Goal: Task Accomplishment & Management: Manage account settings

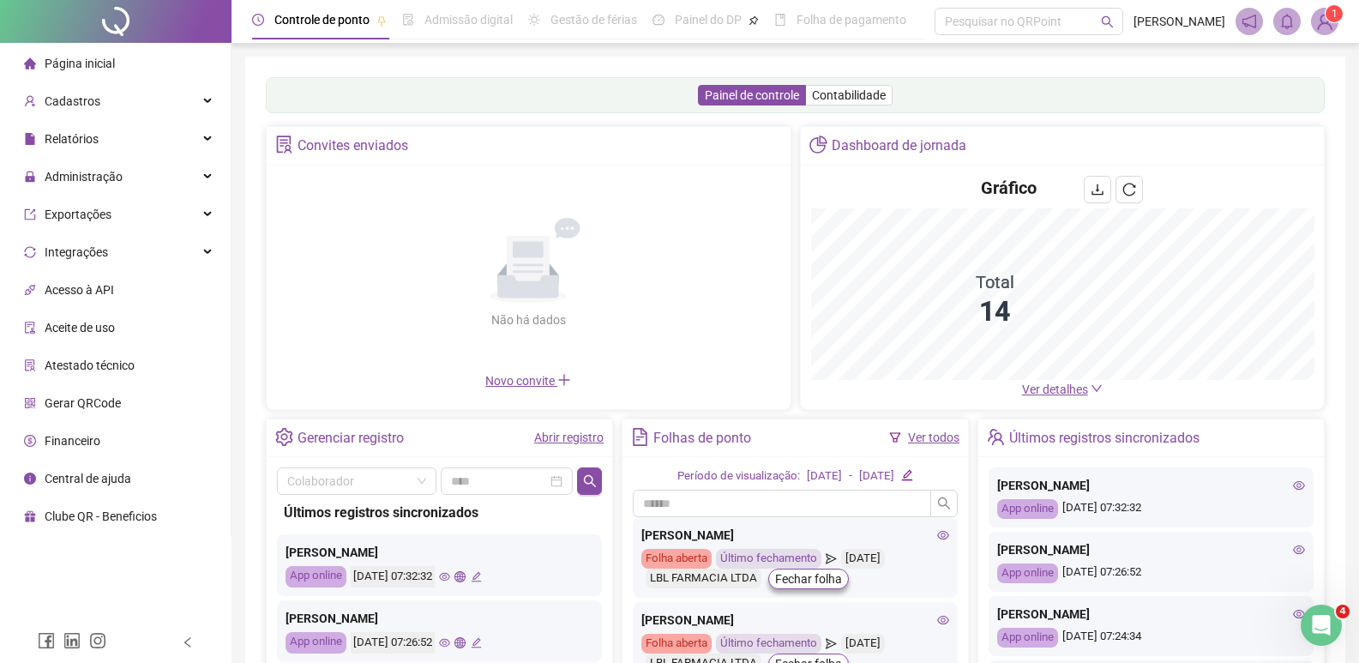
click at [139, 186] on div "Administração" at bounding box center [115, 177] width 224 height 34
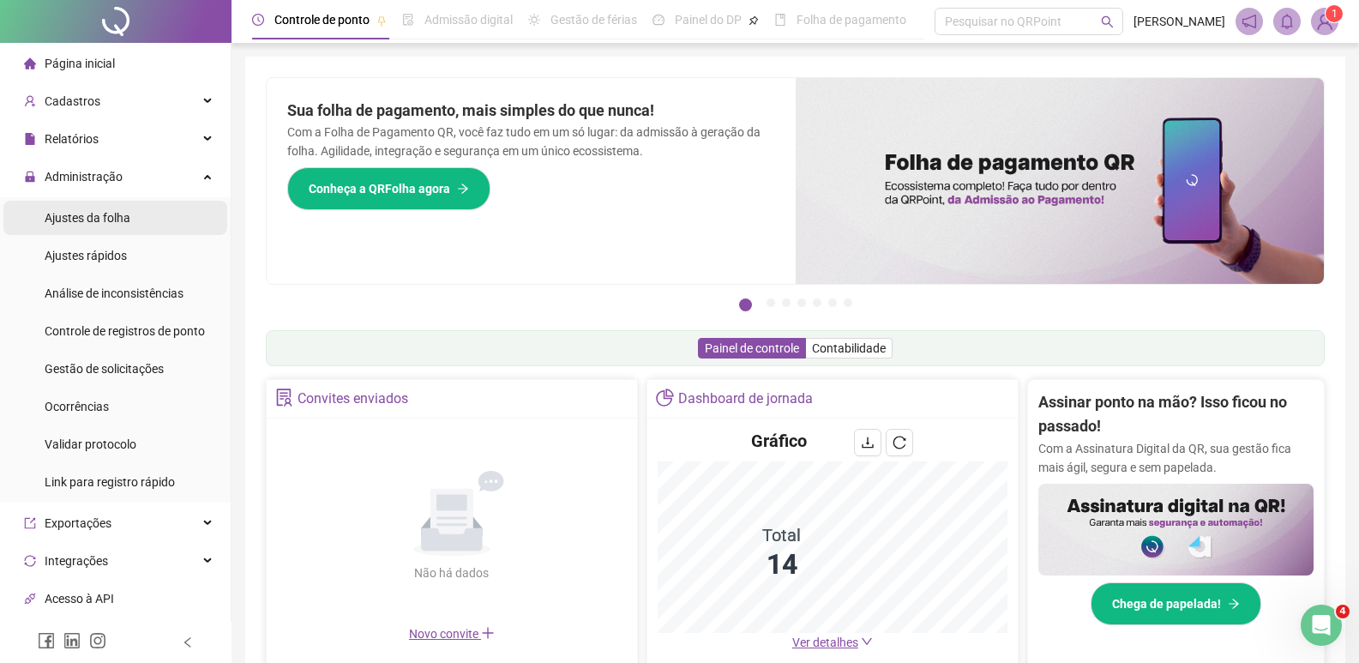
click at [123, 219] on span "Ajustes da folha" at bounding box center [88, 218] width 86 height 14
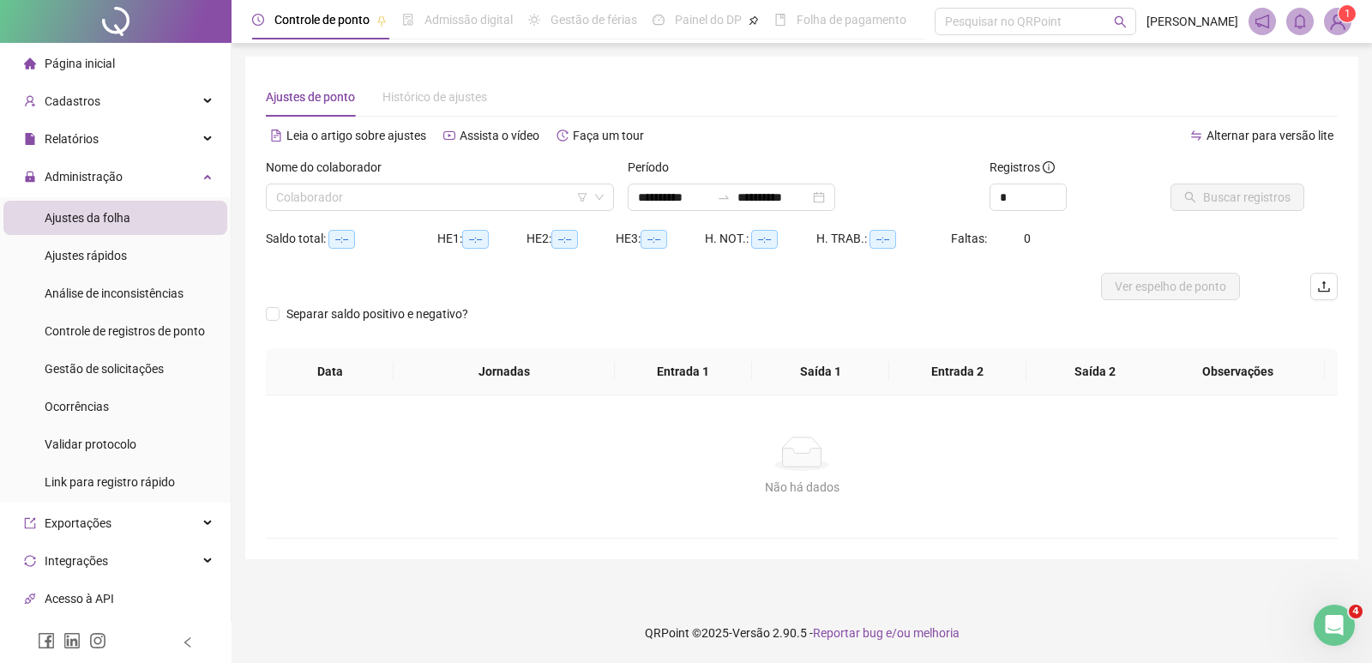
type input "**********"
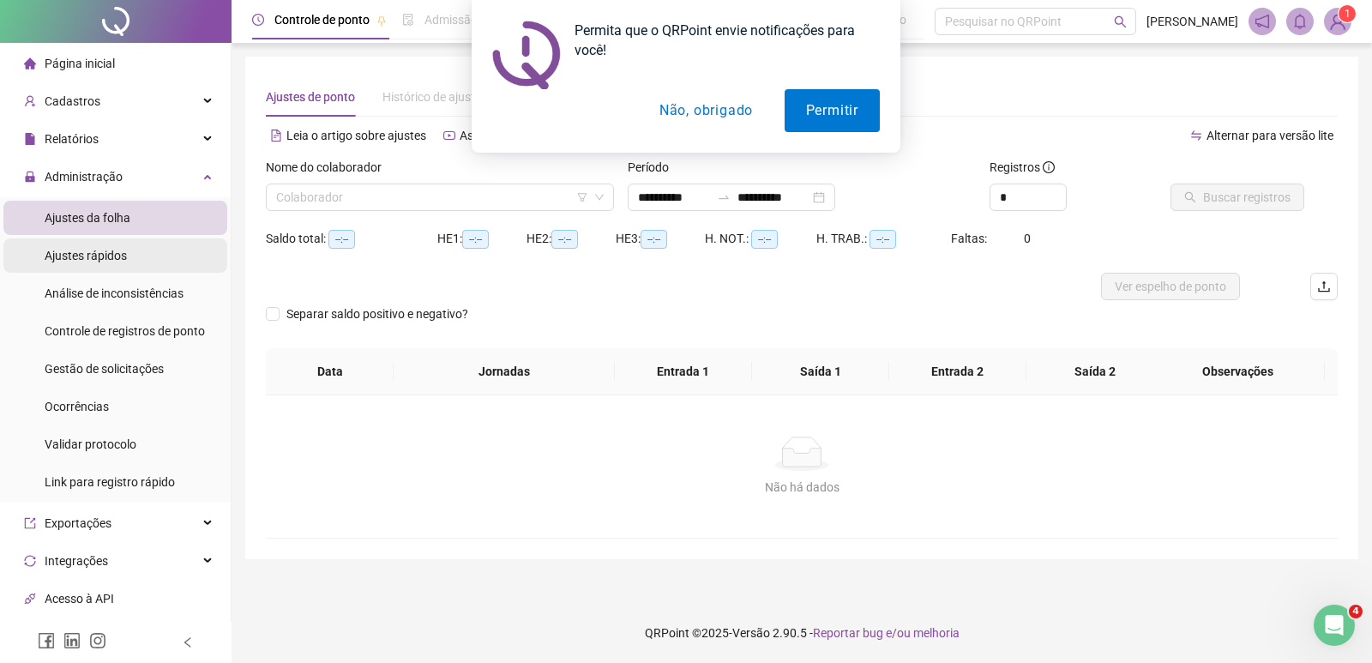
click at [115, 263] on div "Ajustes rápidos" at bounding box center [86, 255] width 82 height 34
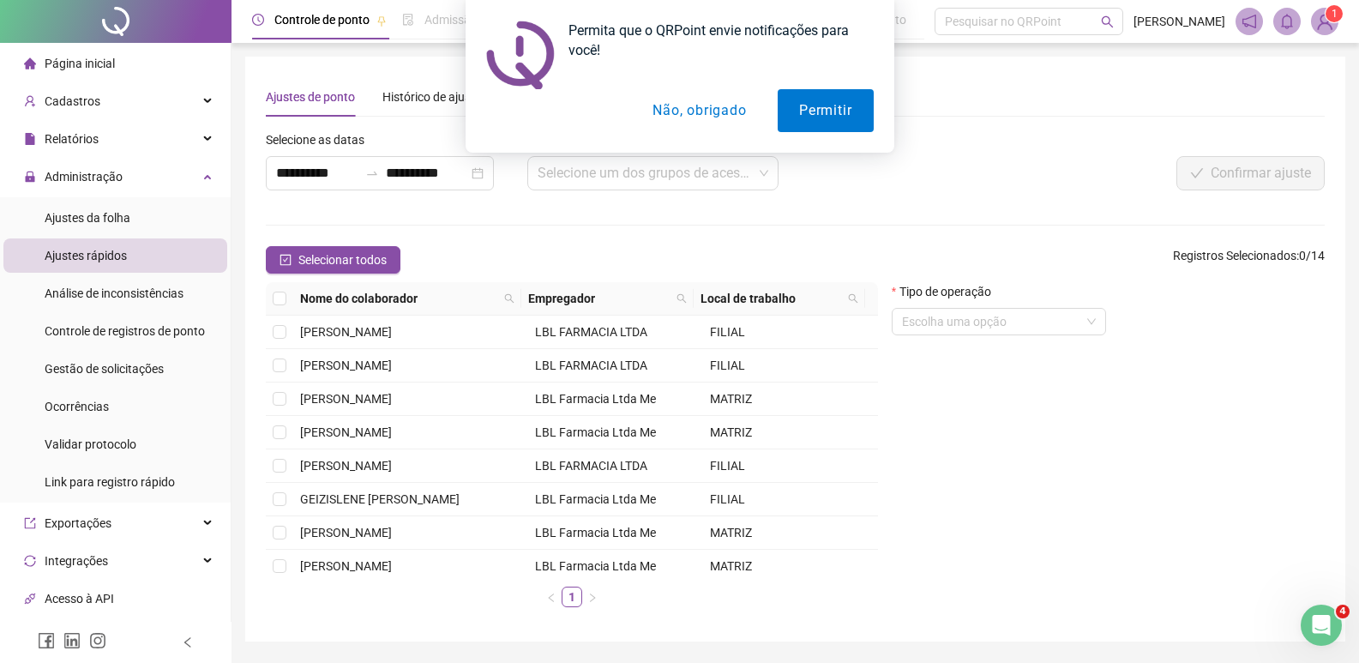
click at [674, 113] on button "Não, obrigado" at bounding box center [699, 110] width 136 height 43
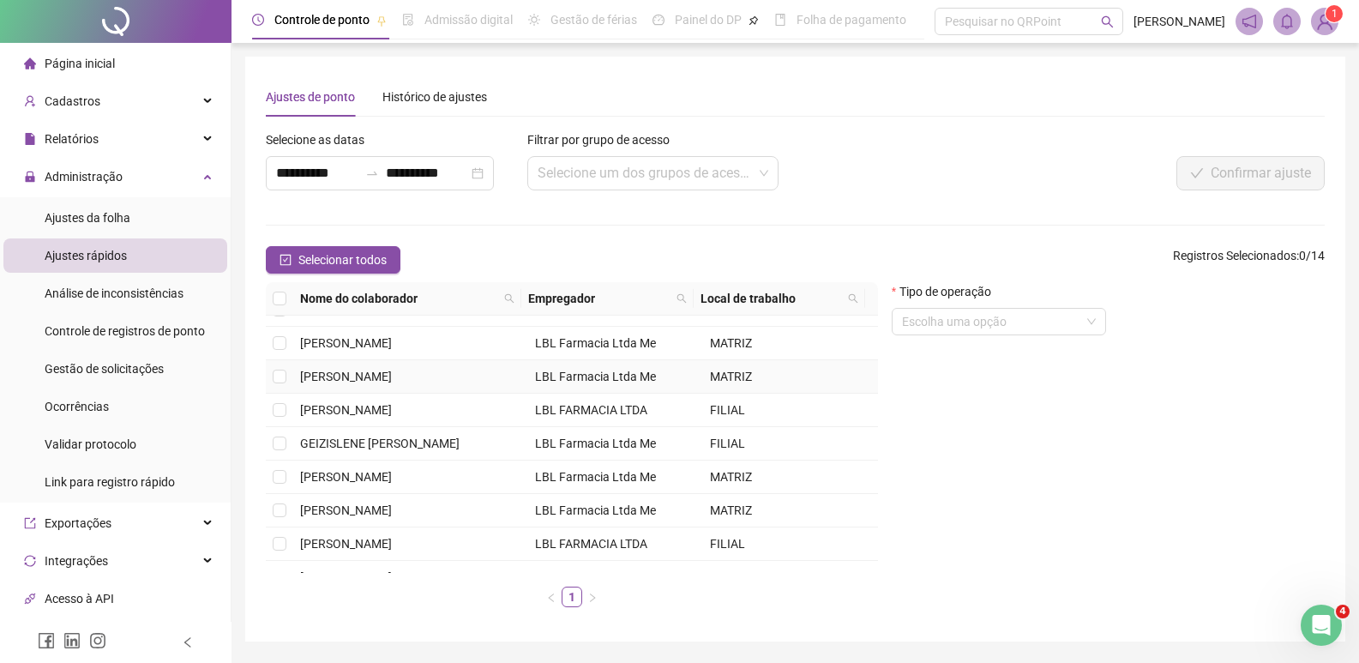
scroll to position [86, 0]
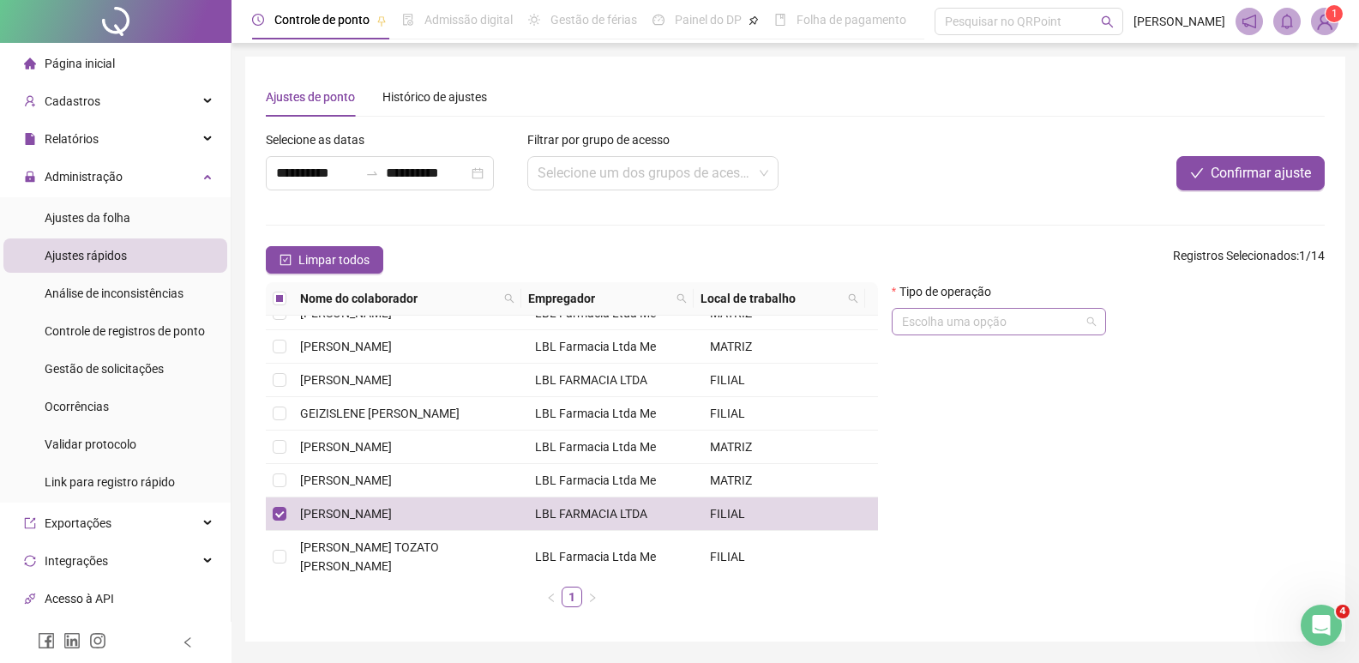
click at [1040, 331] on input "search" at bounding box center [991, 322] width 178 height 26
click at [340, 177] on input "**********" at bounding box center [317, 173] width 82 height 21
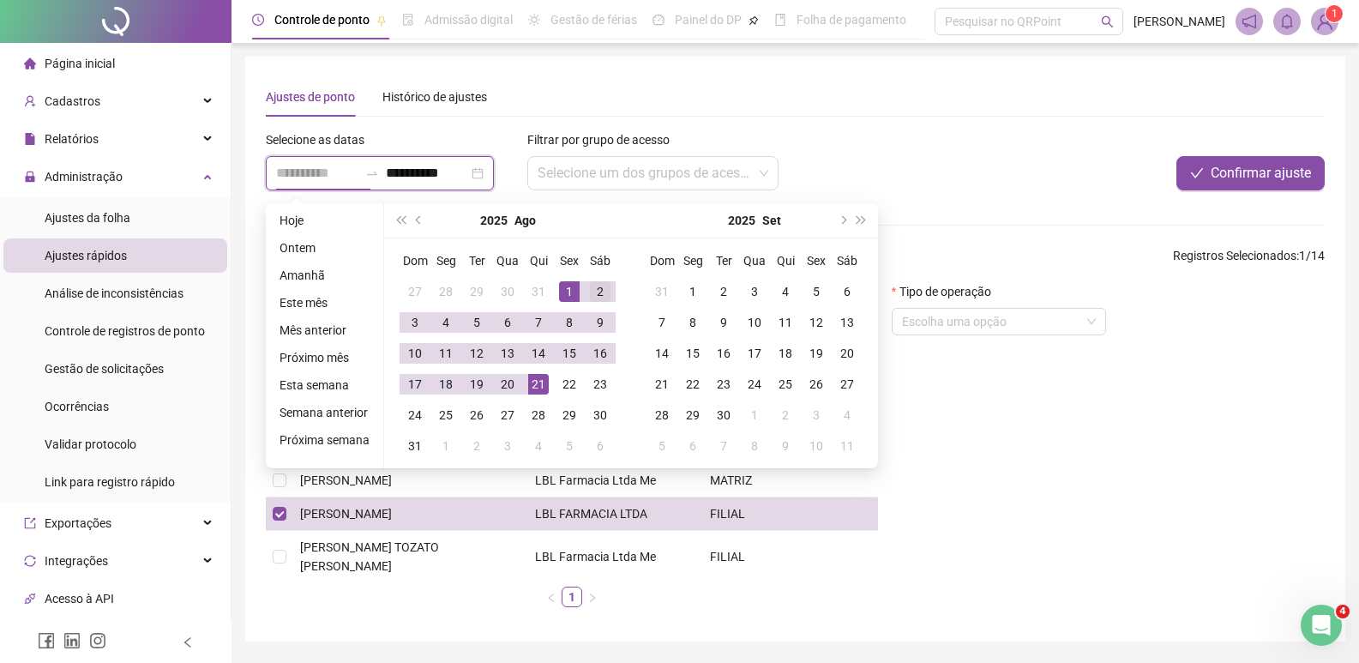
type input "**********"
click at [592, 293] on div "2" at bounding box center [600, 291] width 21 height 21
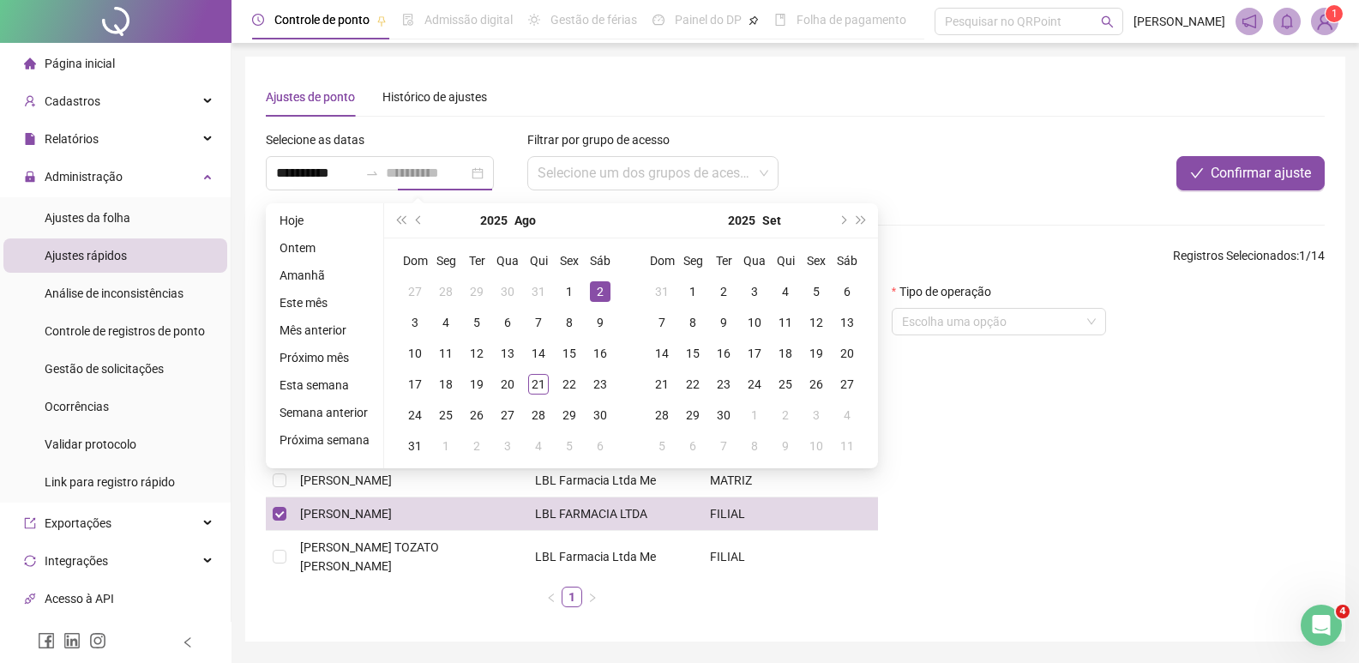
click at [596, 286] on div "2" at bounding box center [600, 291] width 21 height 21
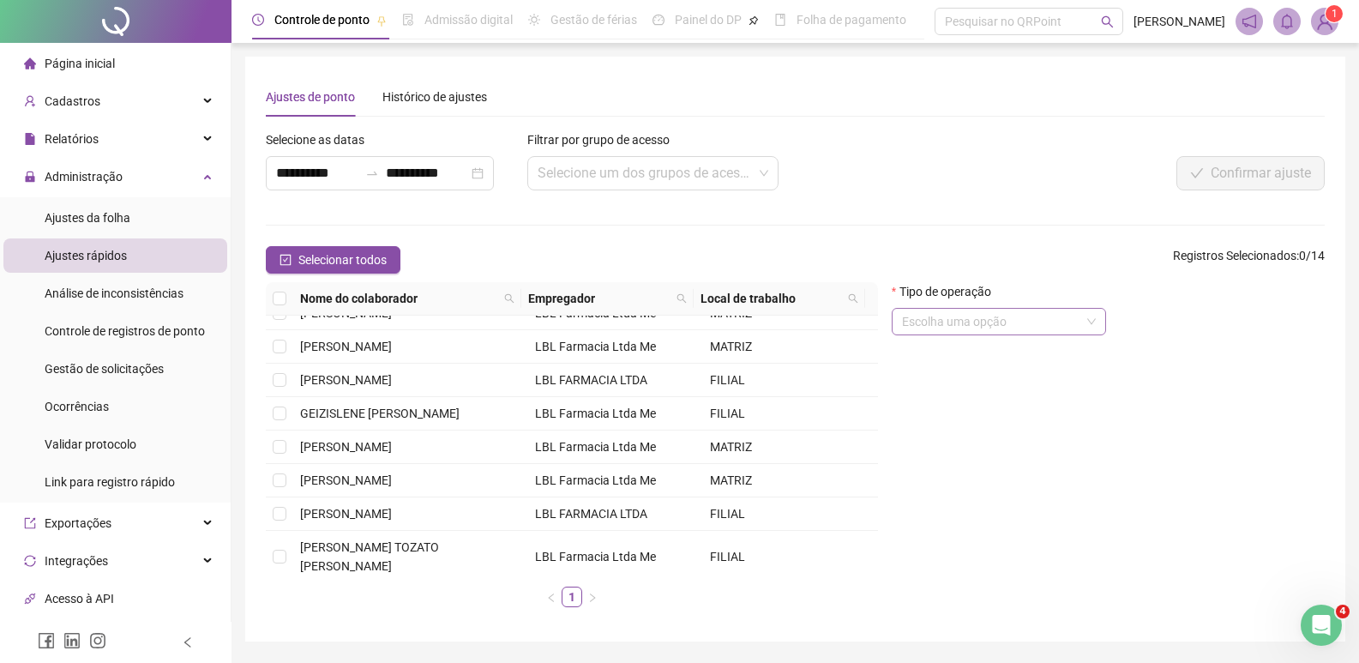
click at [1034, 330] on input "search" at bounding box center [991, 322] width 178 height 26
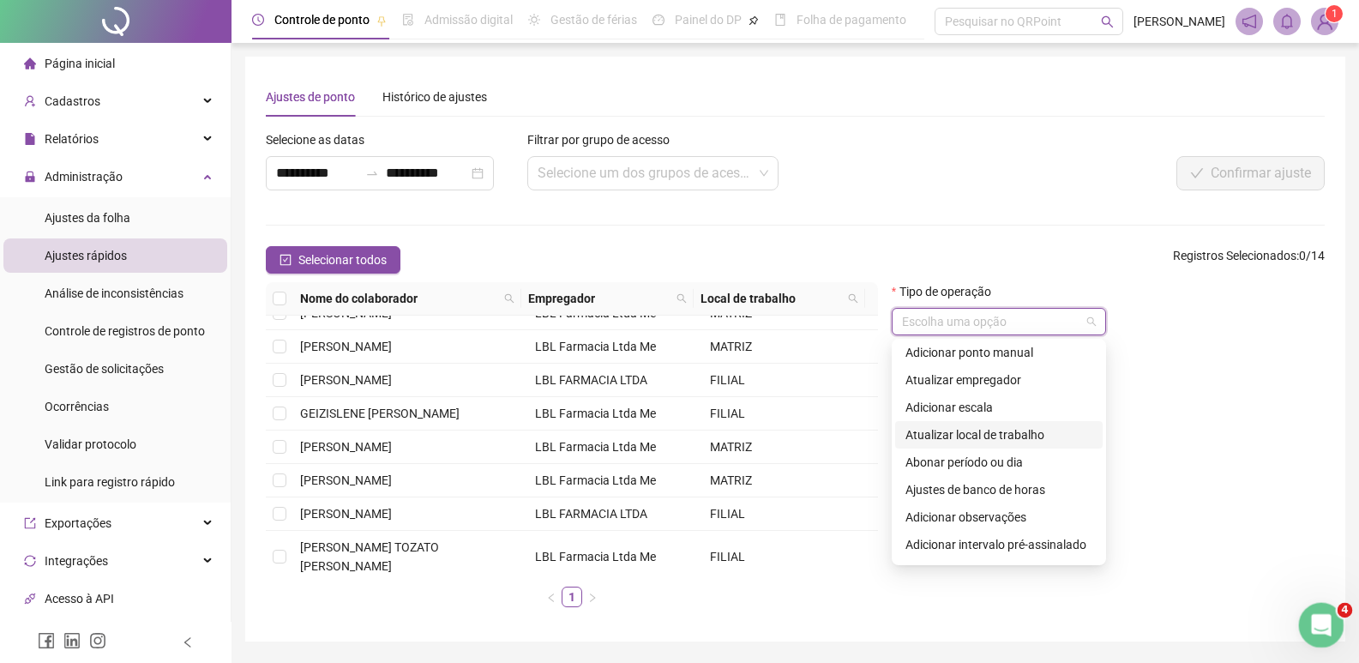
click at [1314, 603] on div "Abertura do Messenger da Intercom" at bounding box center [1319, 622] width 57 height 57
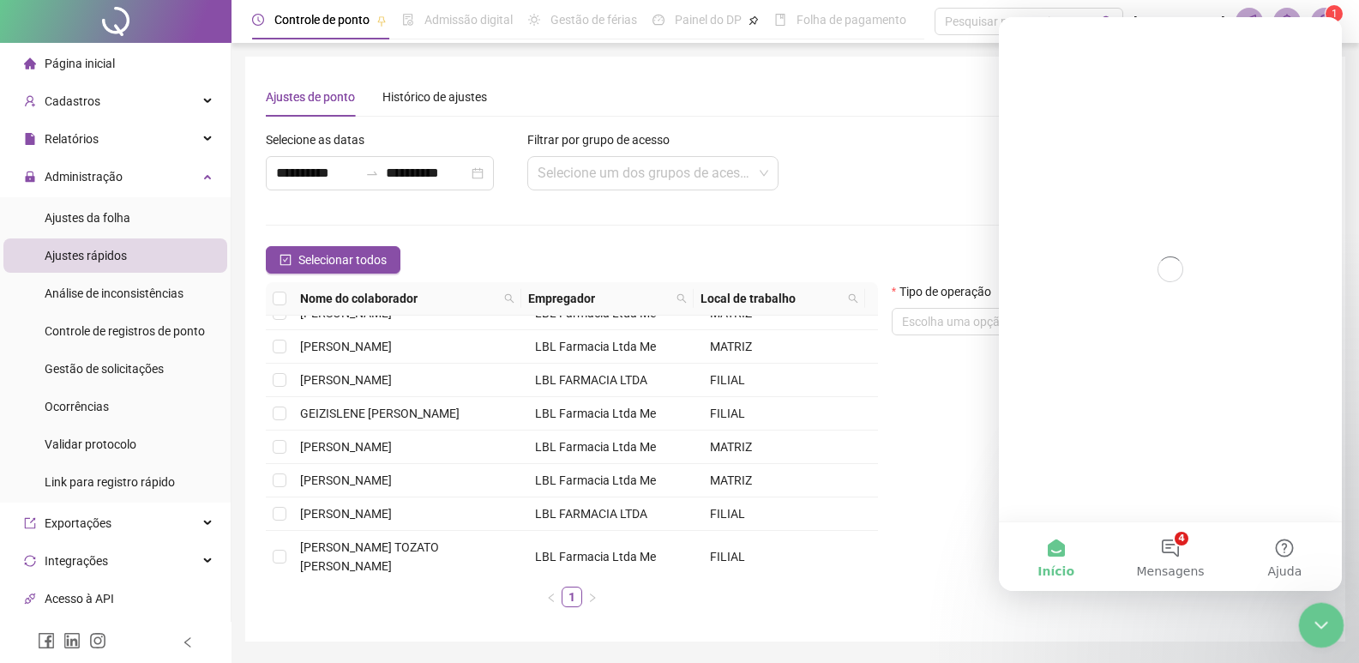
scroll to position [0, 0]
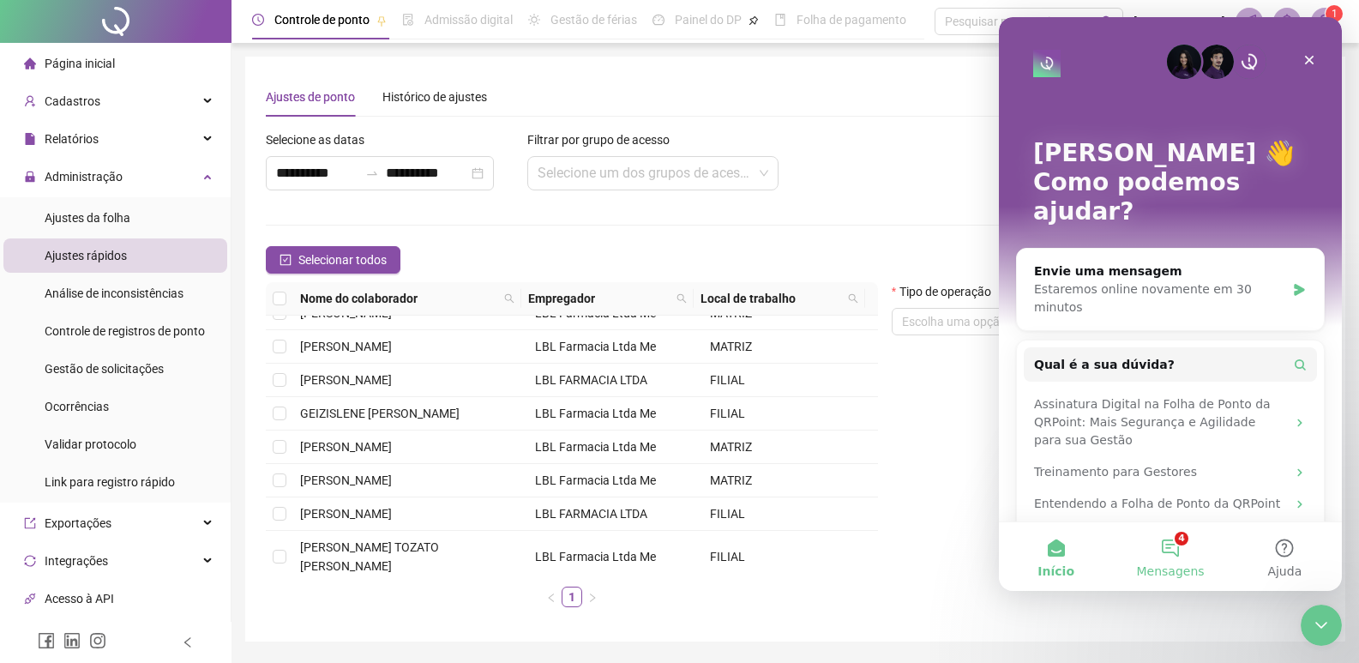
click at [1190, 544] on button "4 Mensagens" at bounding box center [1170, 556] width 114 height 69
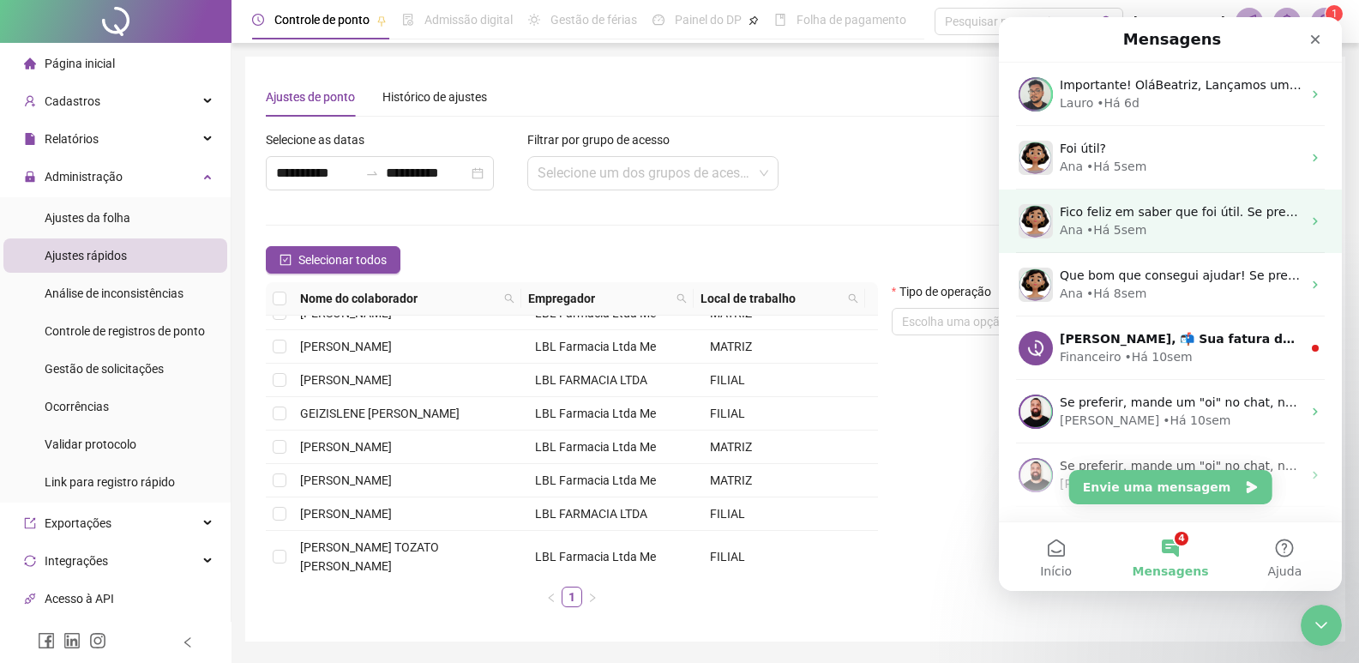
click at [1178, 208] on span "Fico feliz em saber que foi útil. Se precisar de mais alguma coisa, estou à dis…" at bounding box center [1352, 212] width 584 height 14
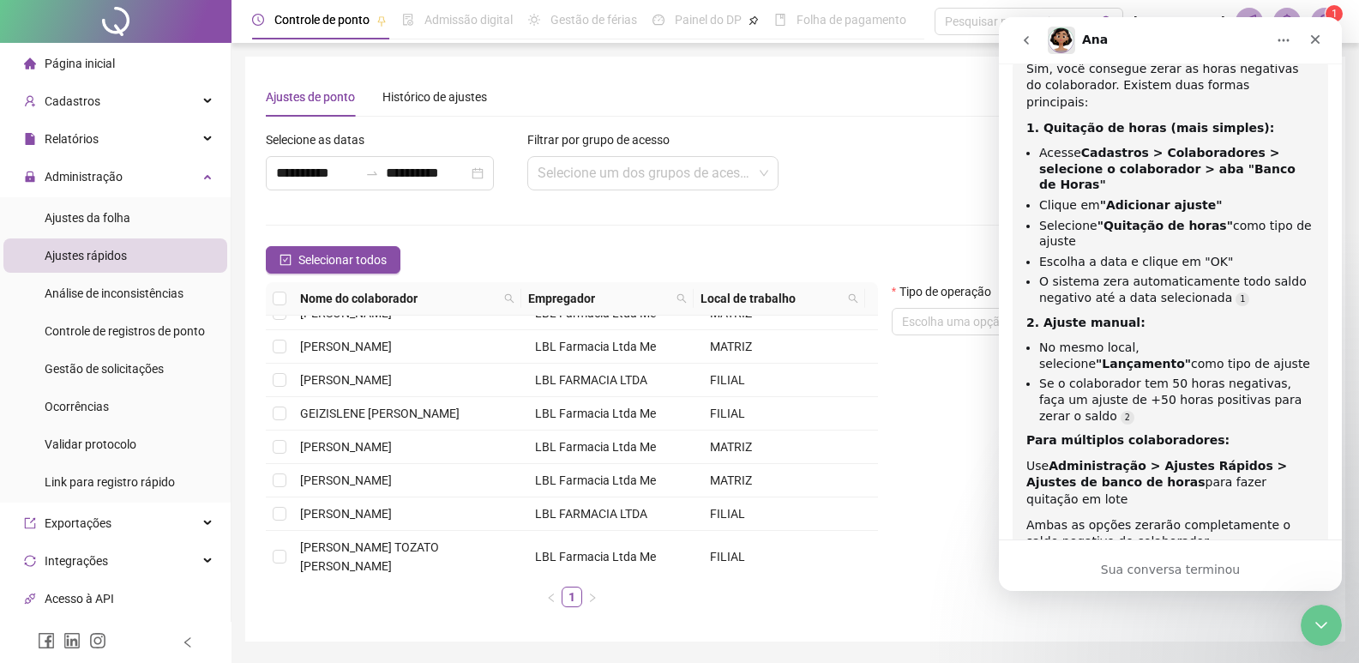
scroll to position [1286, 0]
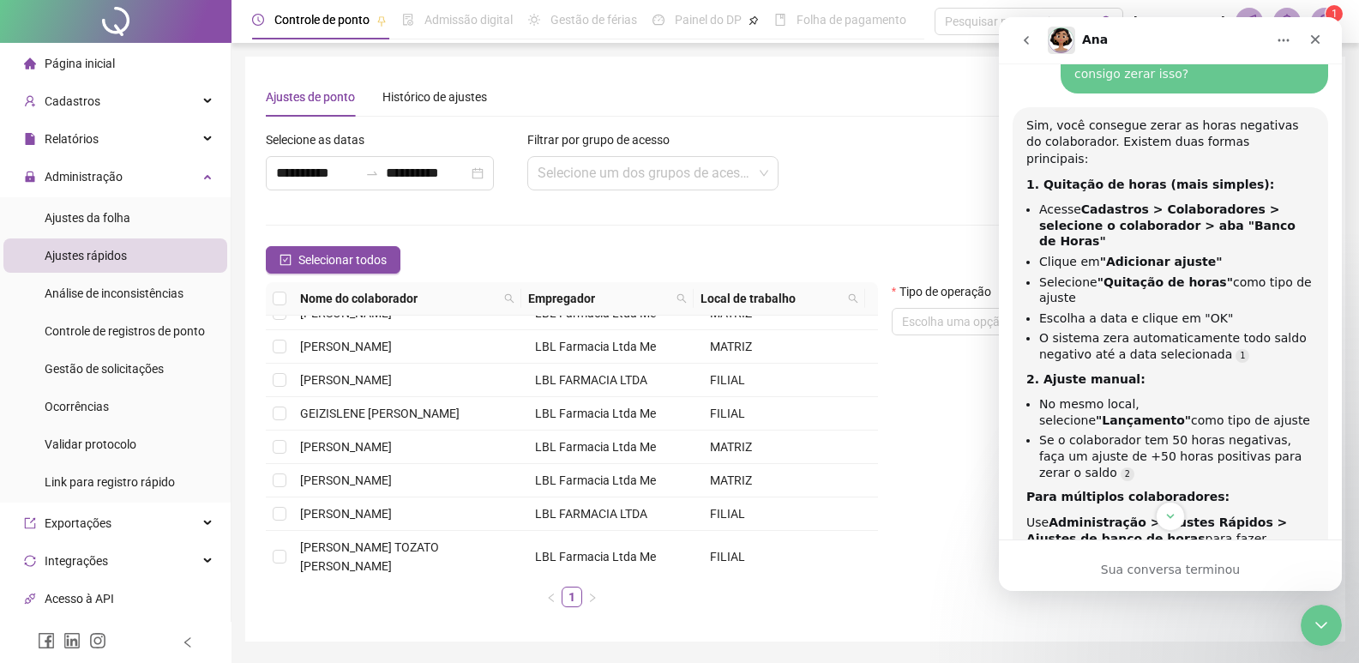
click at [1026, 38] on icon "go back" at bounding box center [1027, 40] width 14 height 14
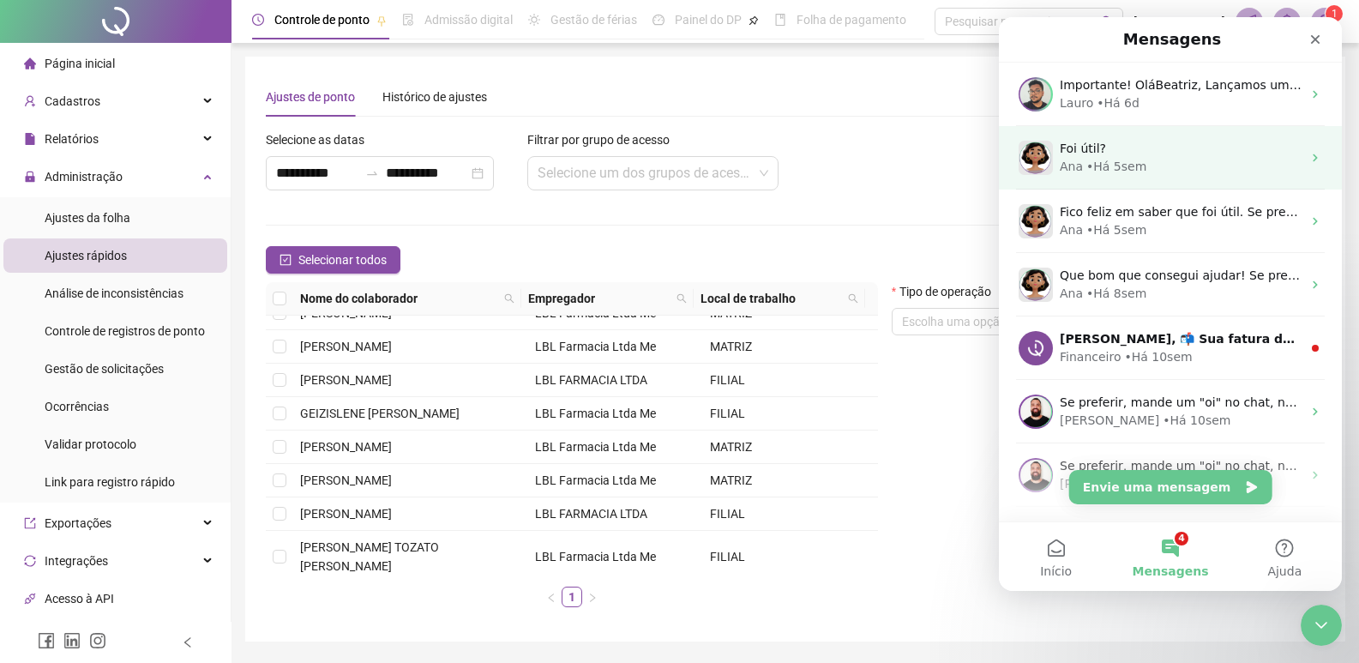
click at [1168, 151] on div "Foi útil?" at bounding box center [1181, 149] width 242 height 18
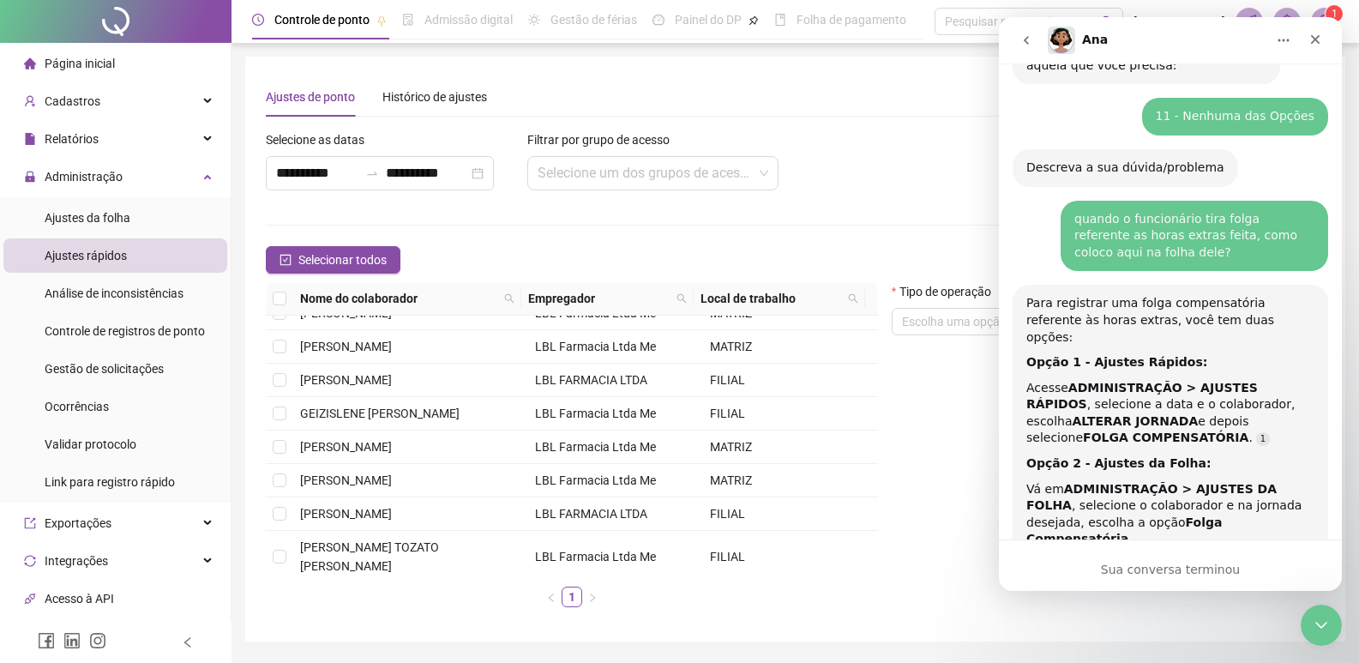
scroll to position [509, 0]
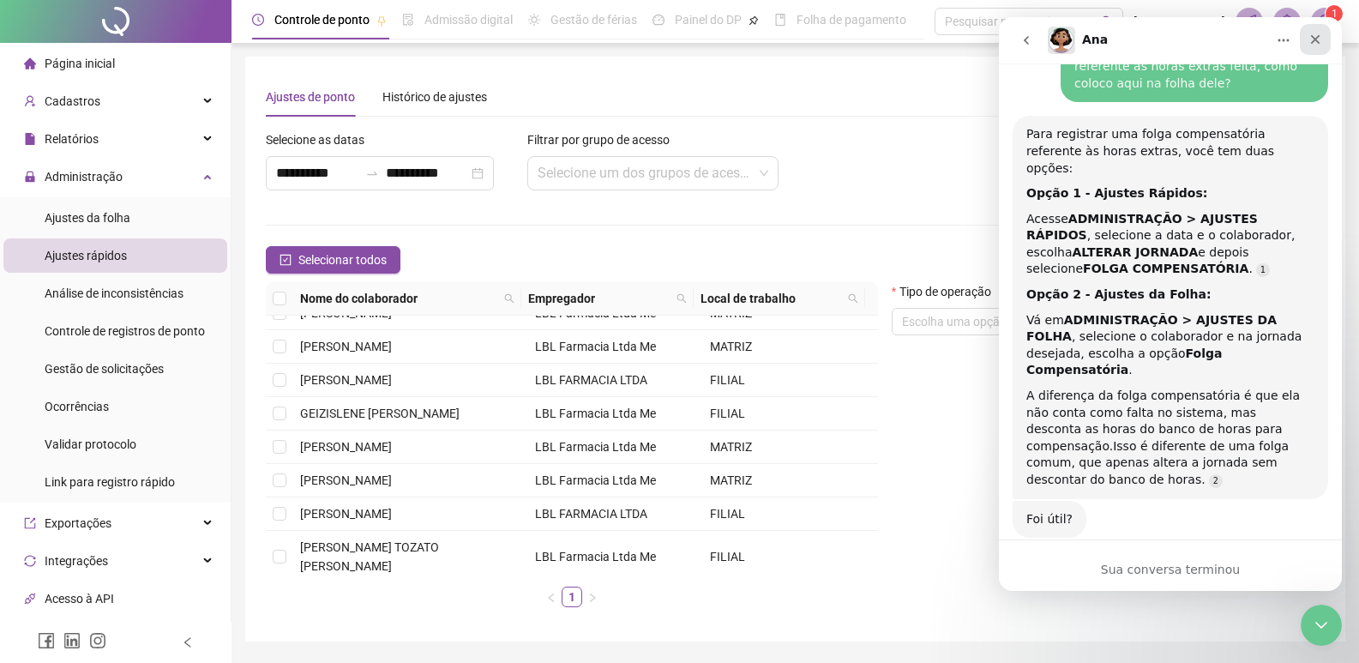
click at [1311, 27] on div "Fechar" at bounding box center [1315, 39] width 31 height 31
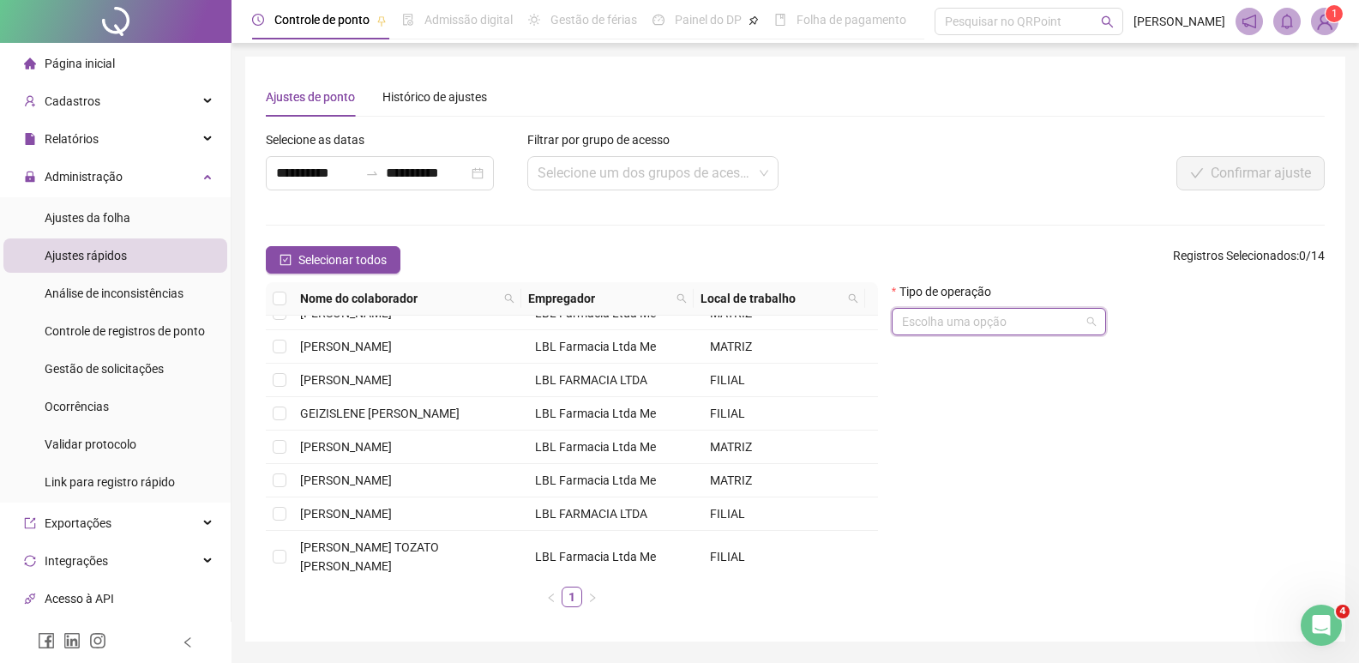
click at [1012, 329] on input "search" at bounding box center [991, 322] width 178 height 26
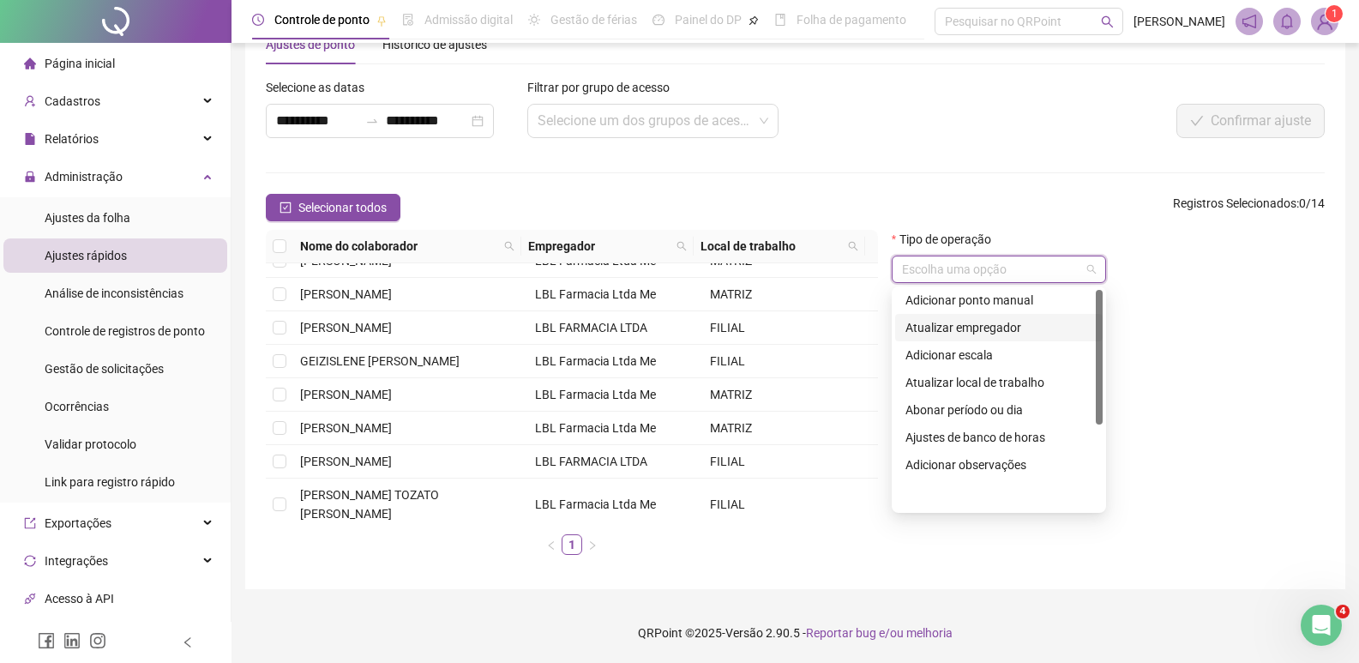
scroll to position [0, 0]
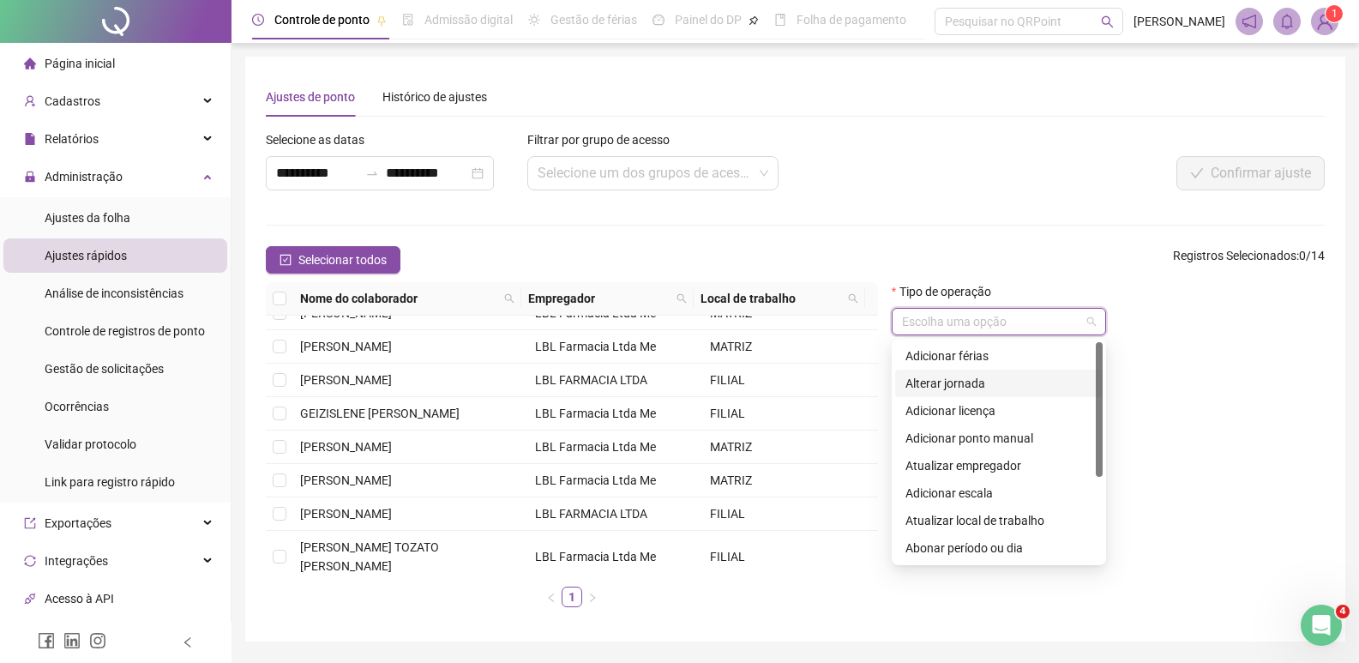
click at [986, 381] on div "Alterar jornada" at bounding box center [999, 383] width 187 height 19
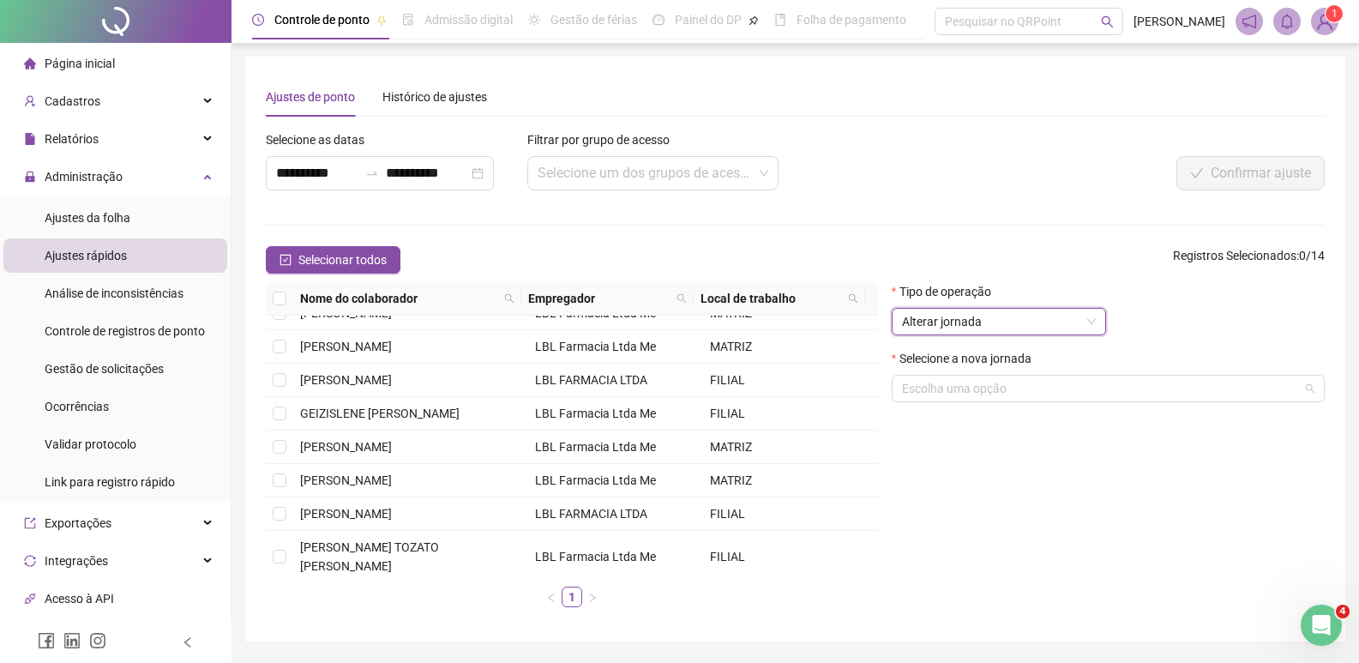
click at [986, 381] on input "search" at bounding box center [1100, 389] width 397 height 26
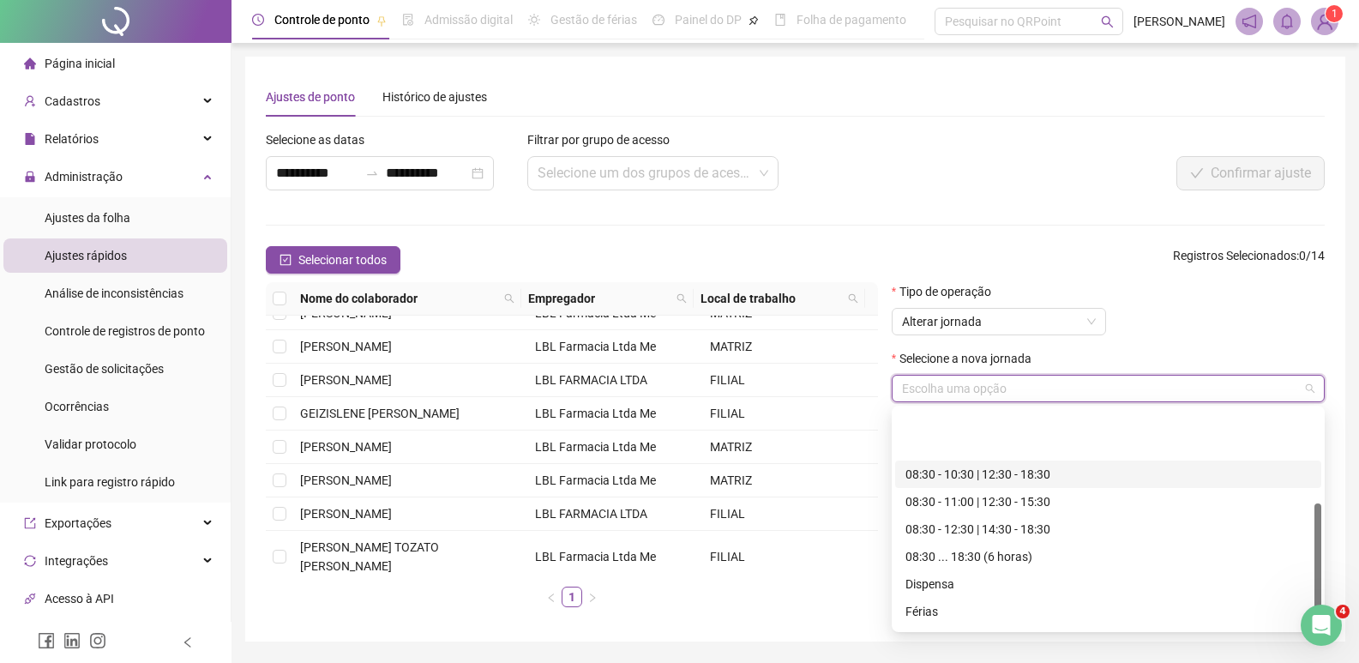
scroll to position [165, 0]
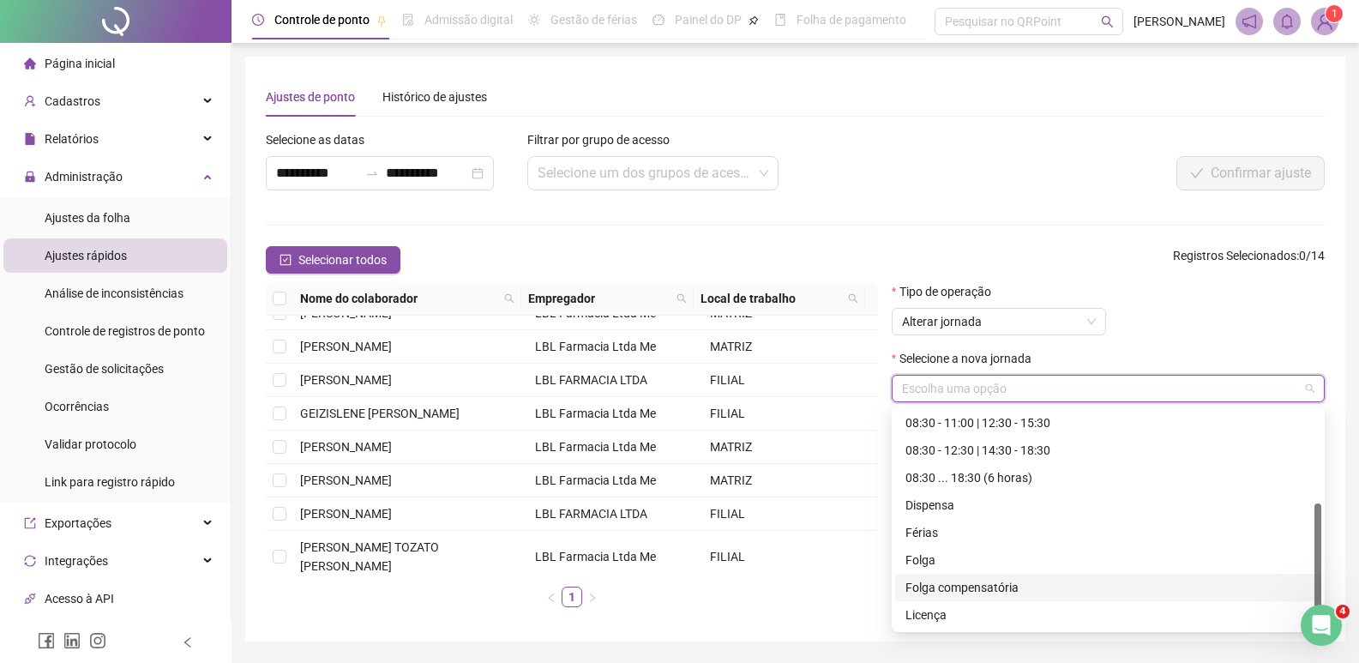
click at [1023, 590] on div "Folga compensatória" at bounding box center [1109, 587] width 406 height 19
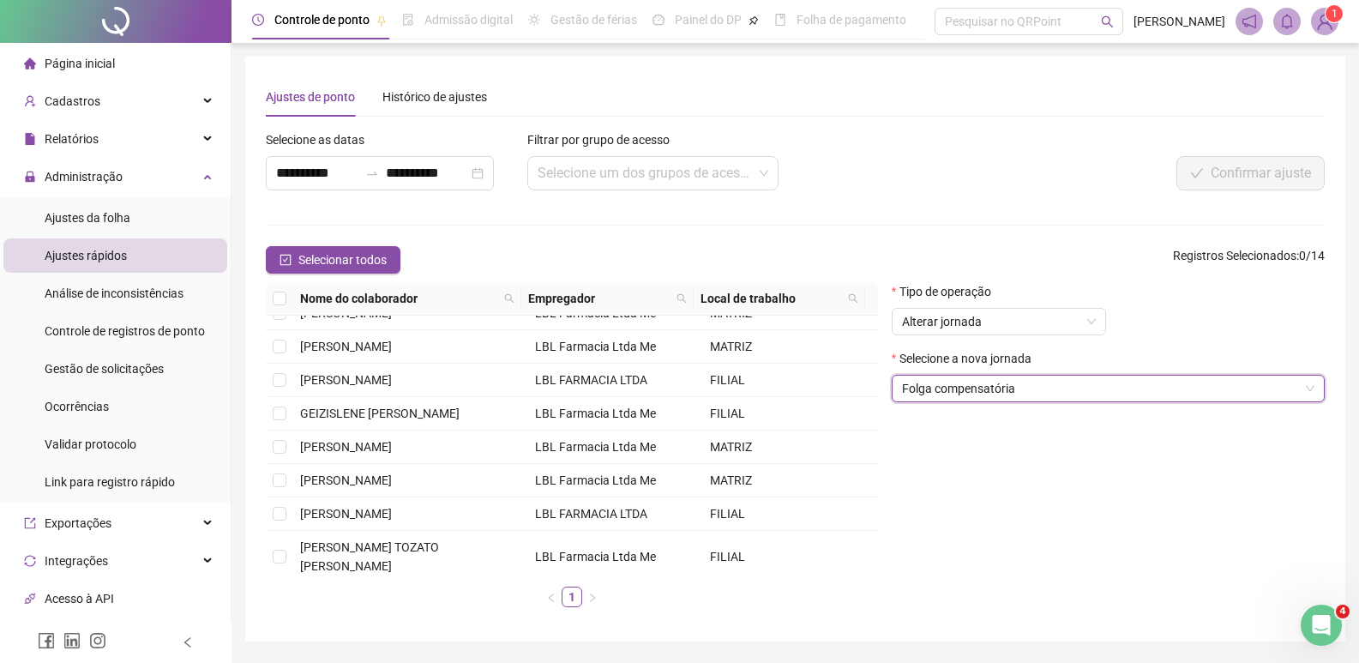
scroll to position [52, 0]
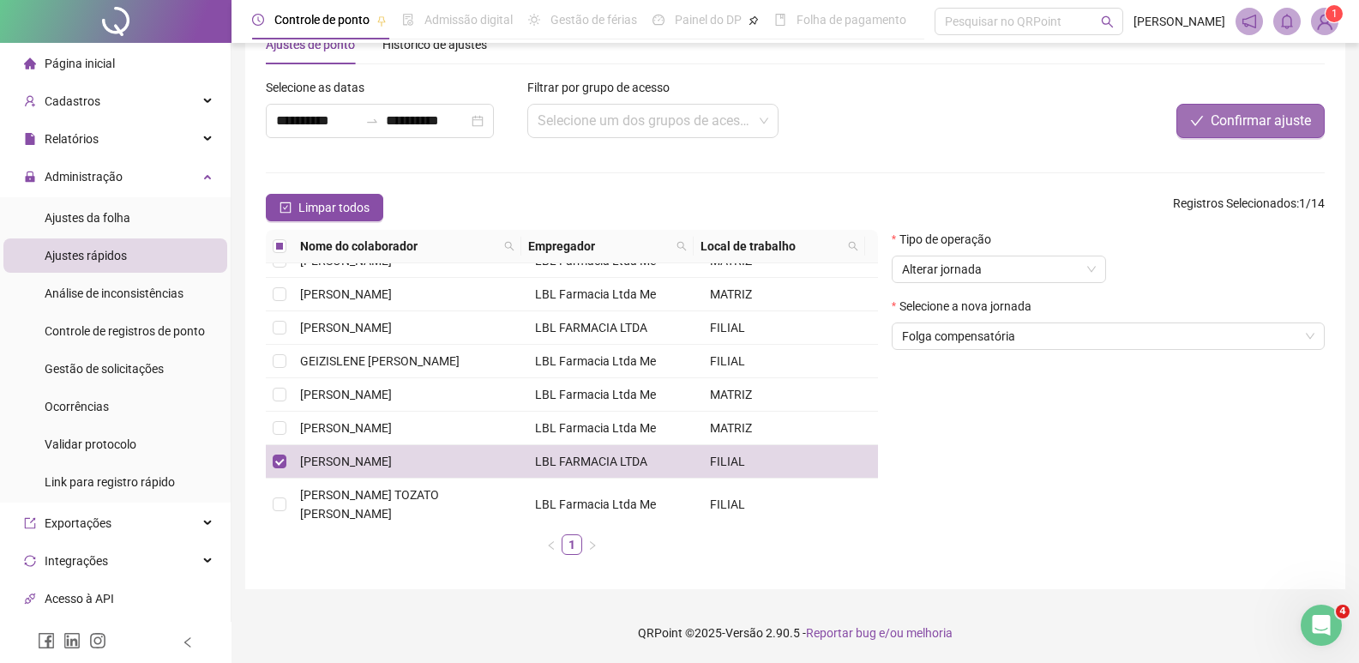
click at [1237, 129] on span "Confirmar ajuste" at bounding box center [1261, 121] width 100 height 21
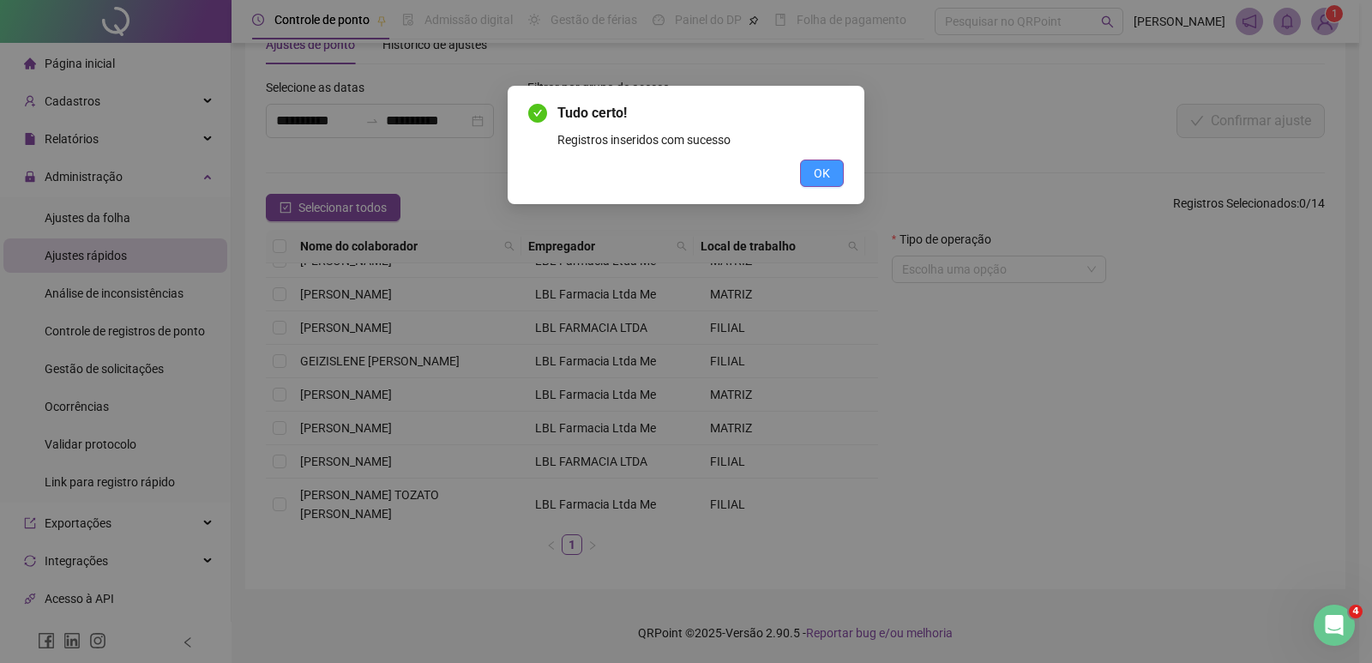
click at [822, 170] on span "OK" at bounding box center [822, 173] width 16 height 19
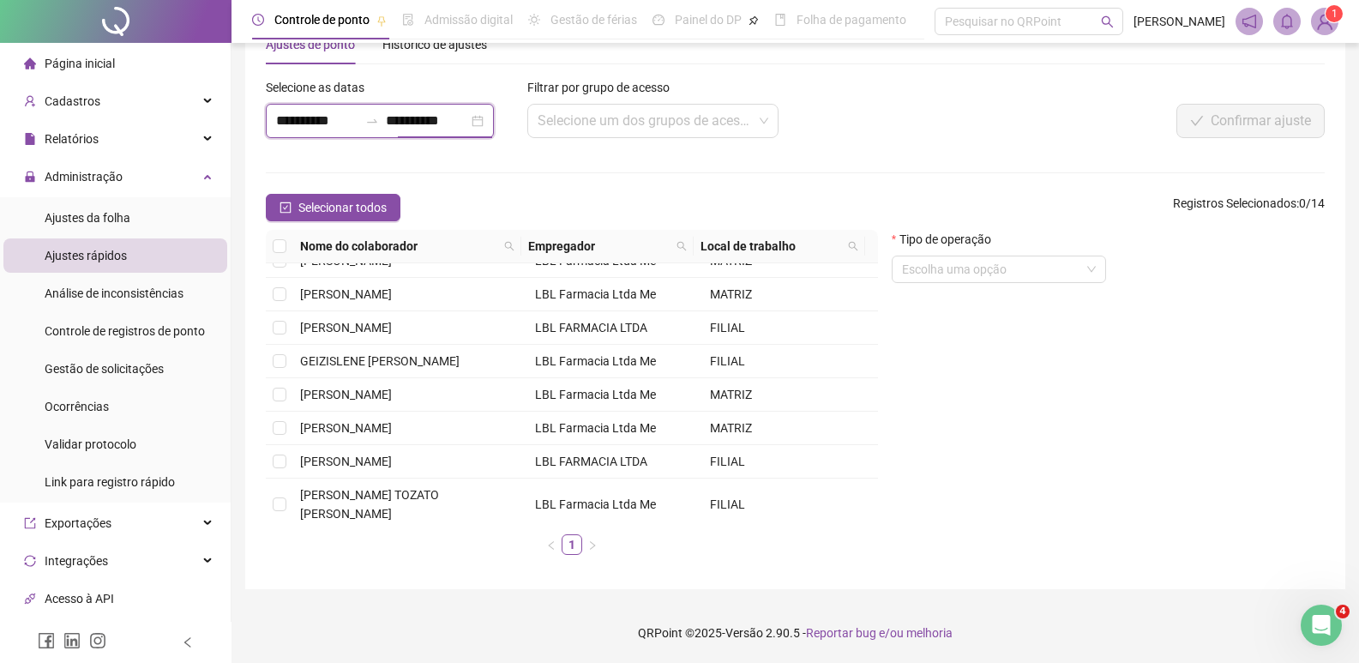
click at [468, 119] on input "**********" at bounding box center [427, 121] width 82 height 21
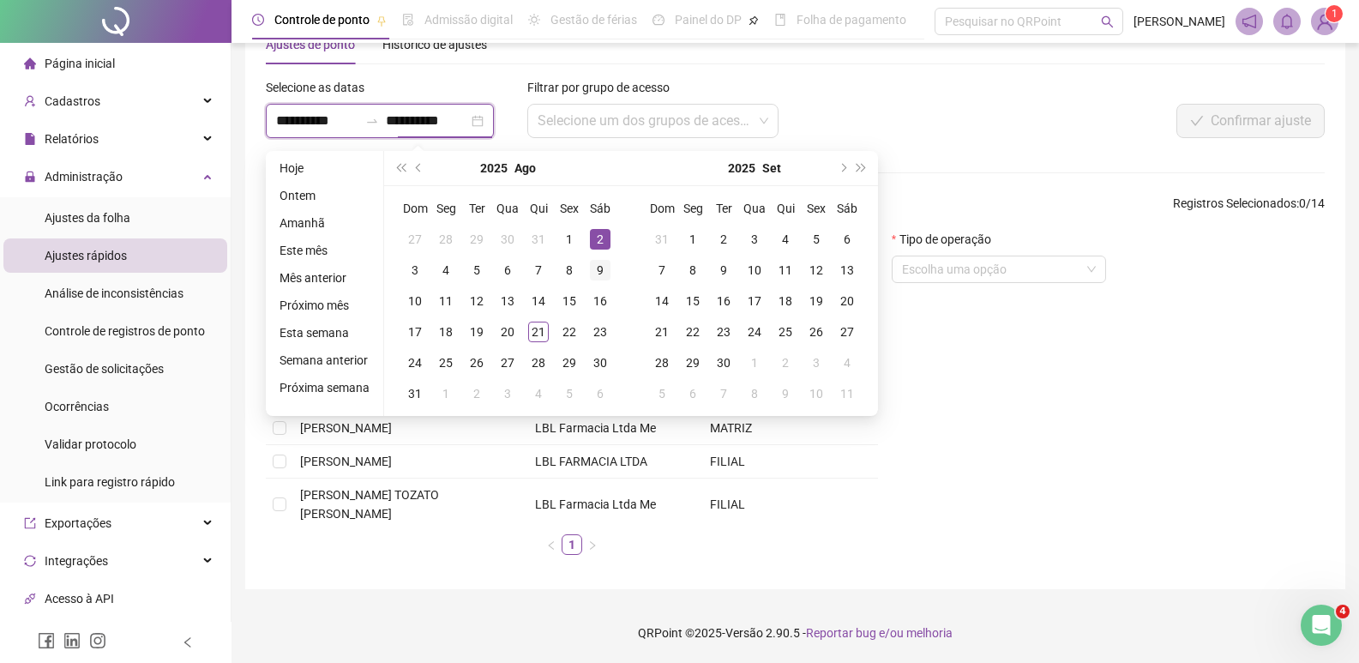
type input "**********"
click at [596, 272] on div "9" at bounding box center [600, 270] width 21 height 21
click at [593, 264] on div "9" at bounding box center [600, 270] width 21 height 21
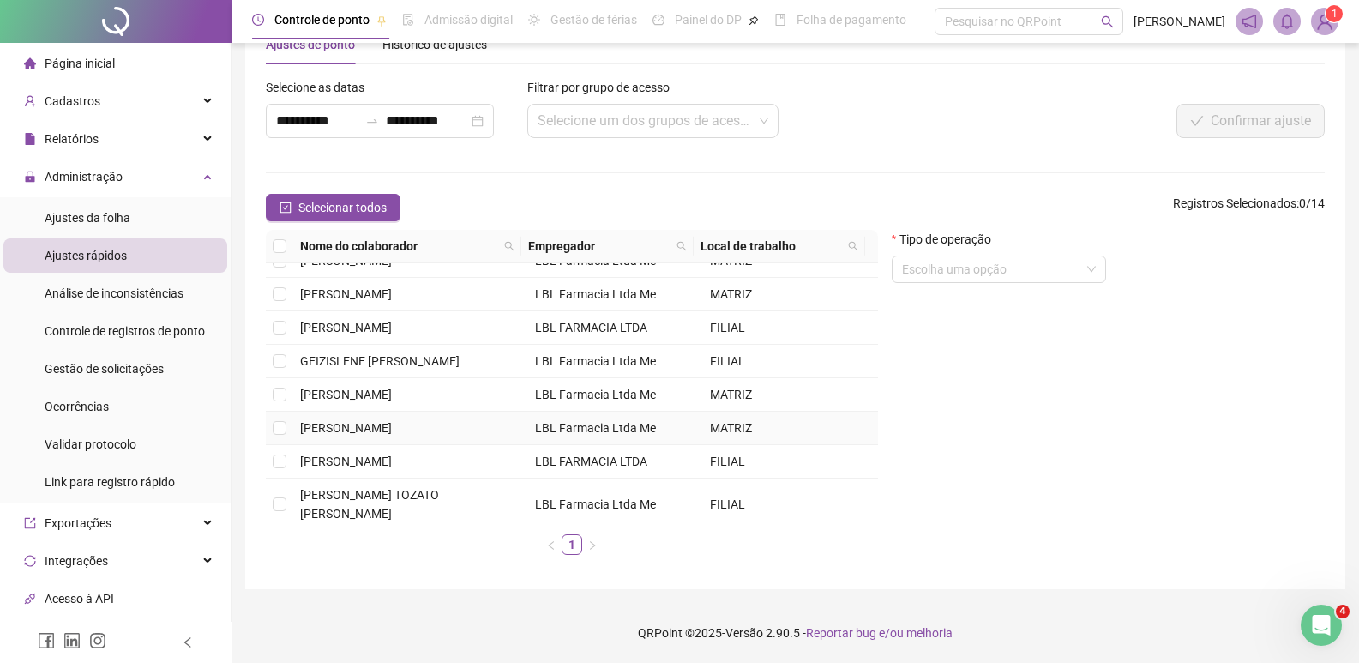
scroll to position [172, 0]
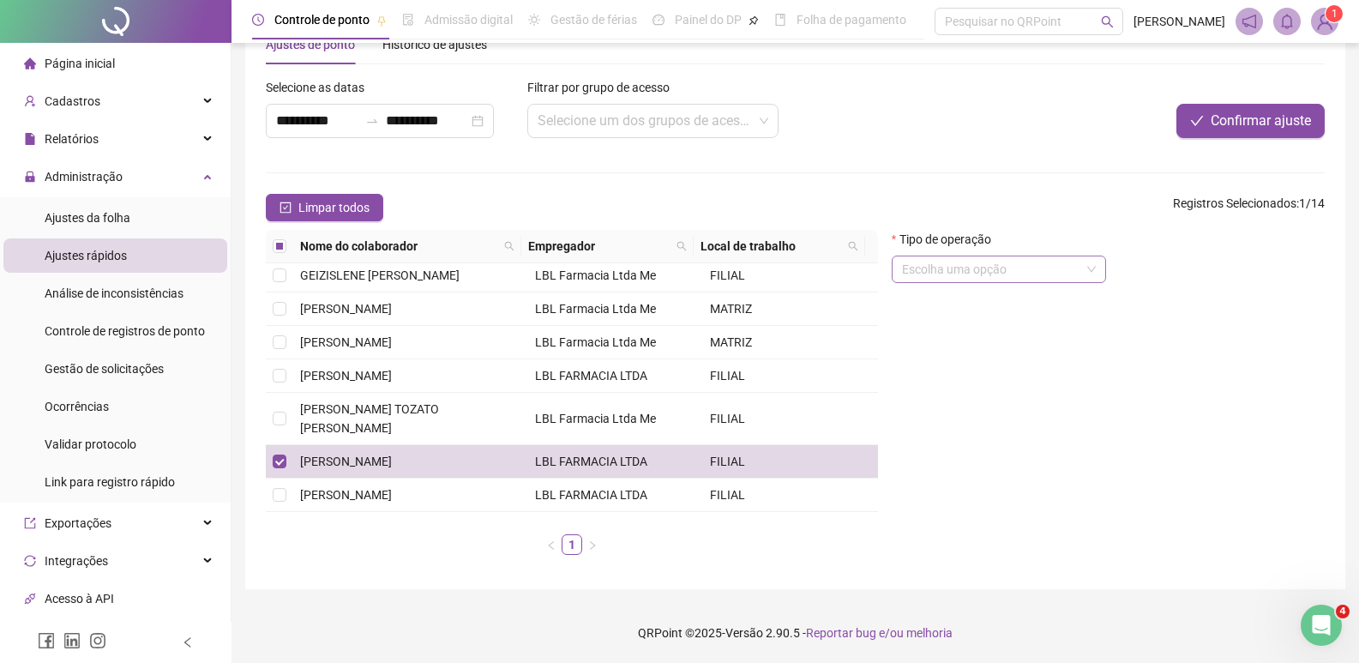
click at [1027, 281] on input "search" at bounding box center [991, 269] width 178 height 26
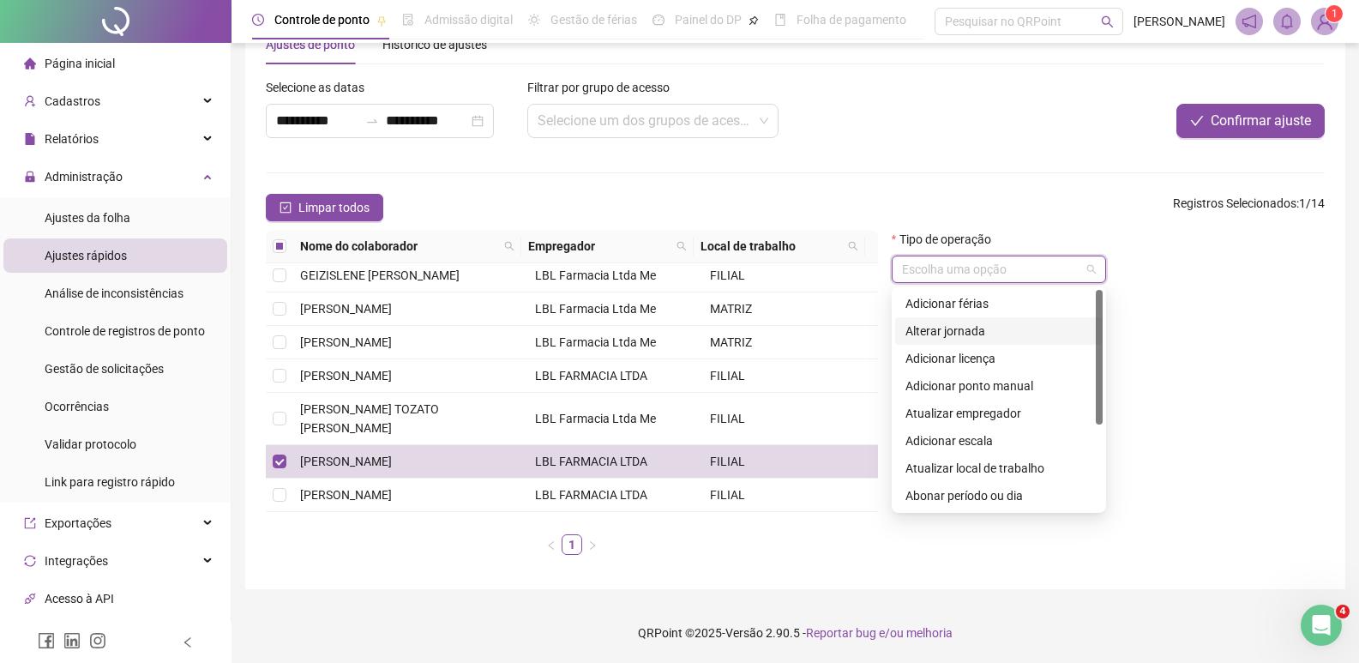
click at [967, 331] on div "Alterar jornada" at bounding box center [999, 331] width 187 height 19
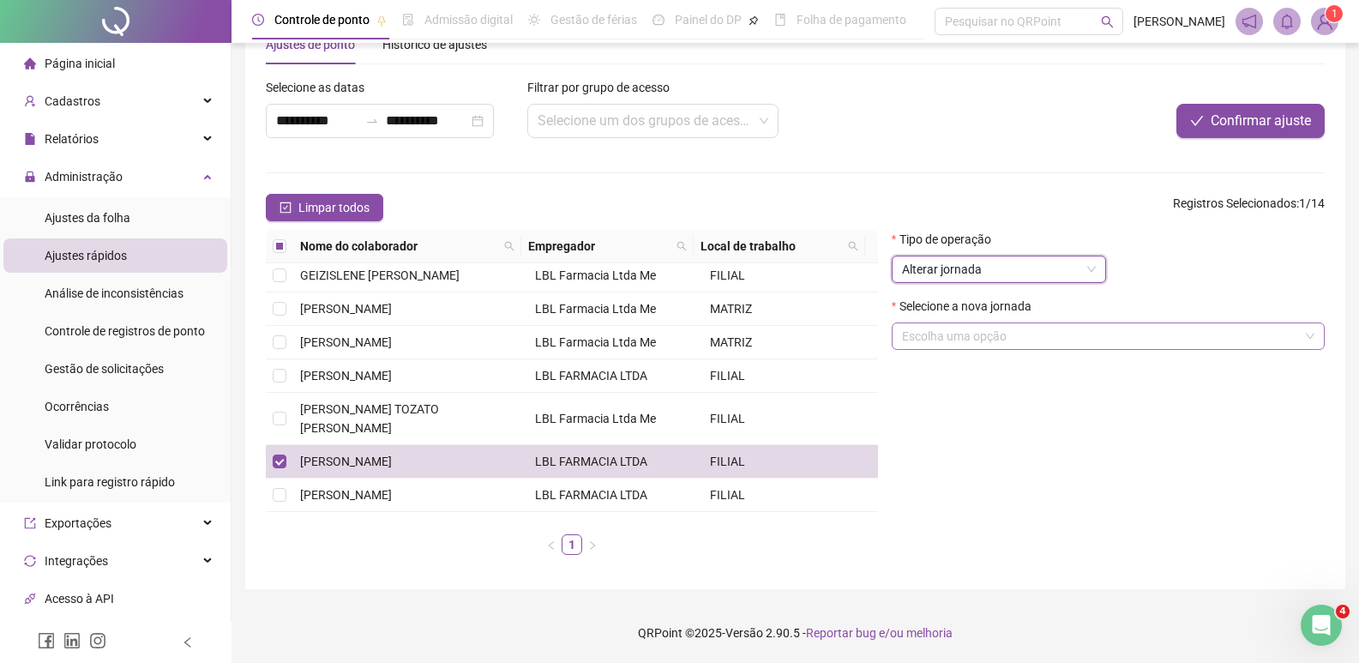
click at [971, 336] on input "search" at bounding box center [1100, 336] width 397 height 26
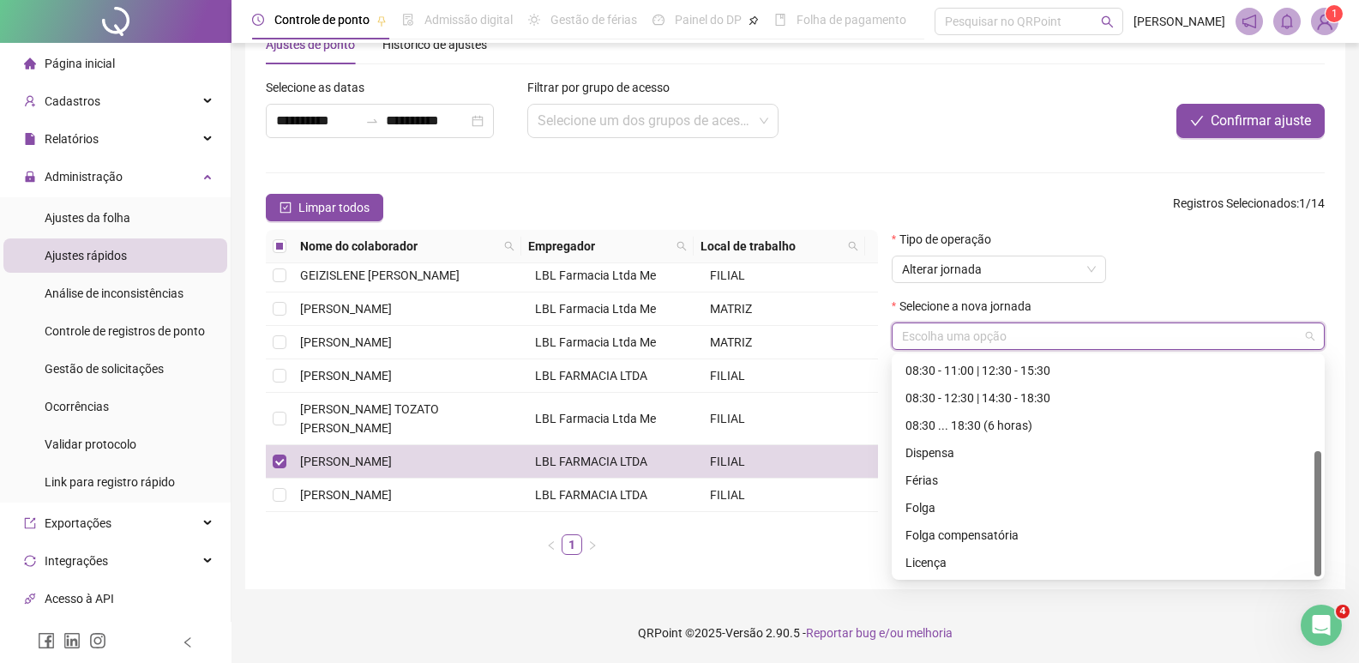
scroll to position [165, 0]
drag, startPoint x: 1319, startPoint y: 425, endPoint x: 1296, endPoint y: 567, distance: 144.2
click at [1308, 560] on div "08:30 - 10:30 | 12:30 - 18:30 08:30 - 11:00 | 12:30 - 15:30 08:30 - 12:30 | 14:…" at bounding box center [1108, 467] width 426 height 220
click at [991, 534] on div "Folga compensatória" at bounding box center [1109, 535] width 406 height 19
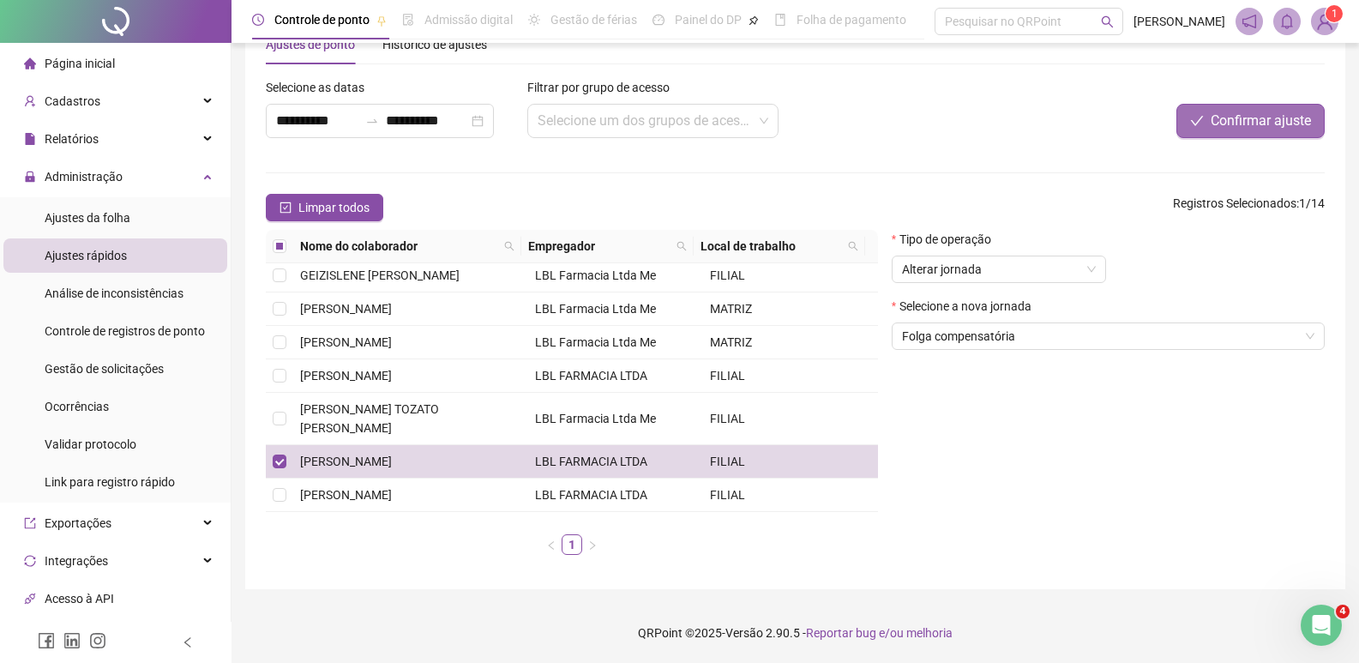
click at [1233, 117] on span "Confirmar ajuste" at bounding box center [1261, 121] width 100 height 21
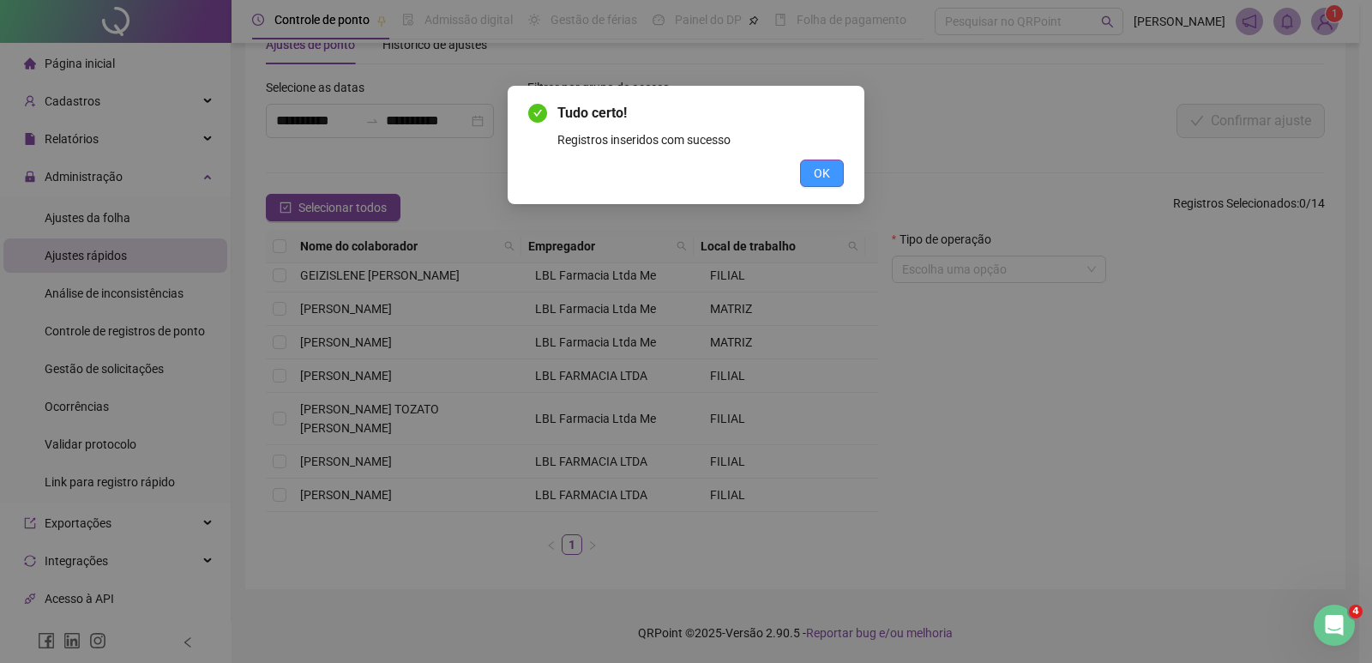
click at [829, 166] on span "OK" at bounding box center [822, 173] width 16 height 19
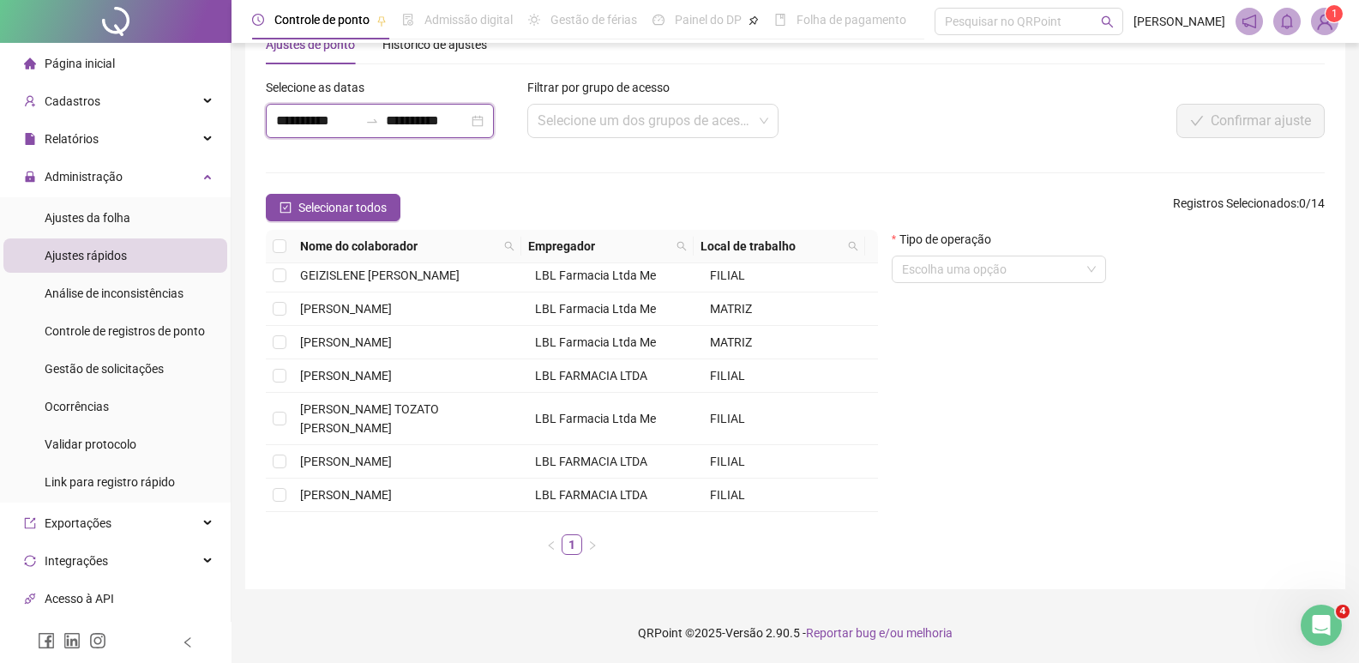
click at [357, 124] on input "**********" at bounding box center [317, 121] width 82 height 21
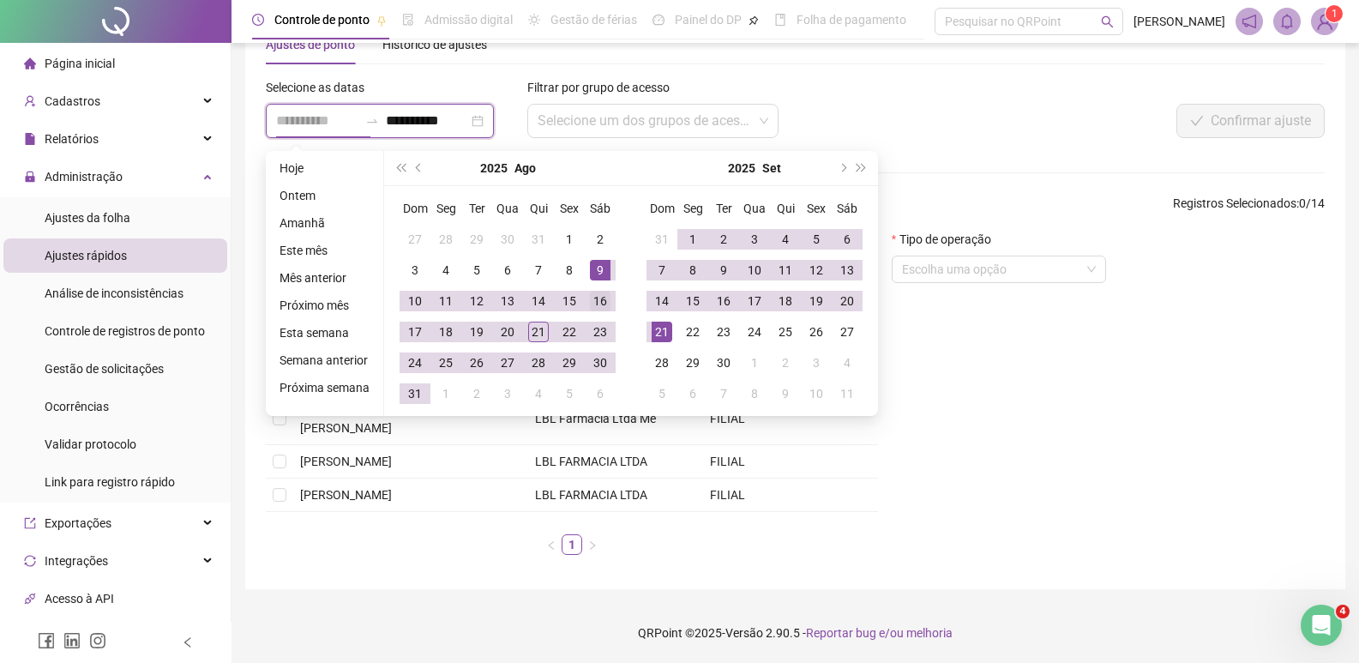
type input "**********"
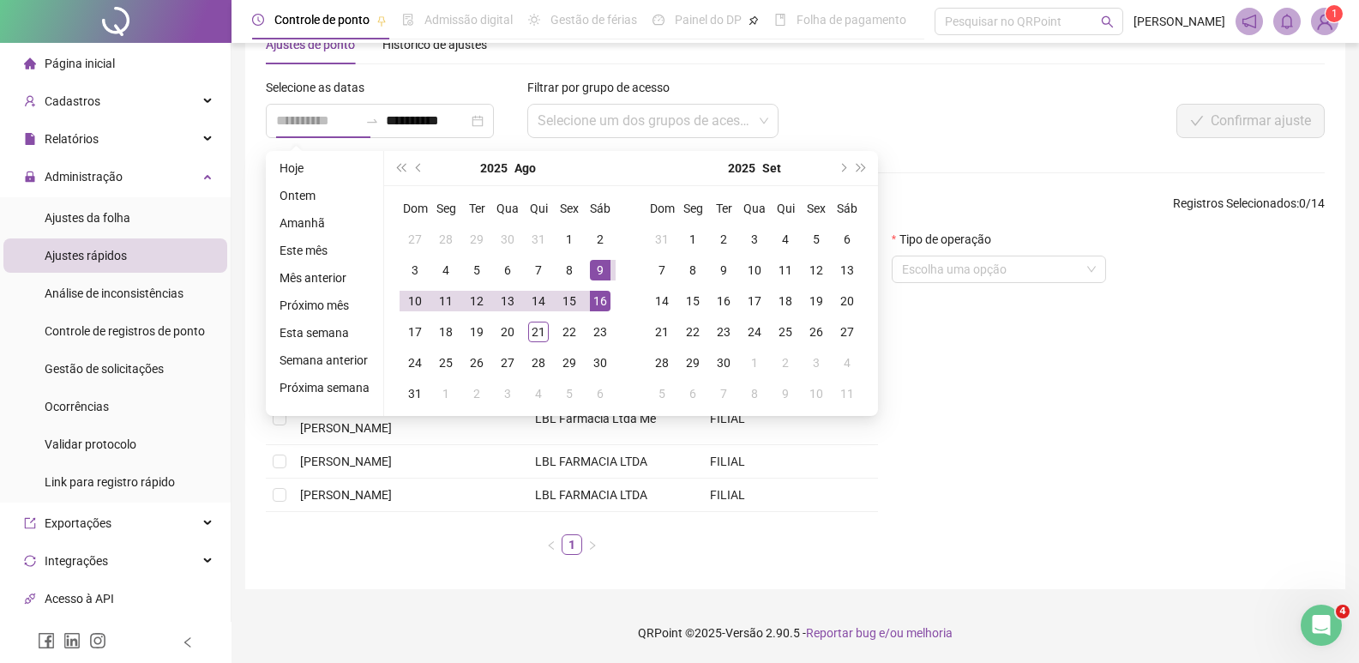
click at [604, 300] on div "16" at bounding box center [600, 301] width 21 height 21
type input "**********"
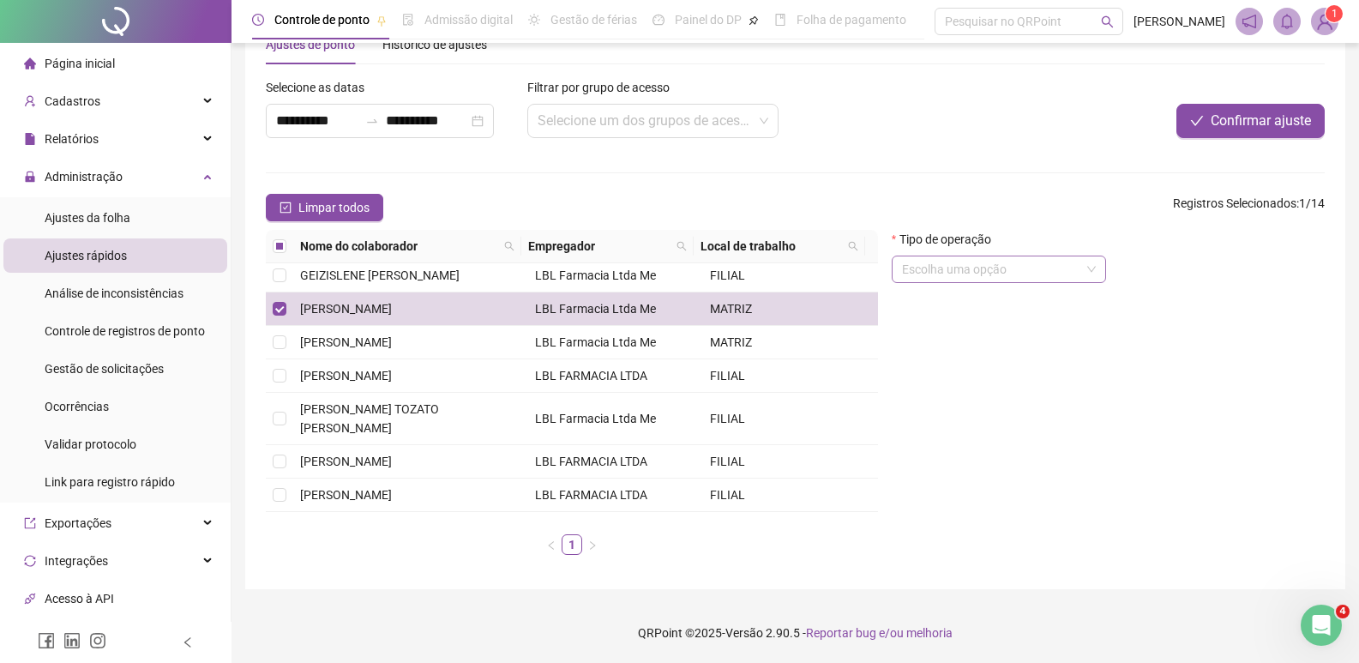
click at [1061, 268] on input "search" at bounding box center [991, 269] width 178 height 26
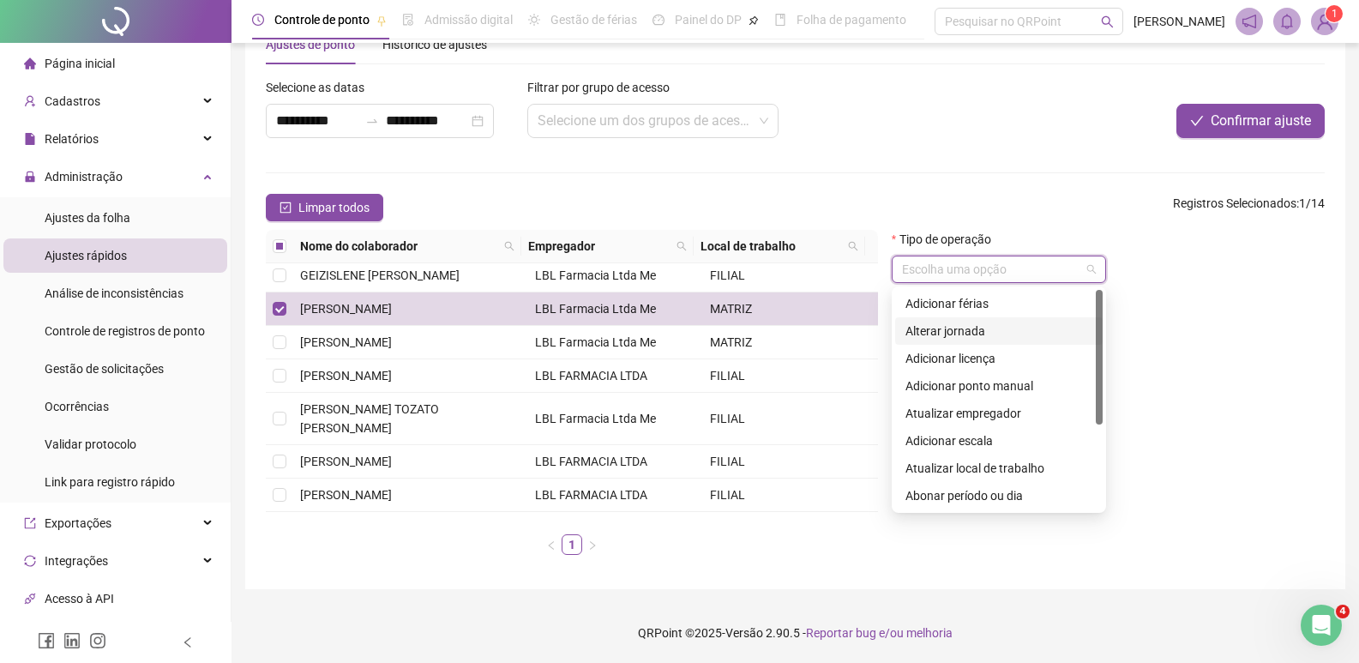
click at [973, 335] on div "Alterar jornada" at bounding box center [999, 331] width 187 height 19
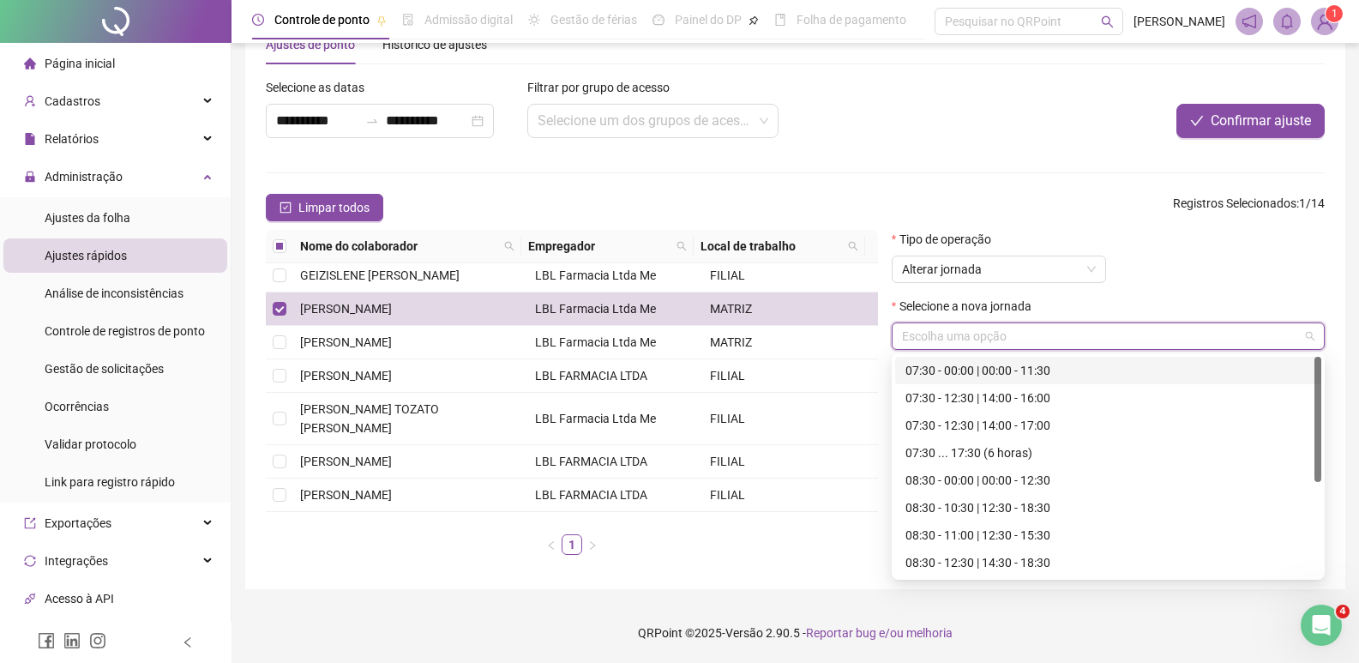
click at [987, 346] on input "search" at bounding box center [1100, 336] width 397 height 26
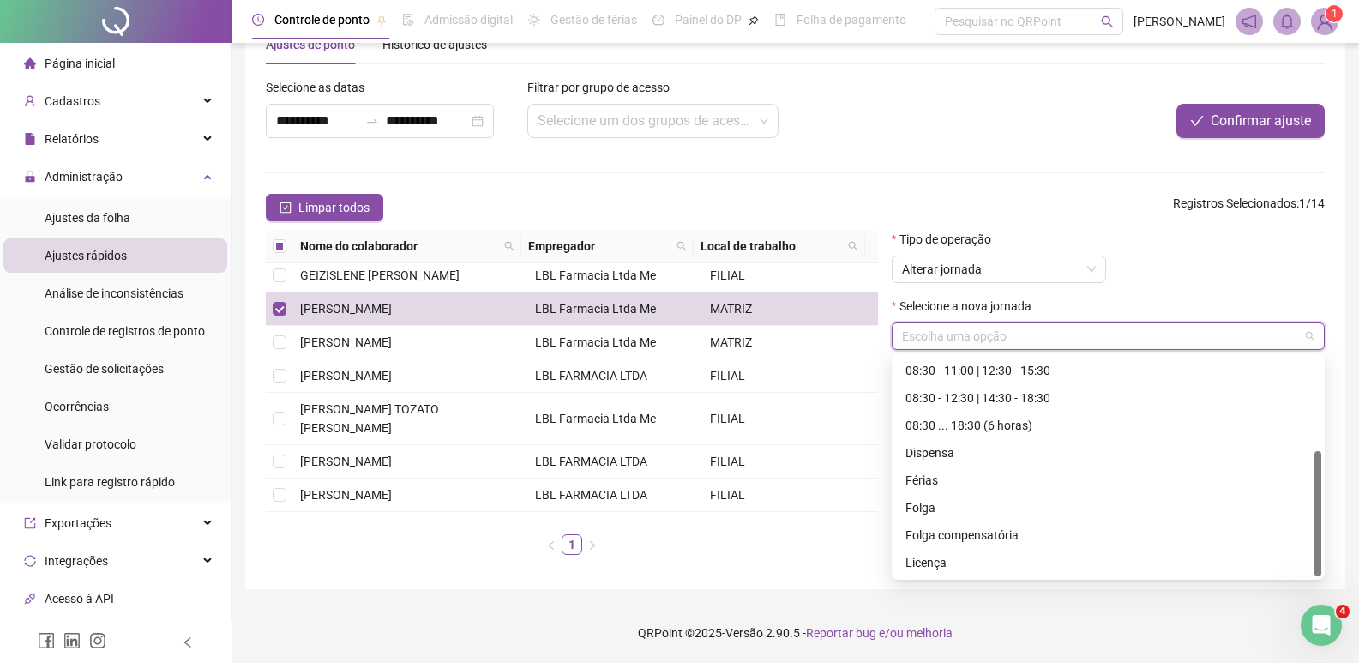
drag, startPoint x: 1320, startPoint y: 436, endPoint x: 1322, endPoint y: 550, distance: 114.1
click at [1322, 550] on div at bounding box center [1318, 513] width 7 height 125
click at [1012, 537] on div "Folga compensatória" at bounding box center [1109, 535] width 406 height 19
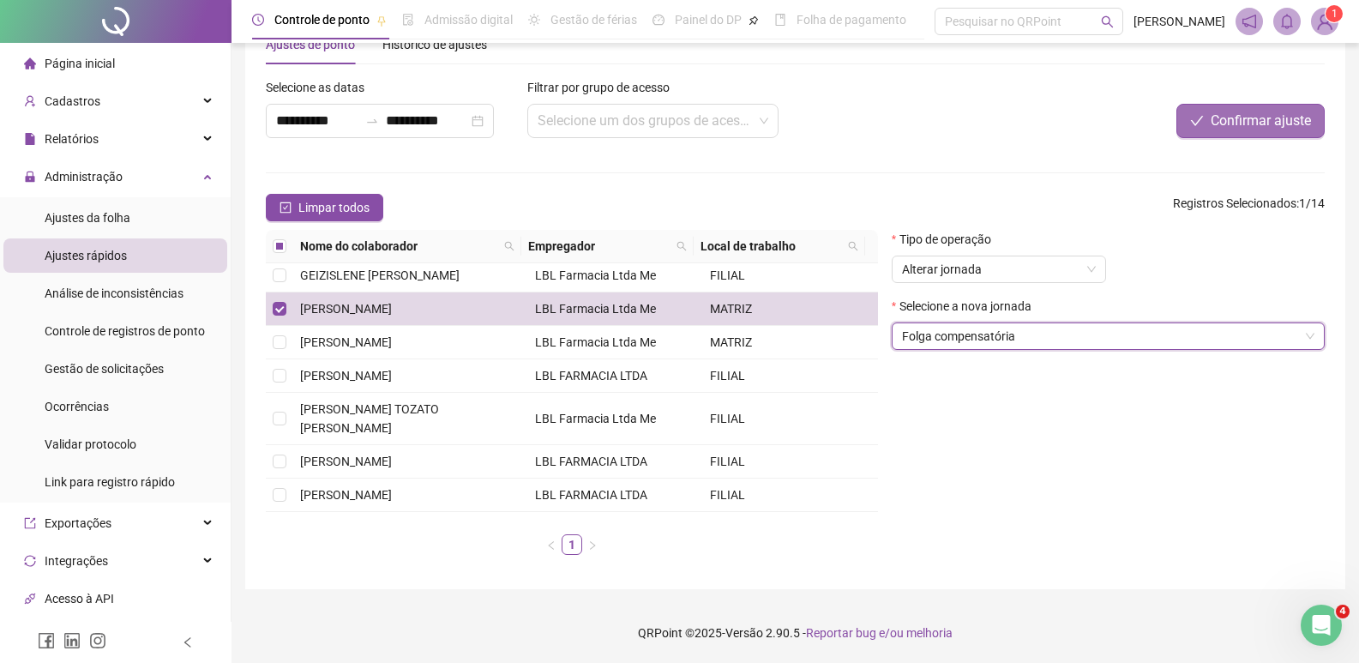
click at [1267, 125] on span "Confirmar ajuste" at bounding box center [1261, 121] width 100 height 21
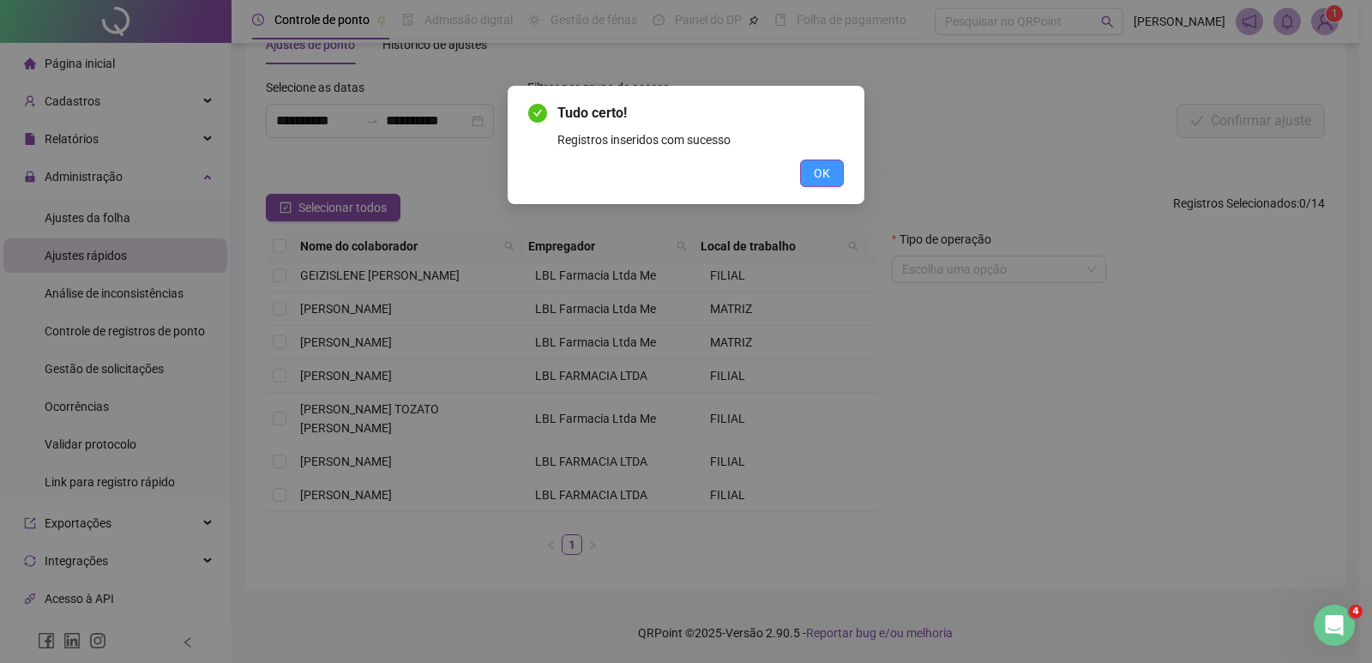
click at [817, 174] on span "OK" at bounding box center [822, 173] width 16 height 19
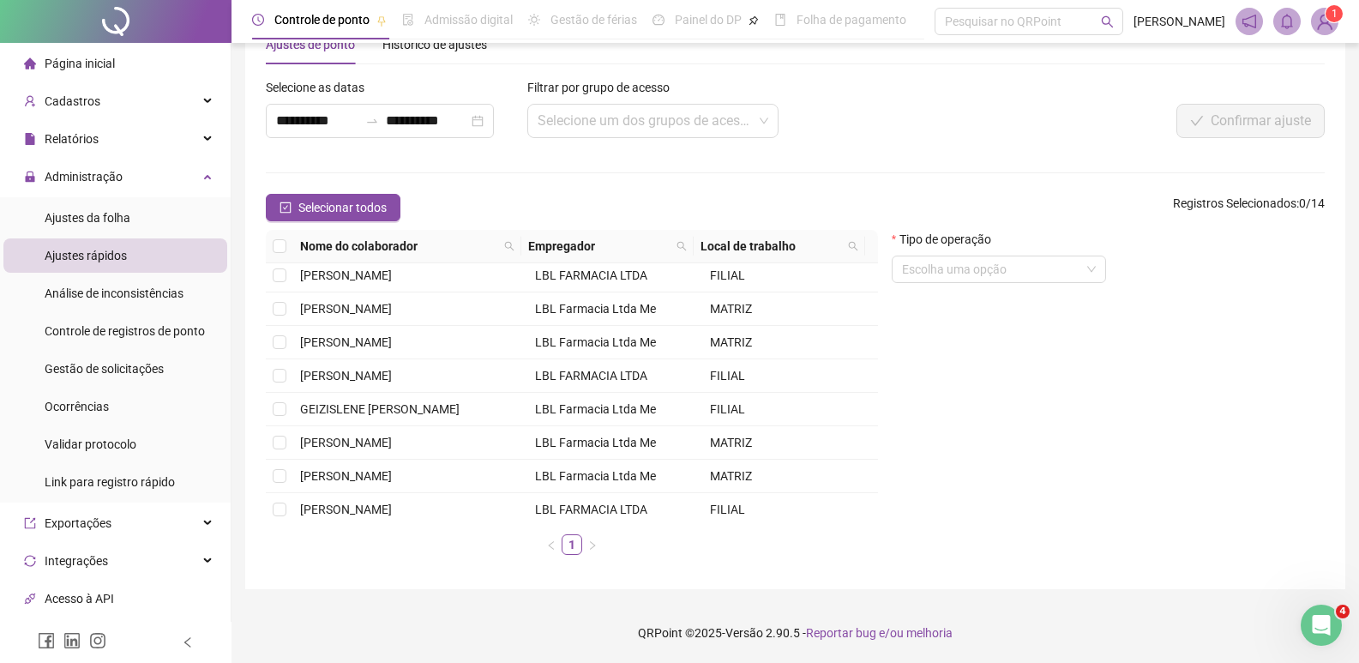
scroll to position [0, 0]
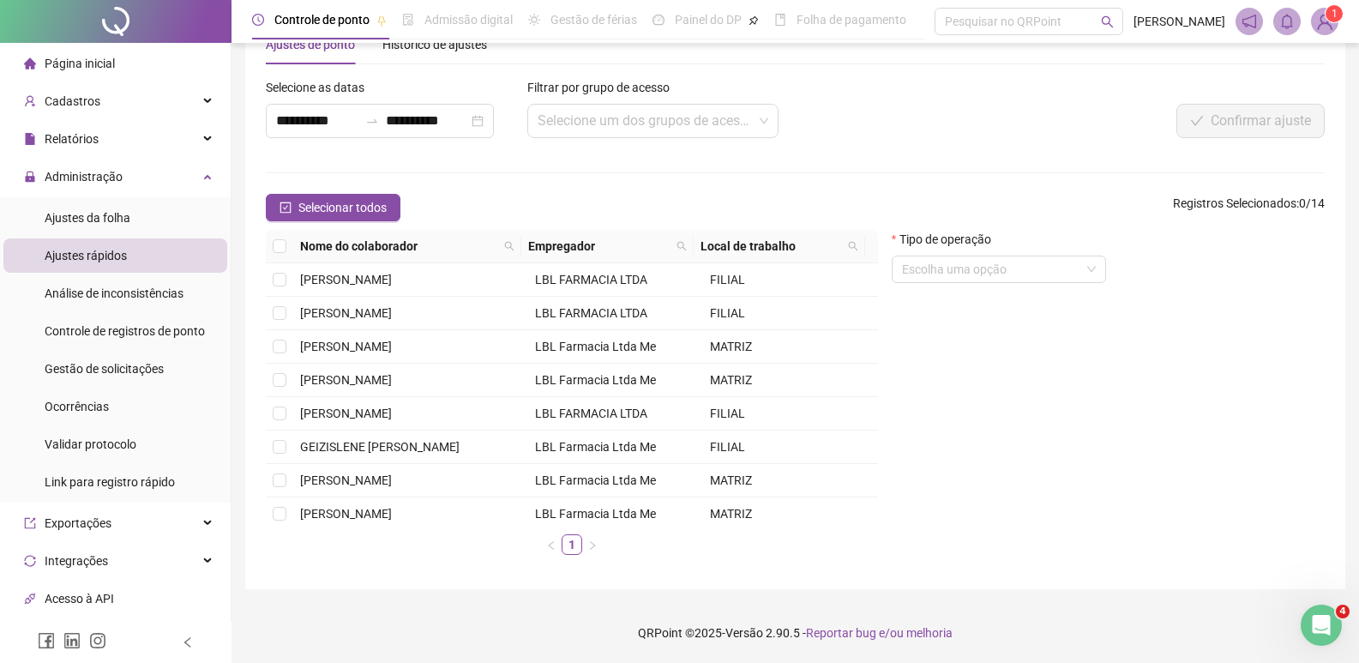
click at [89, 64] on span "Página inicial" at bounding box center [80, 64] width 70 height 14
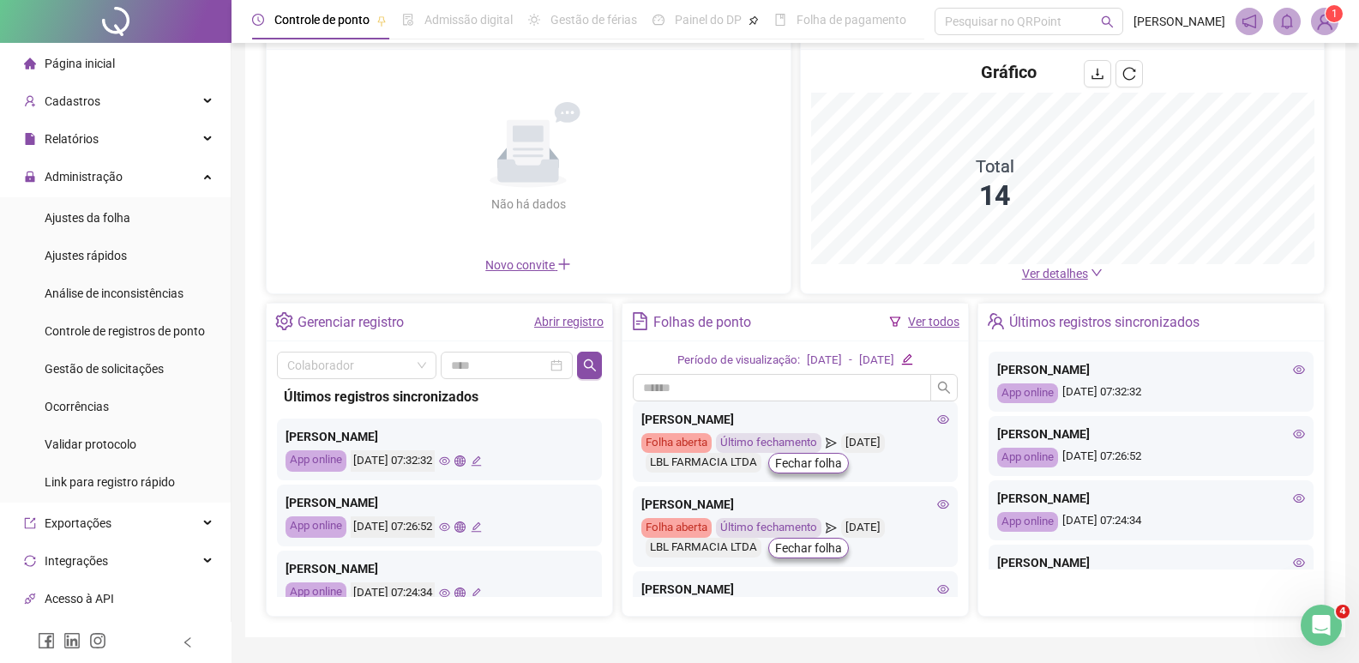
scroll to position [164, 0]
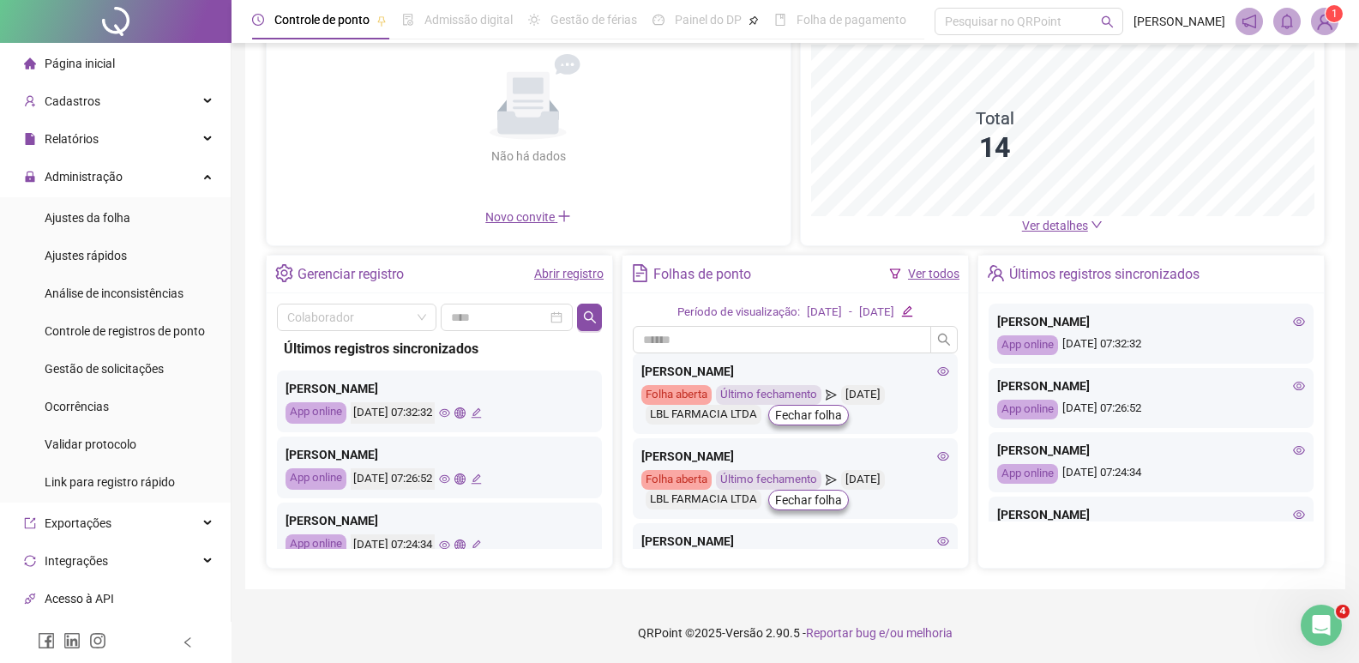
click at [574, 246] on div "Convites enviados Não há dados Não há dados Novo convite" at bounding box center [529, 104] width 526 height 284
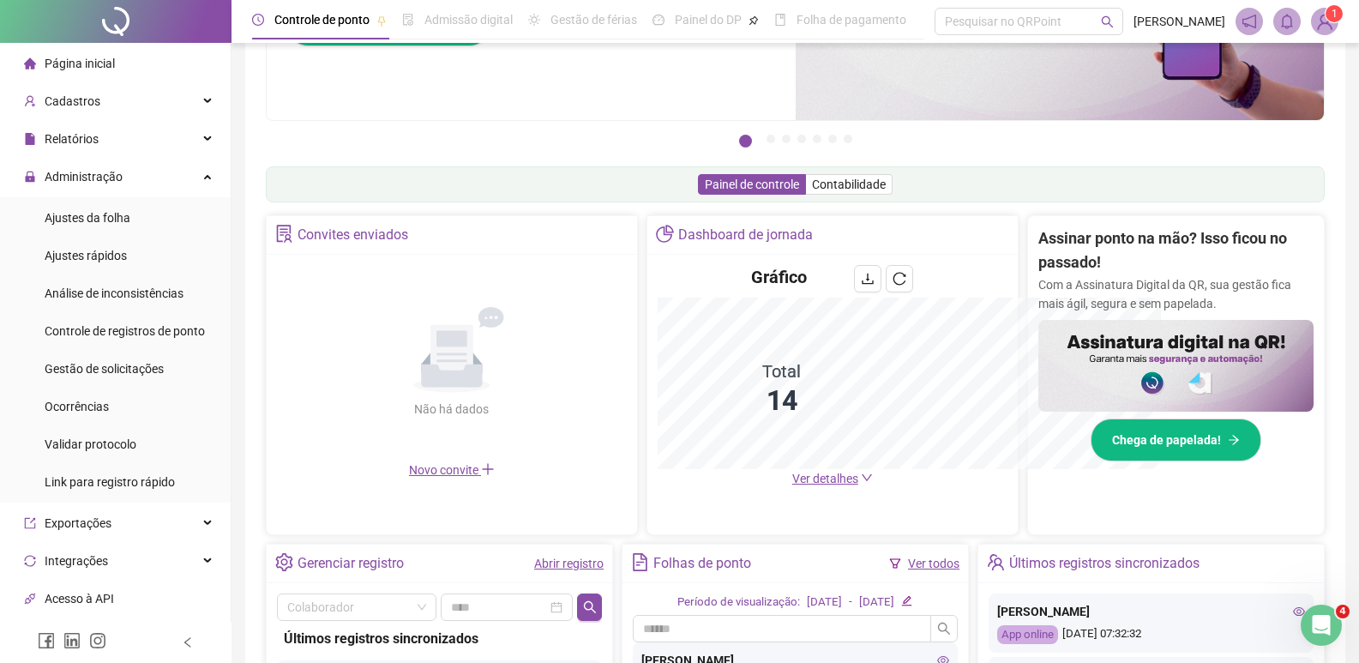
scroll to position [417, 0]
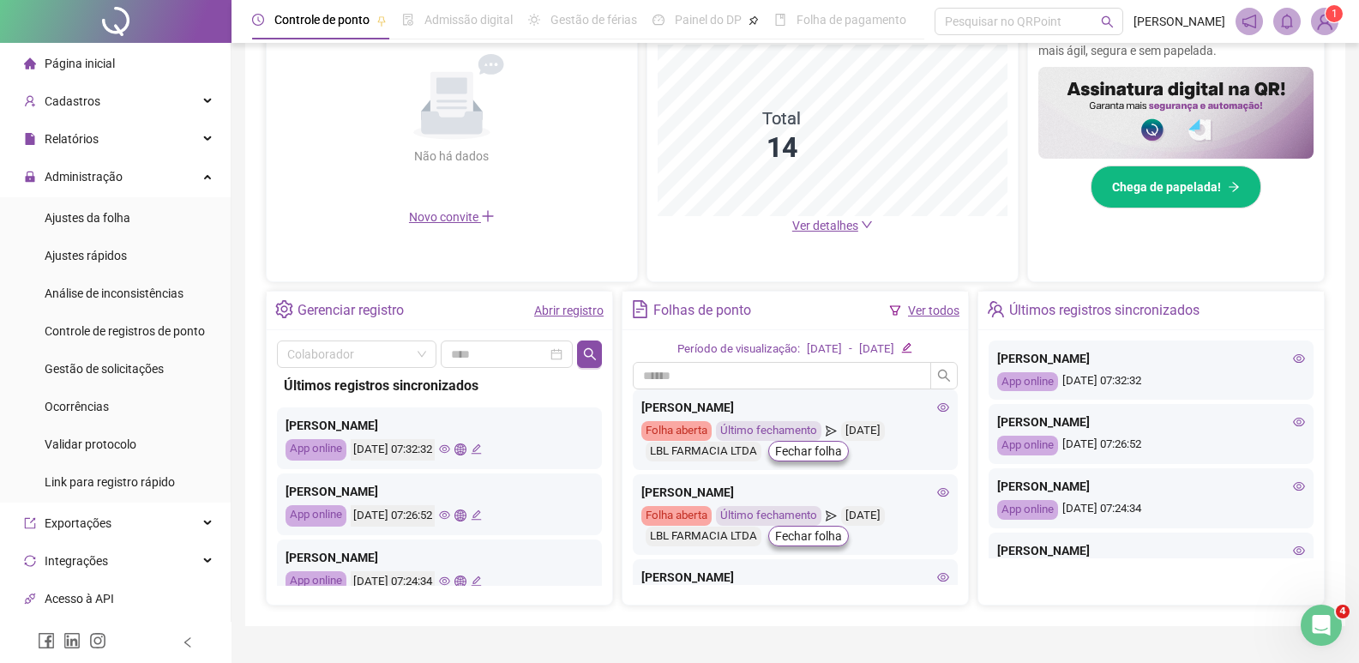
click at [569, 305] on link "Abrir registro" at bounding box center [568, 311] width 69 height 14
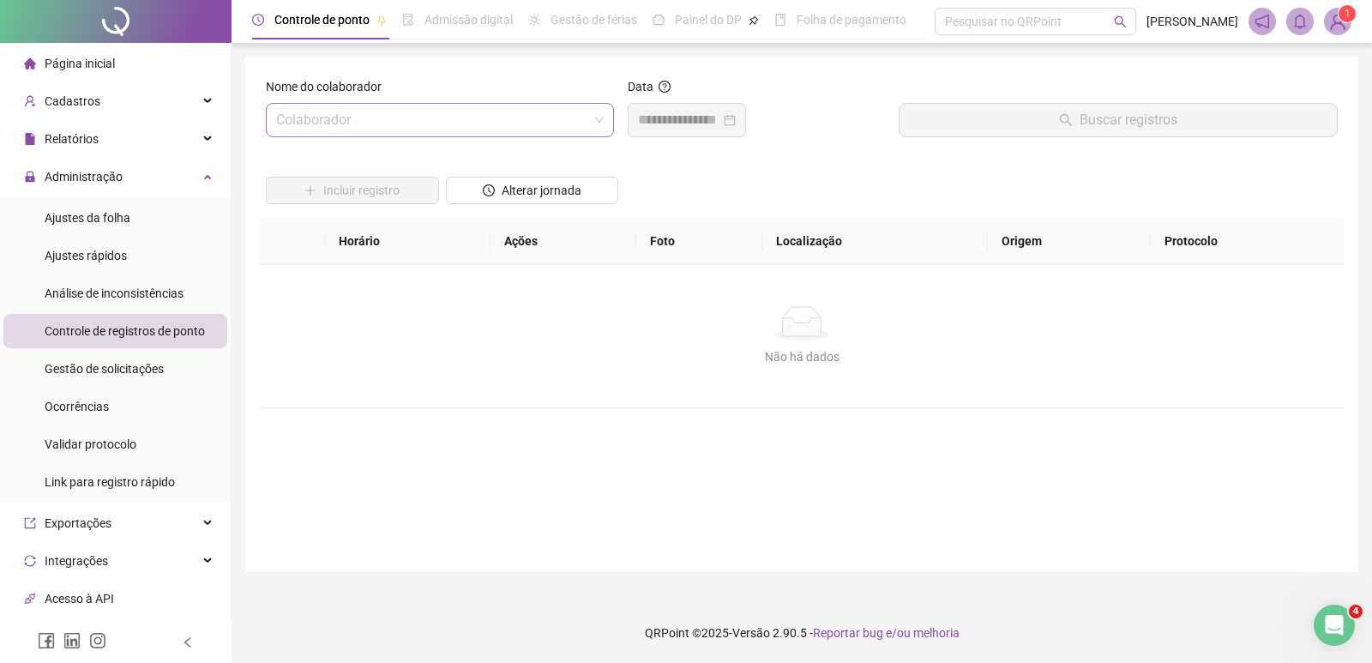
click at [510, 116] on input "search" at bounding box center [432, 120] width 312 height 33
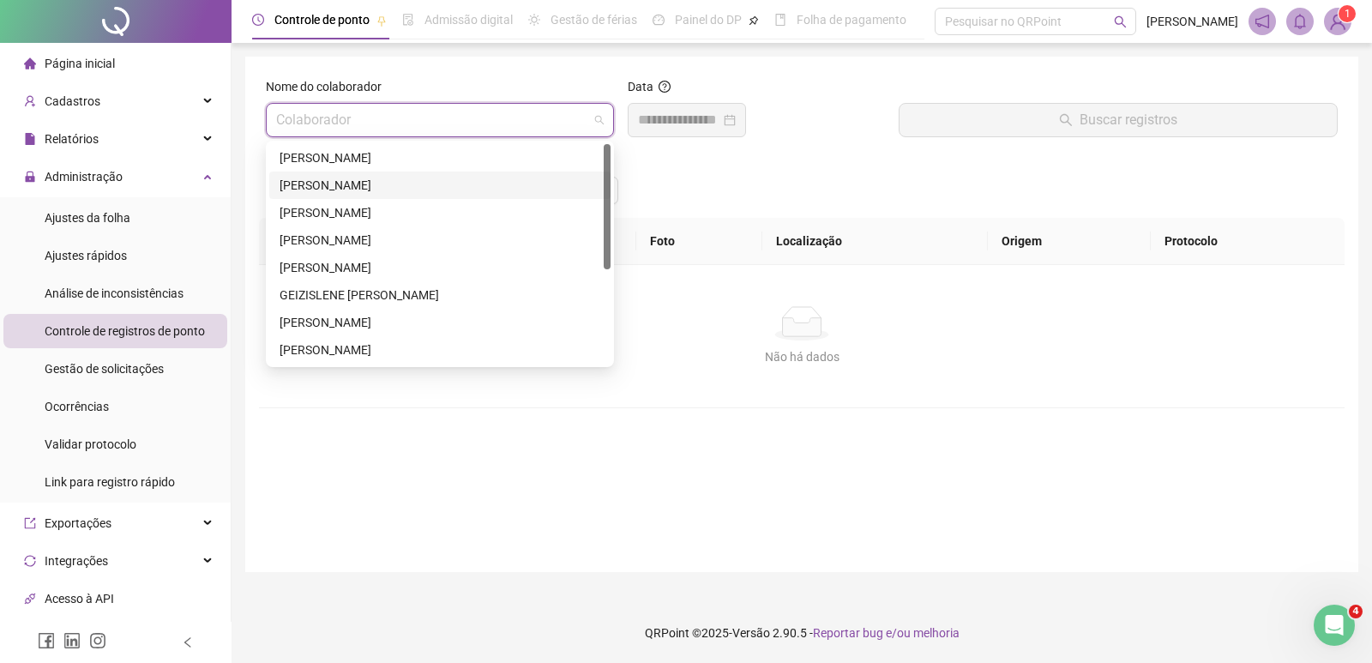
click at [396, 191] on div "ARIANE BENINCA NERI" at bounding box center [440, 185] width 321 height 19
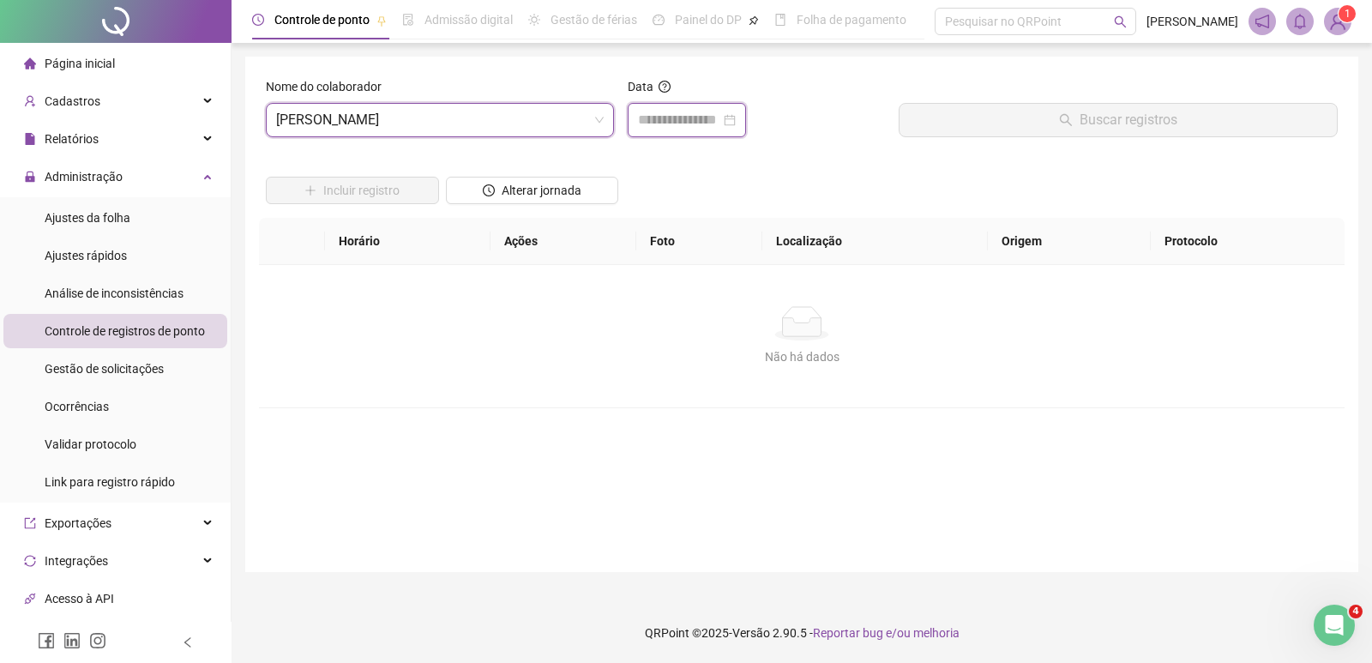
click at [672, 117] on input at bounding box center [679, 120] width 82 height 21
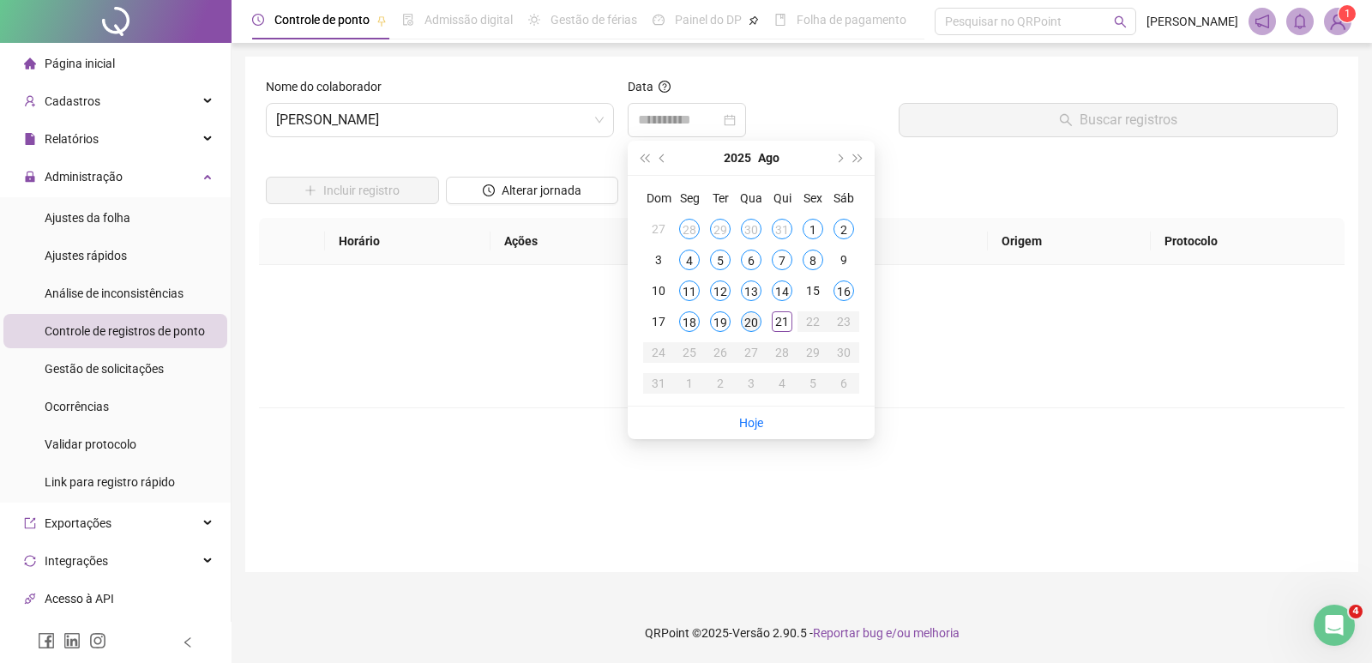
click at [756, 320] on div "20" at bounding box center [751, 321] width 21 height 21
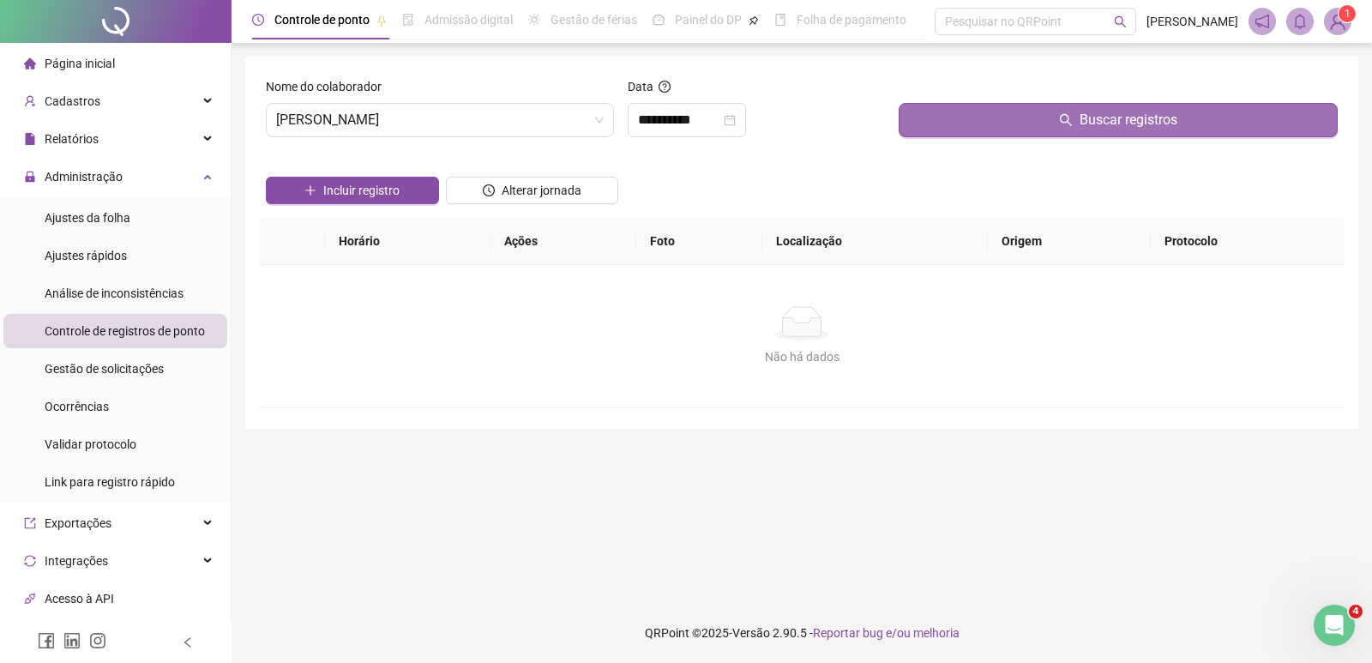
click at [1124, 115] on span "Buscar registros" at bounding box center [1129, 120] width 98 height 21
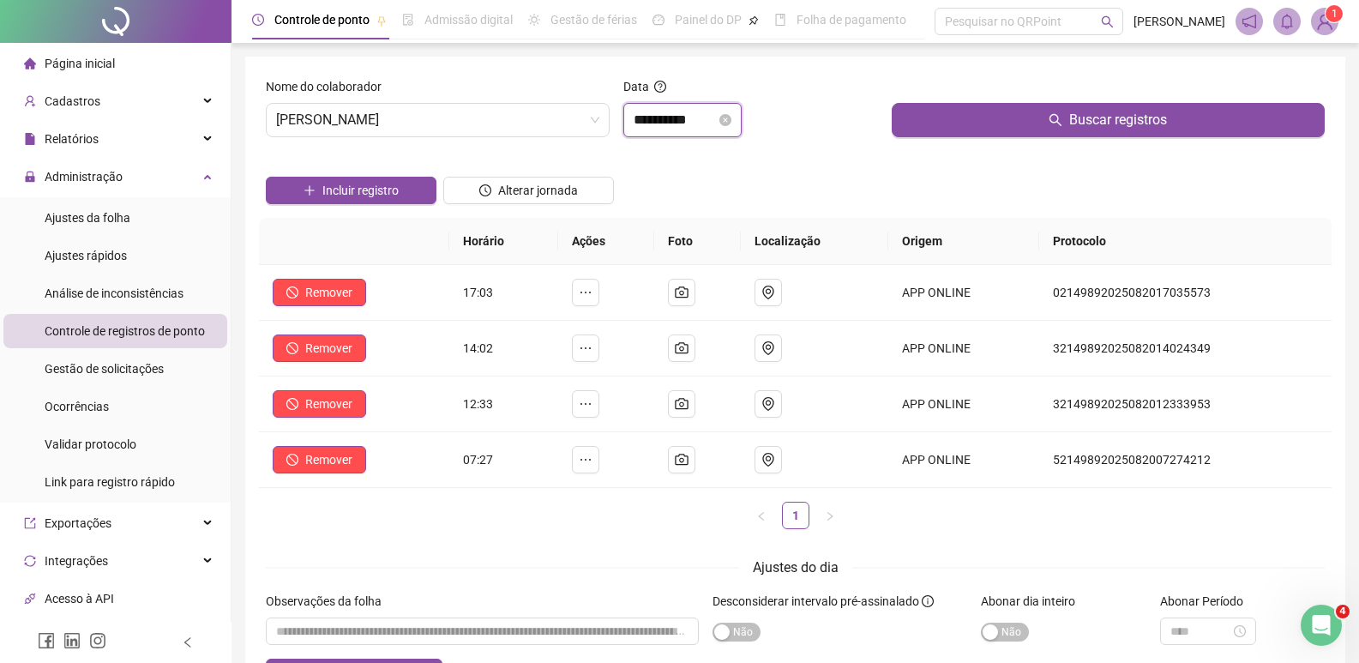
click at [714, 121] on input "**********" at bounding box center [675, 120] width 82 height 21
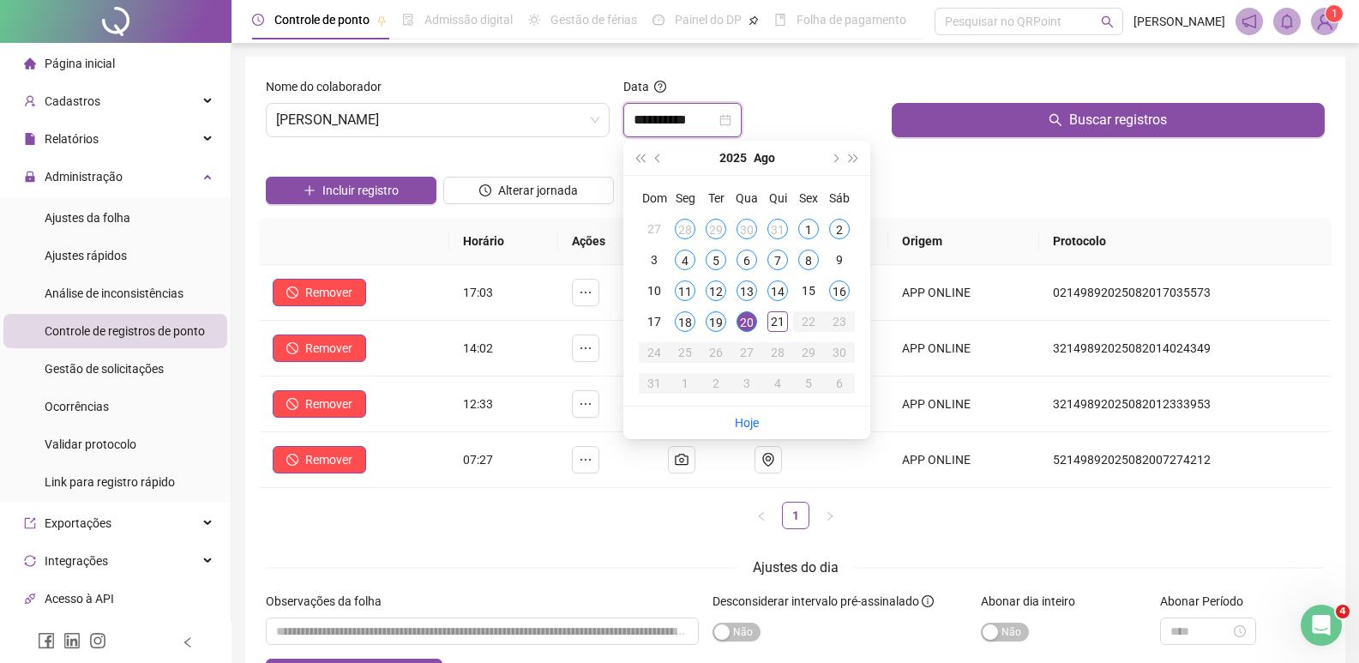
type input "**********"
click at [716, 320] on div "19" at bounding box center [716, 321] width 21 height 21
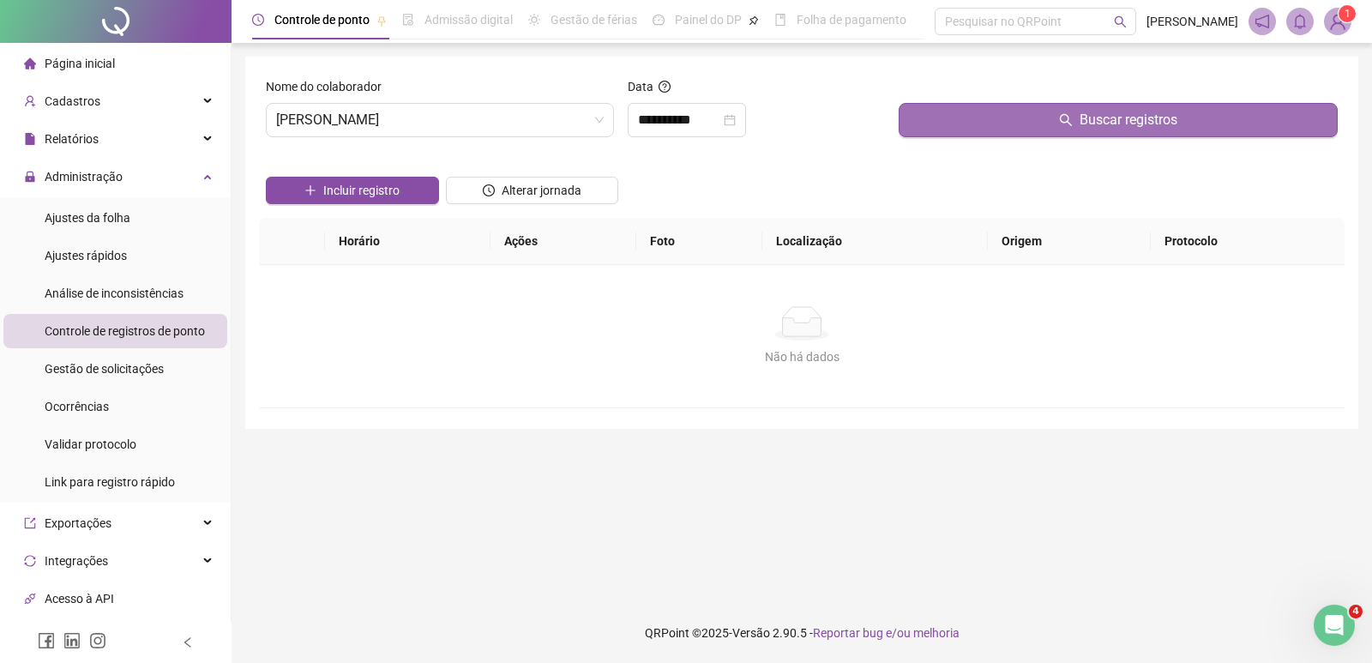
click at [1019, 128] on button "Buscar registros" at bounding box center [1118, 120] width 439 height 34
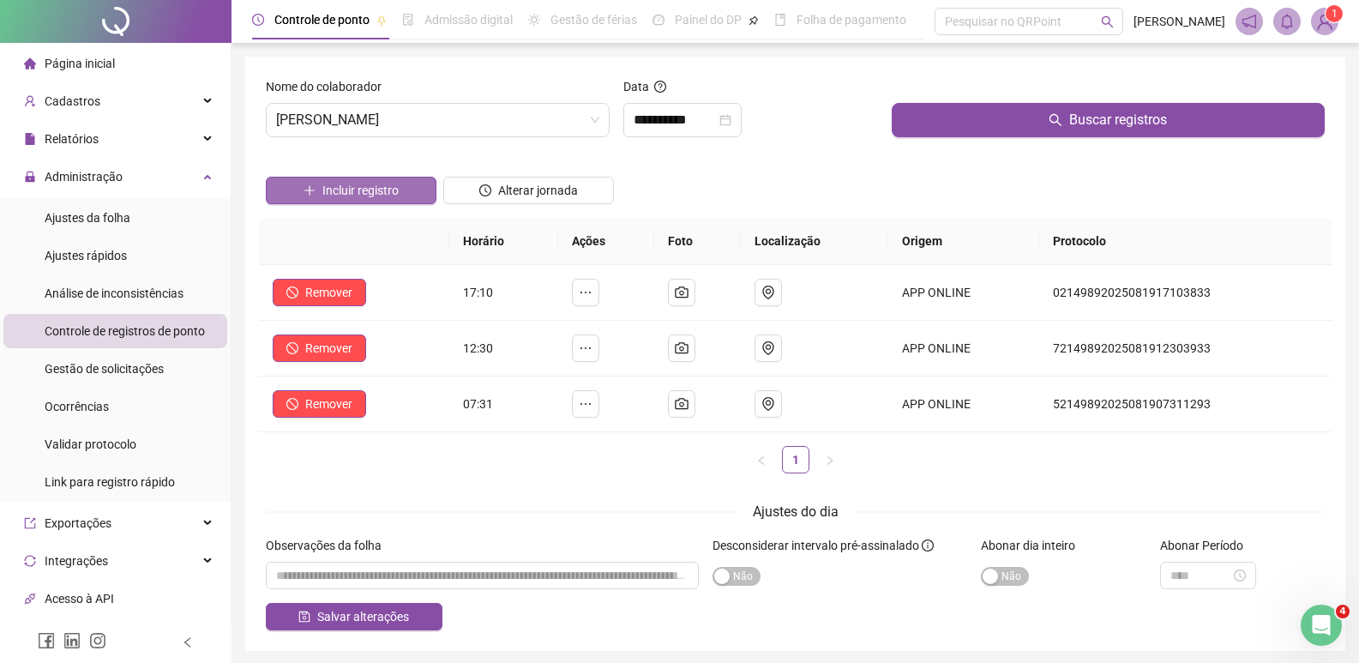
click at [337, 185] on span "Incluir registro" at bounding box center [360, 190] width 76 height 19
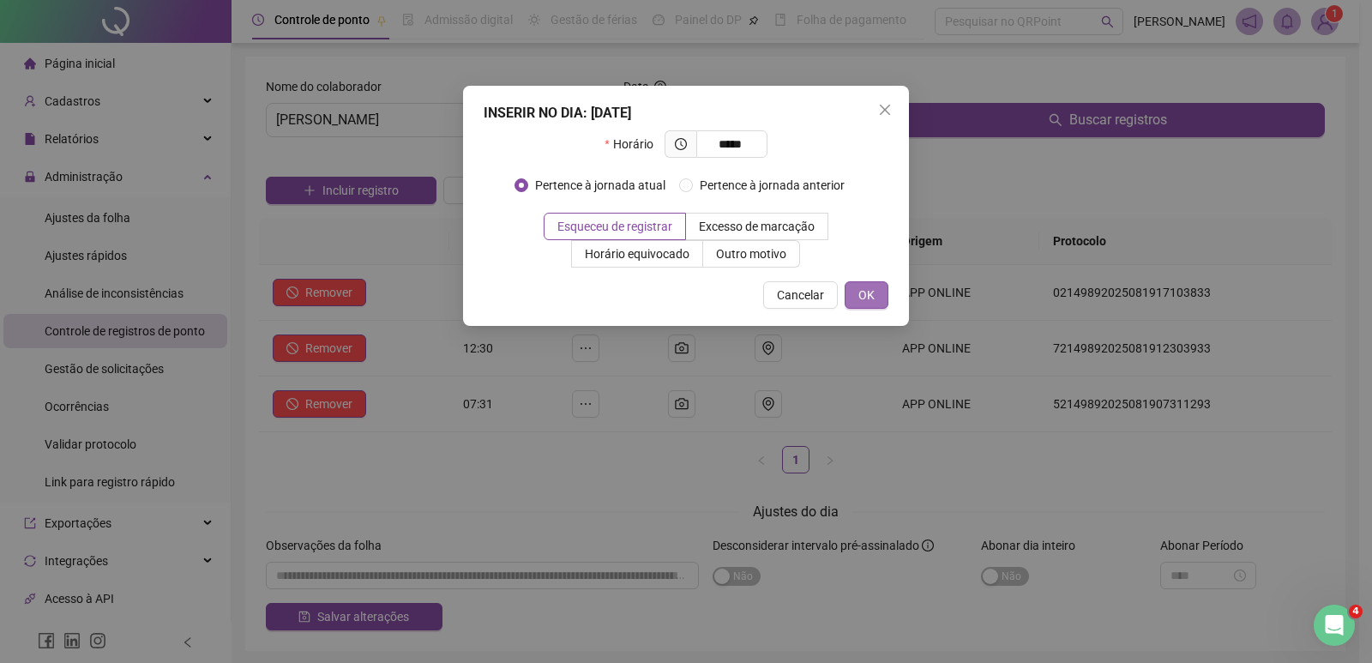
type input "*****"
click at [880, 299] on button "OK" at bounding box center [867, 294] width 44 height 27
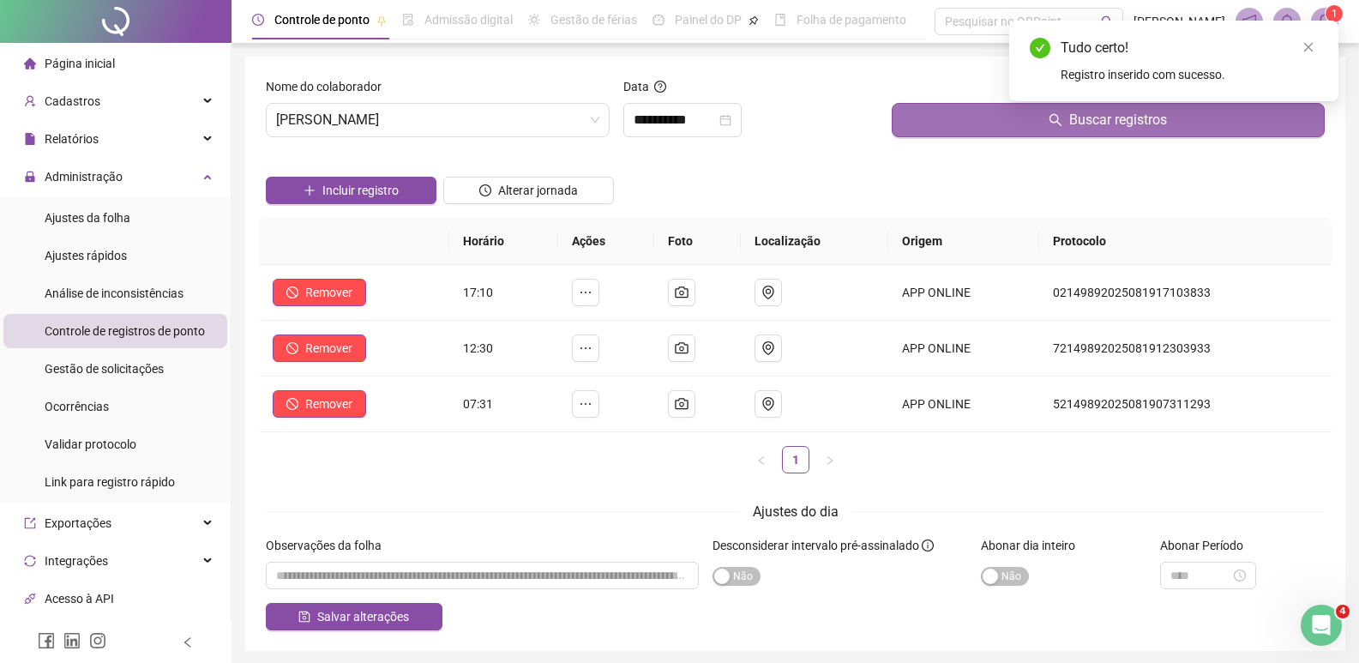
click at [979, 127] on button "Buscar registros" at bounding box center [1108, 120] width 433 height 34
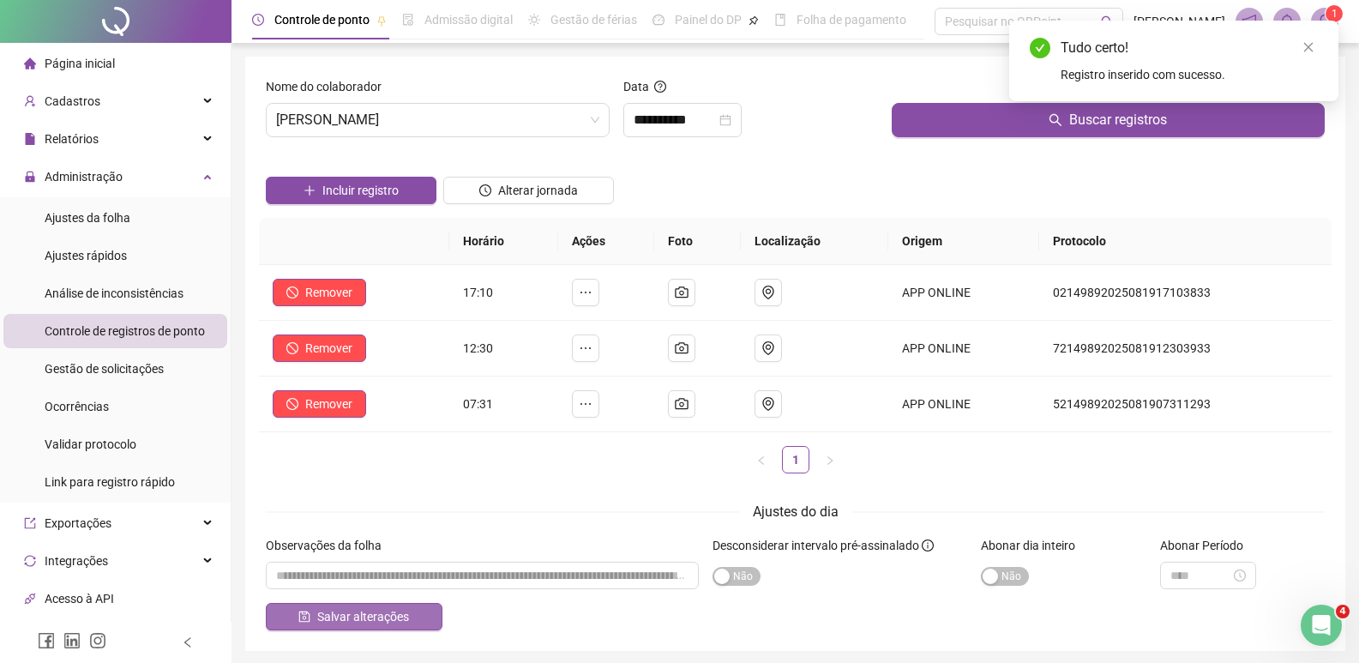
click at [394, 622] on span "Salvar alterações" at bounding box center [363, 616] width 92 height 19
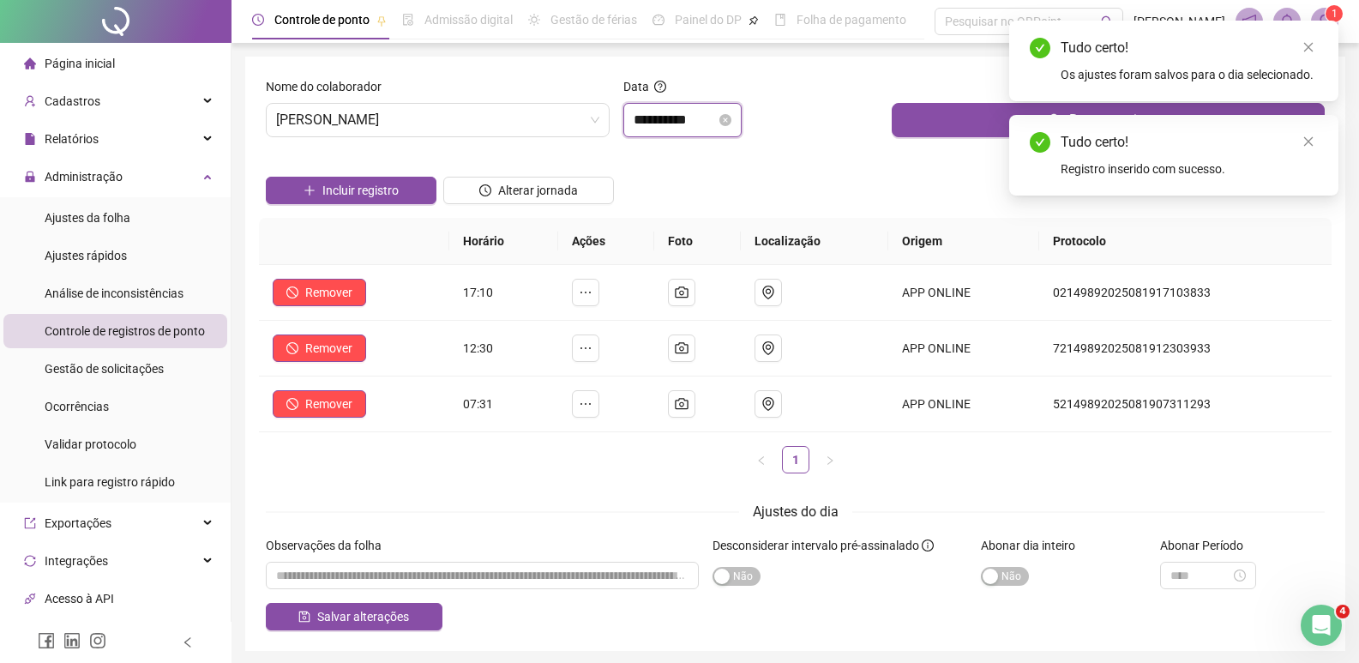
click at [708, 124] on input "**********" at bounding box center [675, 120] width 82 height 21
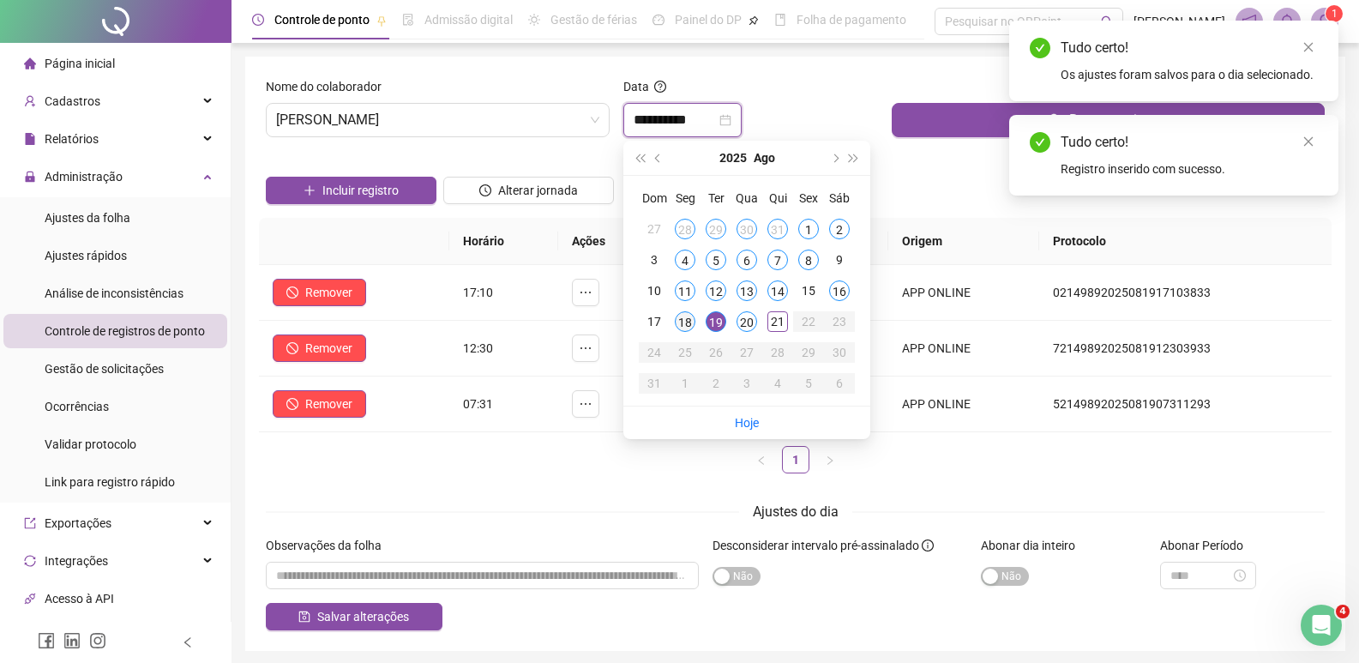
type input "**********"
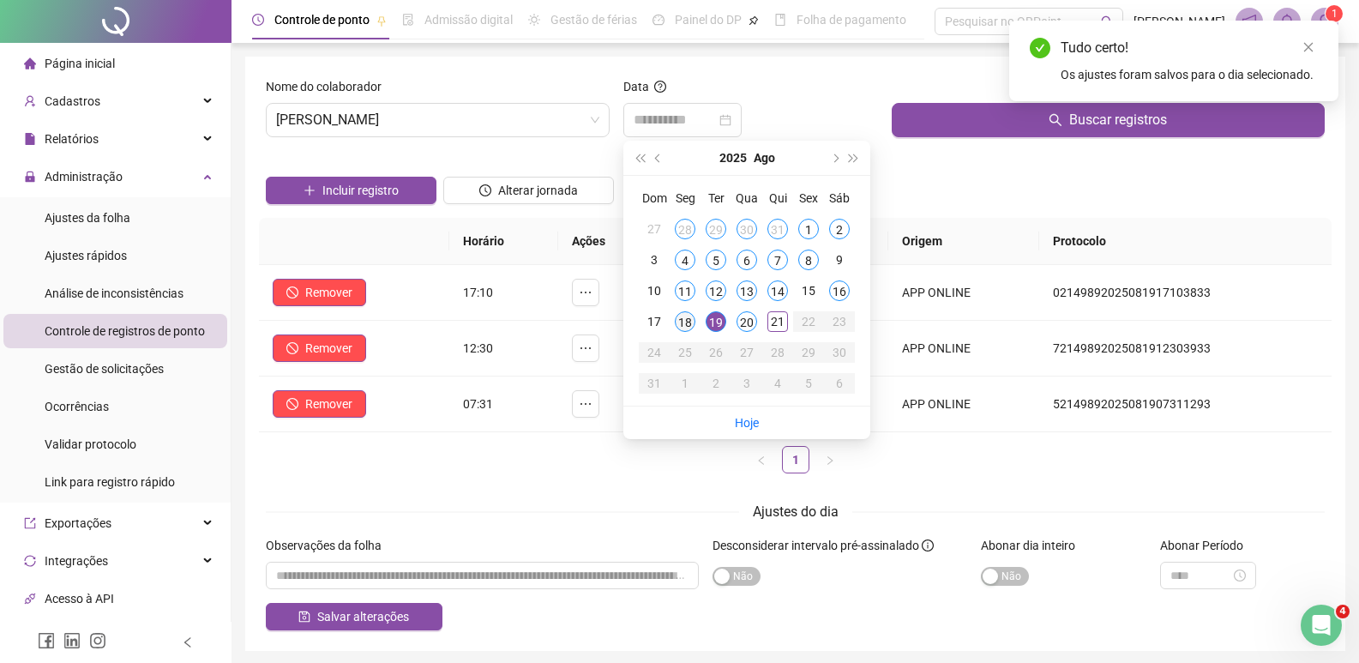
click at [688, 322] on div "18" at bounding box center [685, 321] width 21 height 21
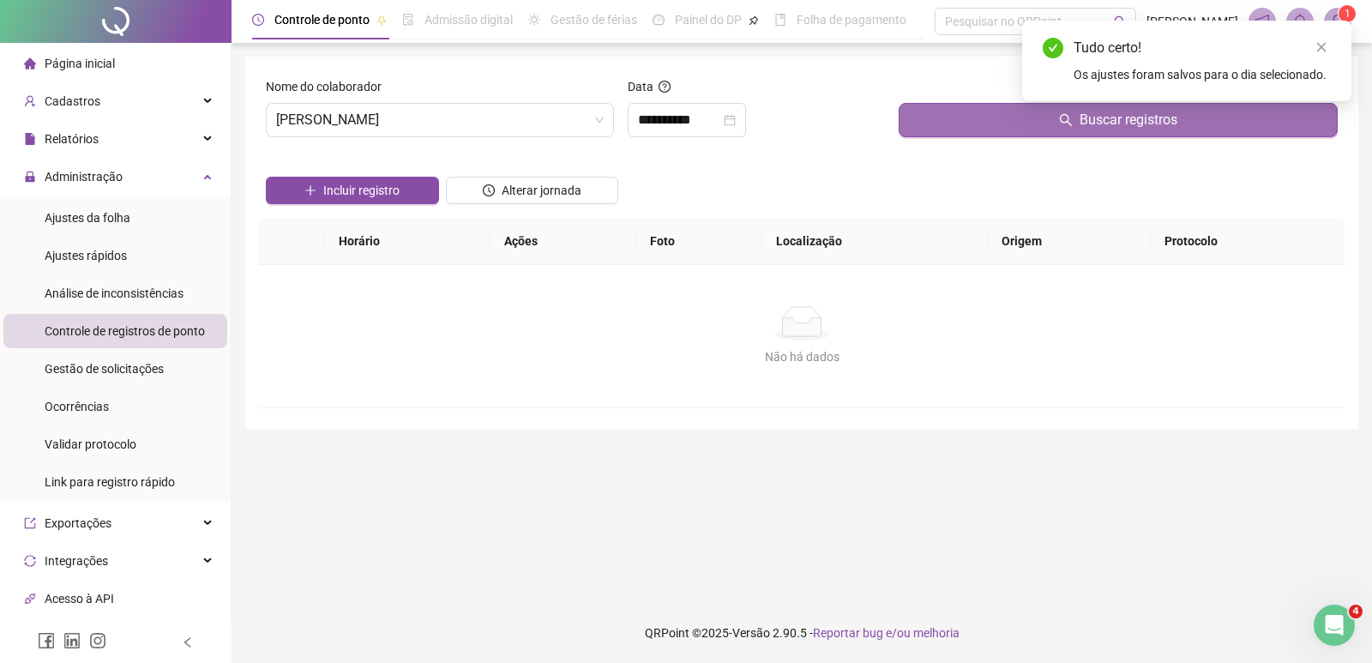
click at [955, 129] on button "Buscar registros" at bounding box center [1118, 120] width 439 height 34
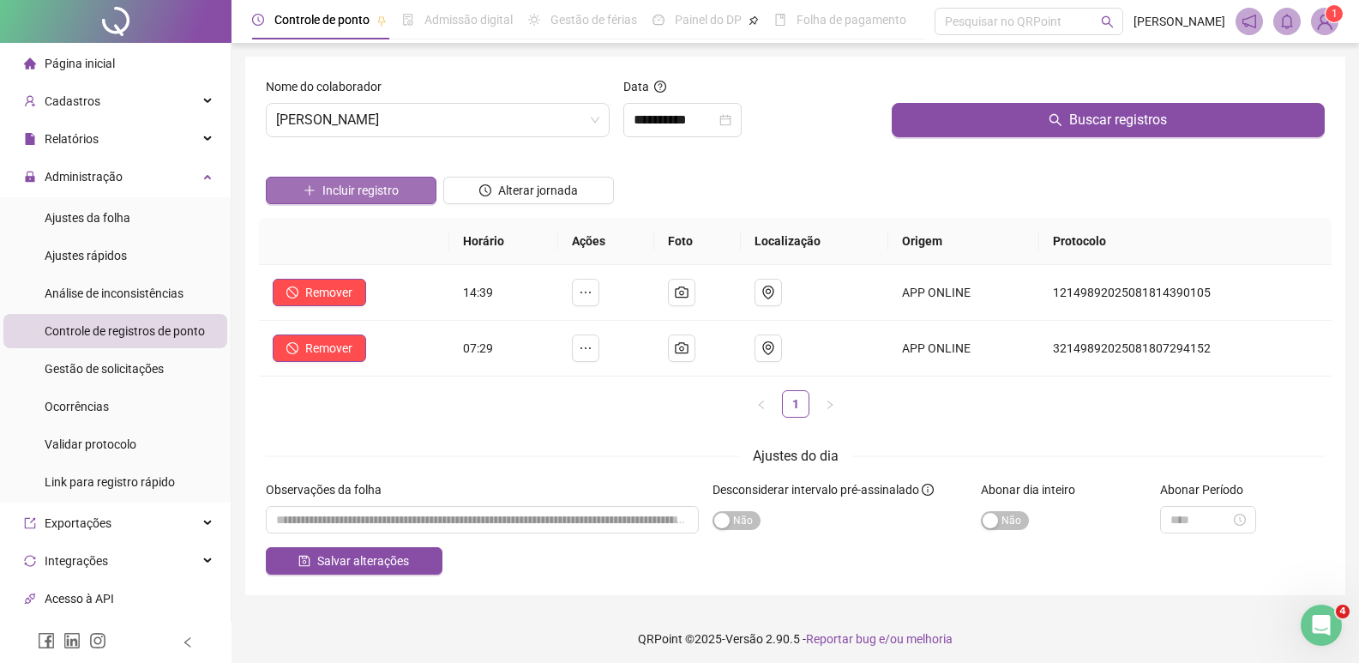
click at [340, 184] on span "Incluir registro" at bounding box center [360, 190] width 76 height 19
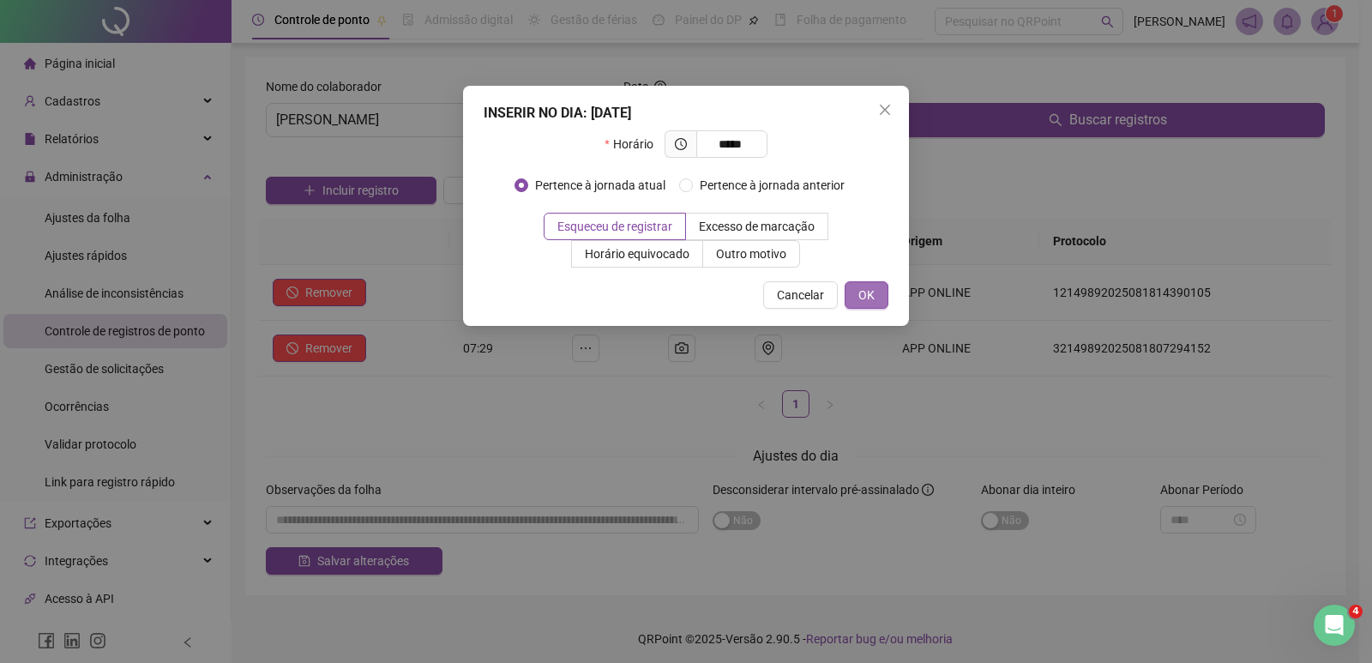
type input "*****"
click at [865, 295] on span "OK" at bounding box center [866, 295] width 16 height 19
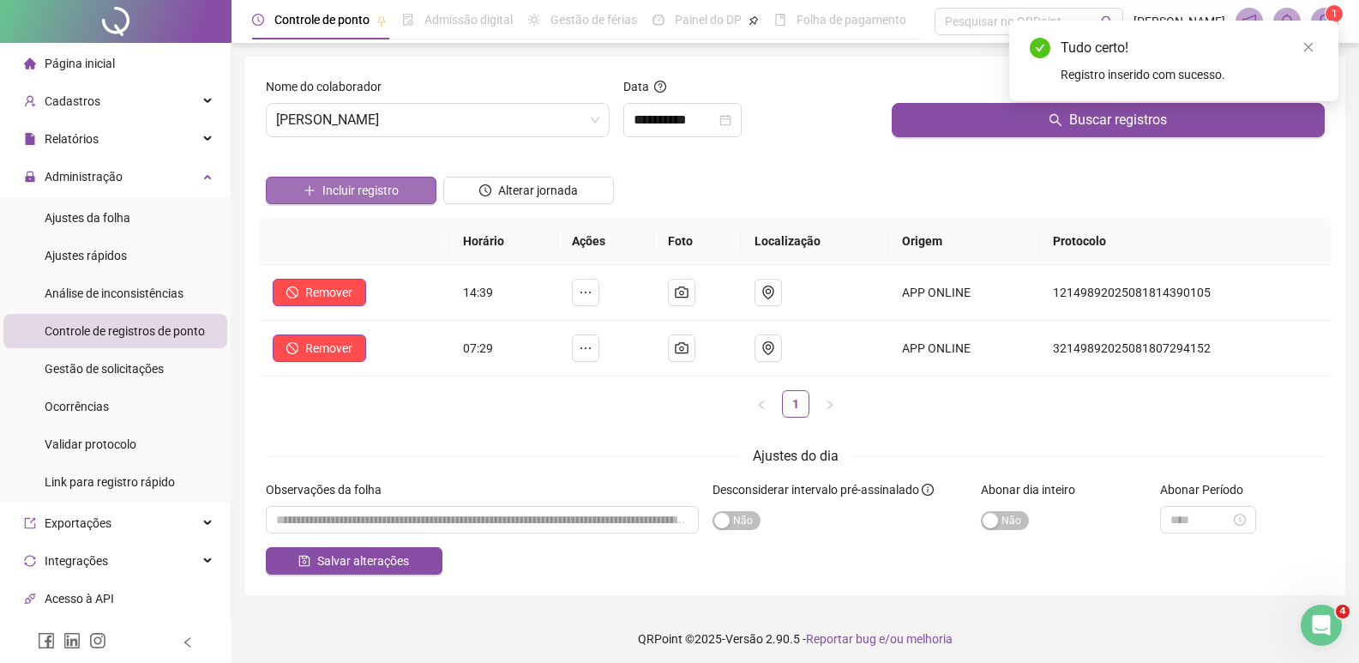
click at [405, 192] on button "Incluir registro" at bounding box center [351, 190] width 171 height 27
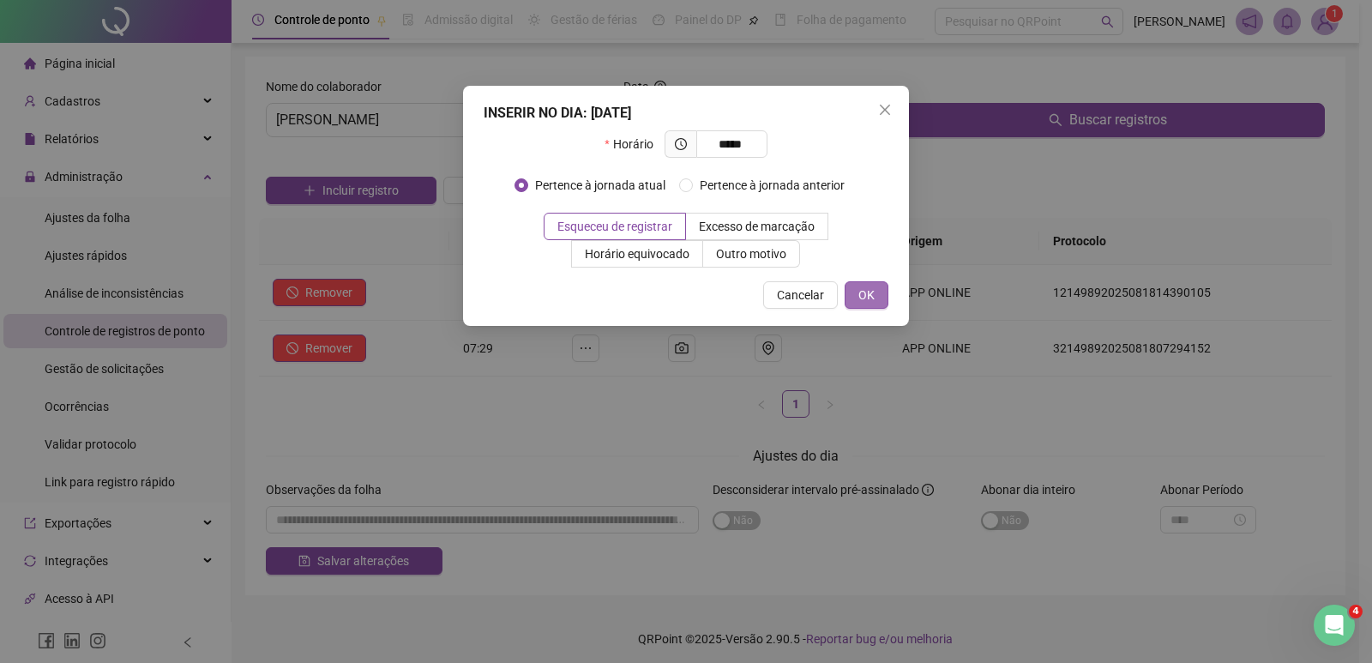
type input "*****"
click at [857, 288] on button "OK" at bounding box center [867, 294] width 44 height 27
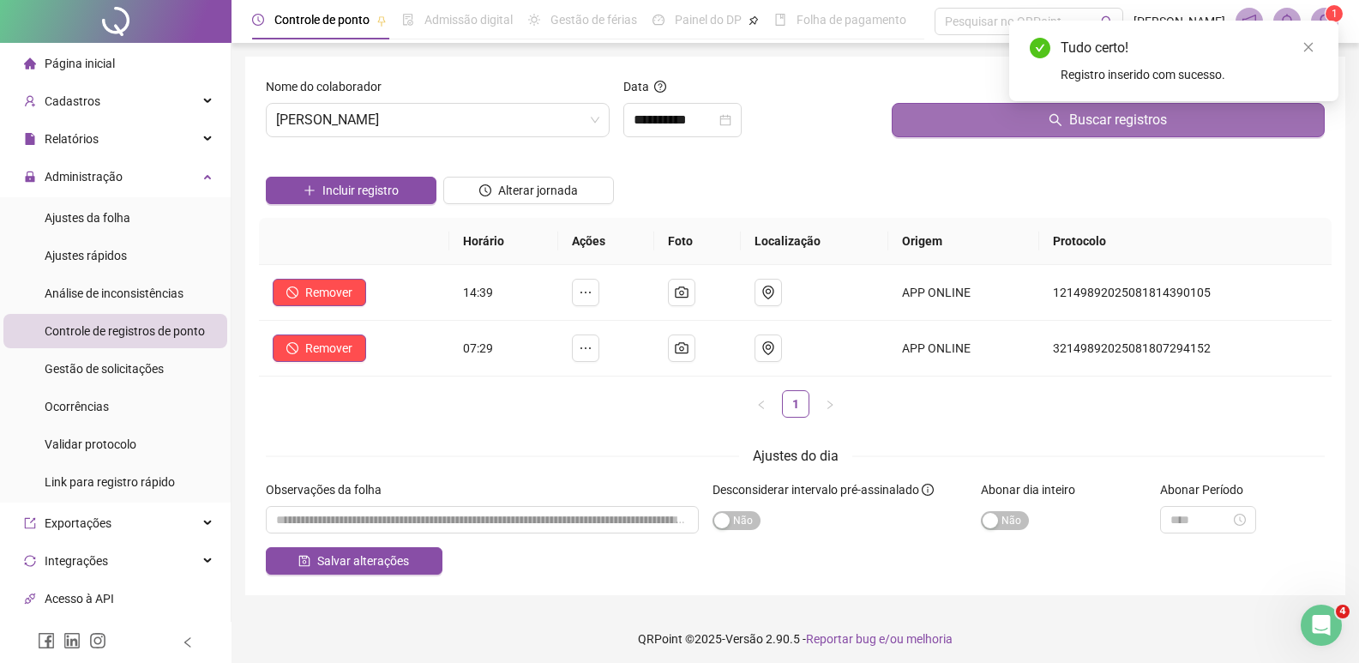
click at [1091, 124] on span "Buscar registros" at bounding box center [1118, 120] width 98 height 21
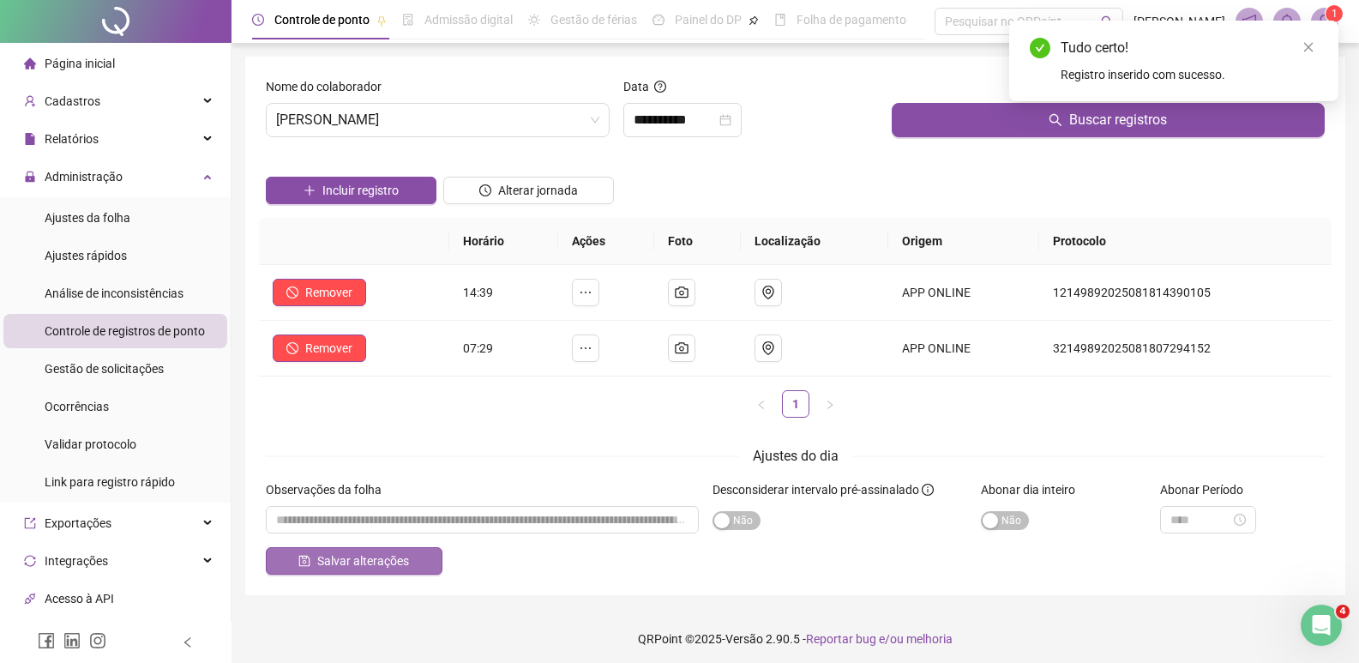
click at [336, 567] on span "Salvar alterações" at bounding box center [363, 560] width 92 height 19
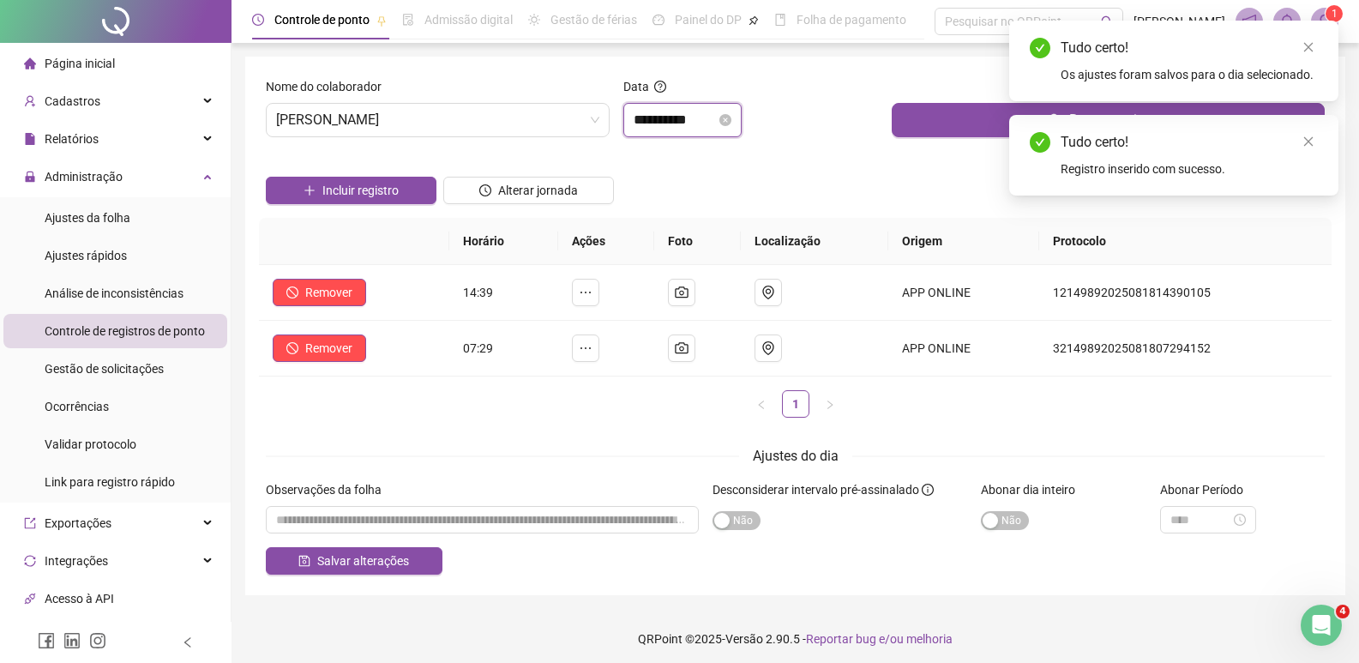
click at [710, 117] on input "**********" at bounding box center [675, 120] width 82 height 21
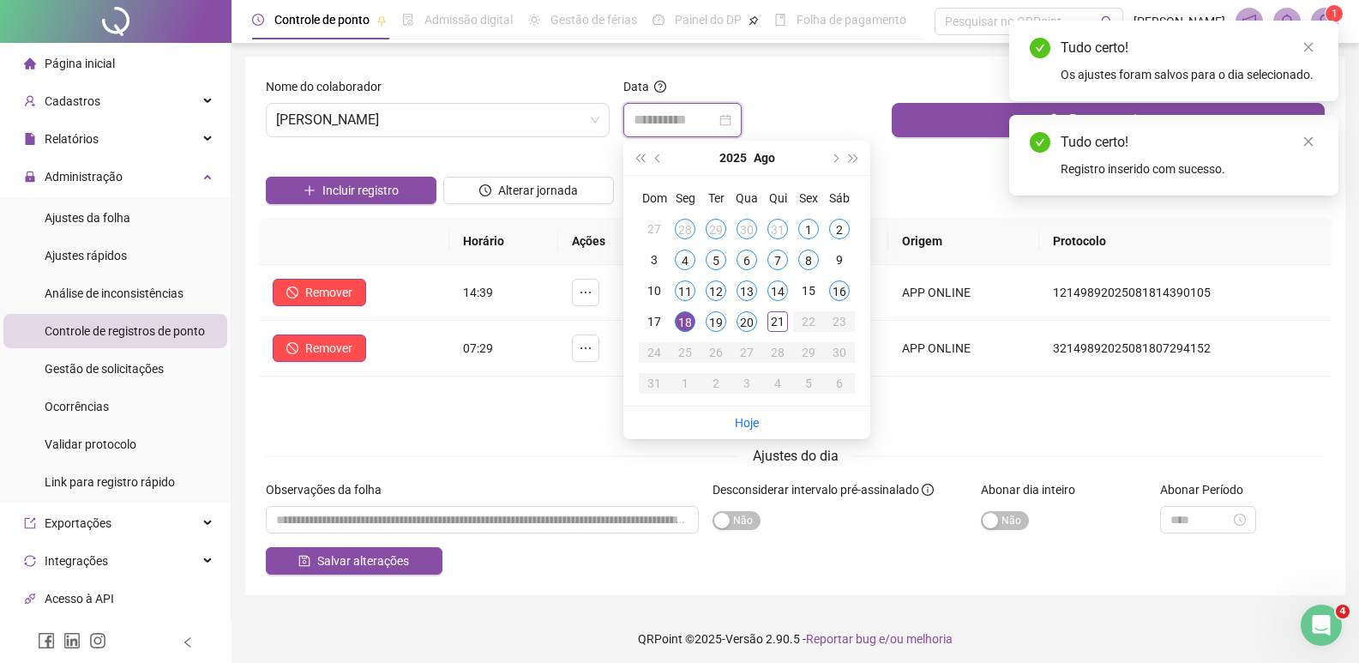
type input "**********"
click at [835, 290] on div "16" at bounding box center [839, 290] width 21 height 21
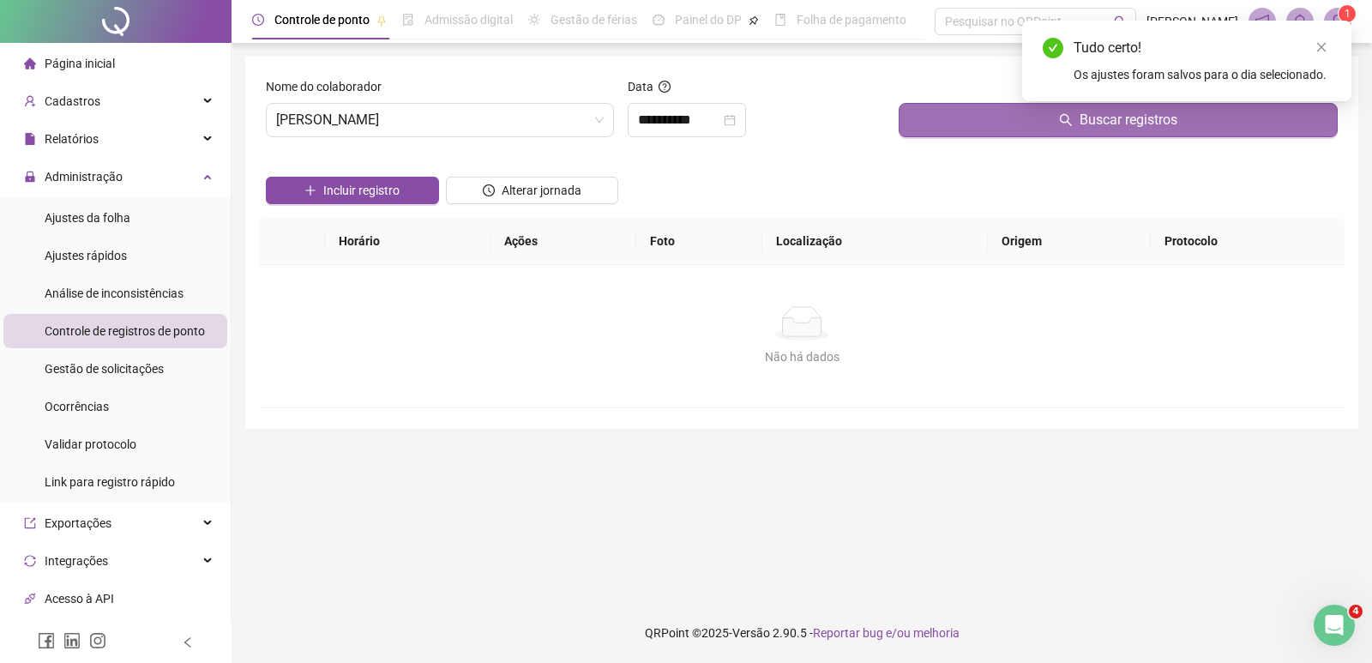
click at [939, 129] on button "Buscar registros" at bounding box center [1118, 120] width 439 height 34
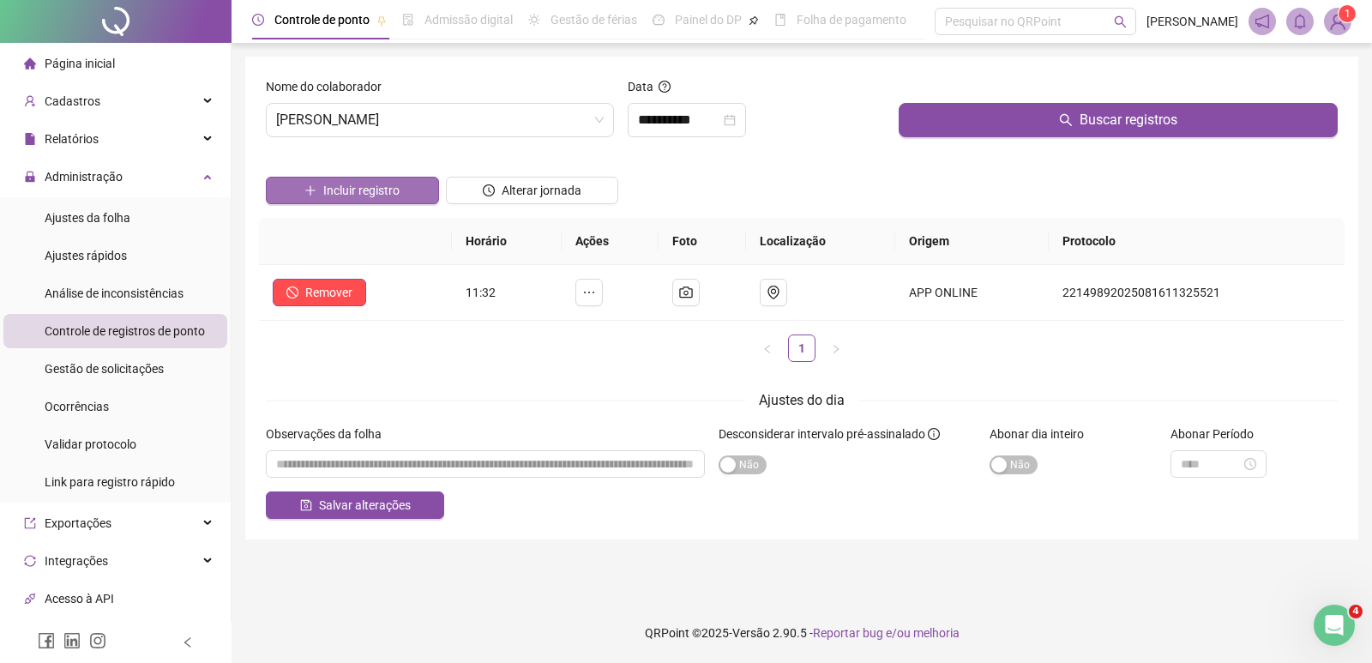
click at [377, 181] on span "Incluir registro" at bounding box center [361, 190] width 76 height 19
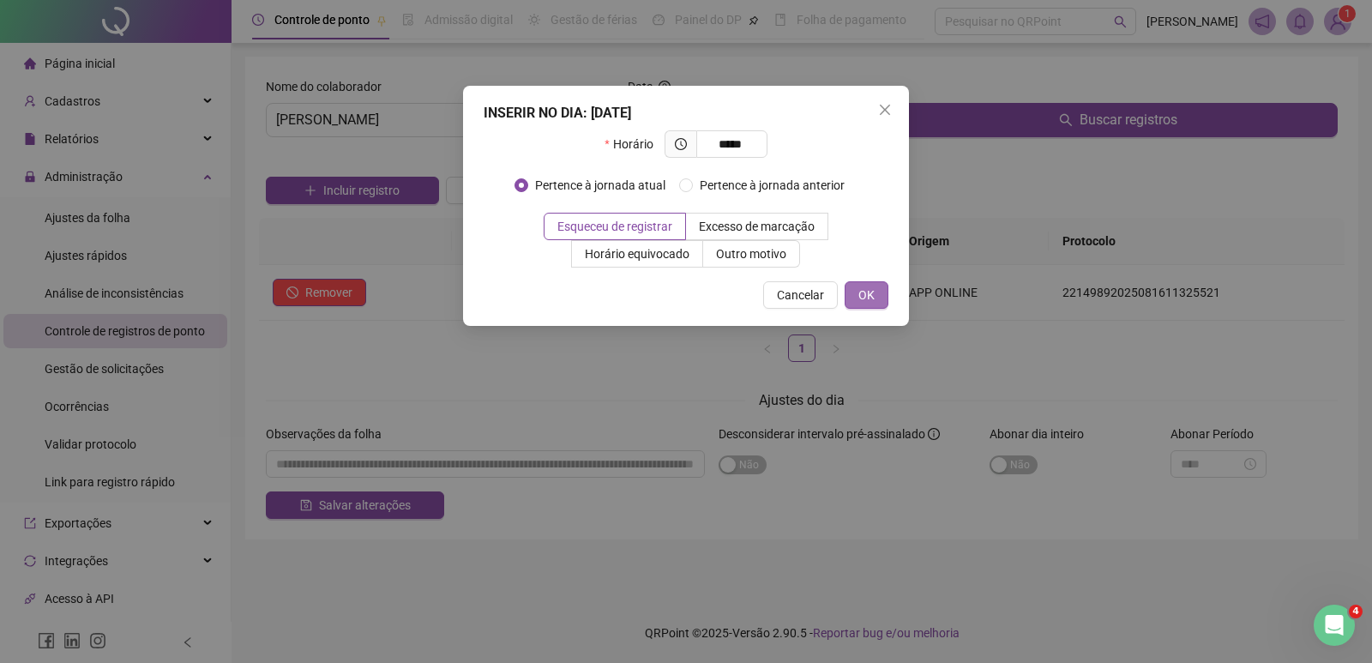
type input "*****"
click at [863, 296] on span "OK" at bounding box center [866, 295] width 16 height 19
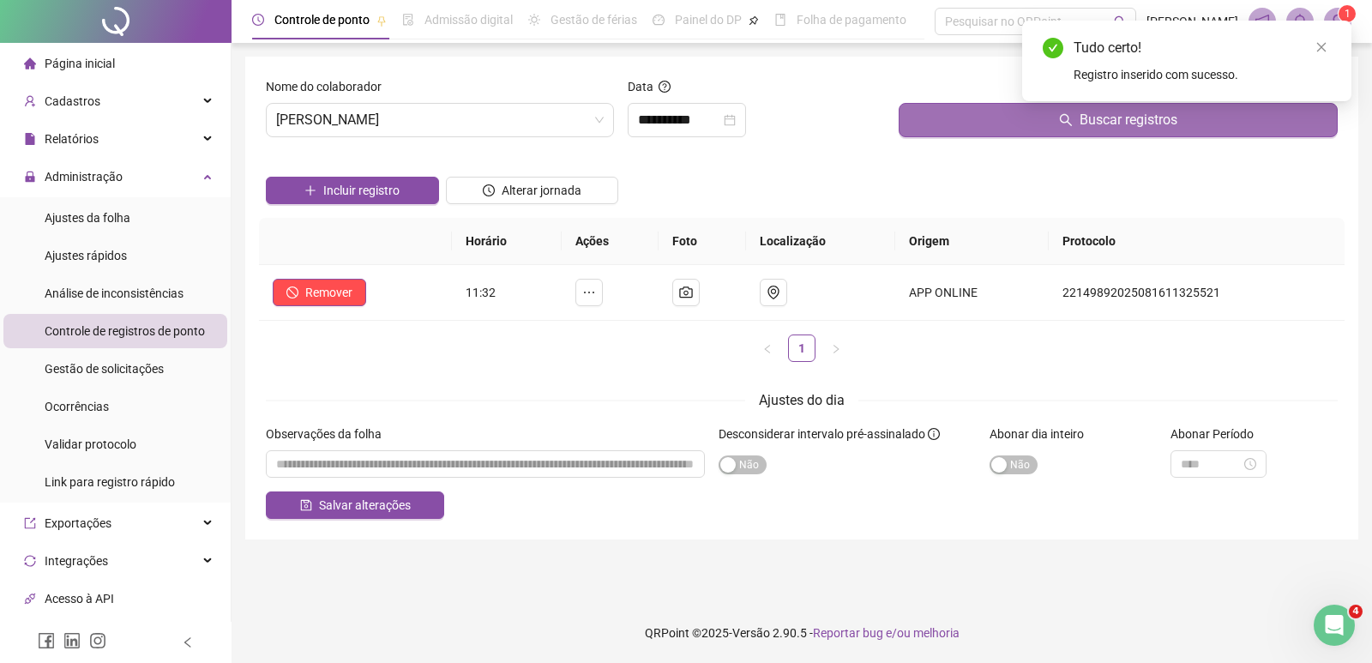
click at [987, 124] on button "Buscar registros" at bounding box center [1118, 120] width 439 height 34
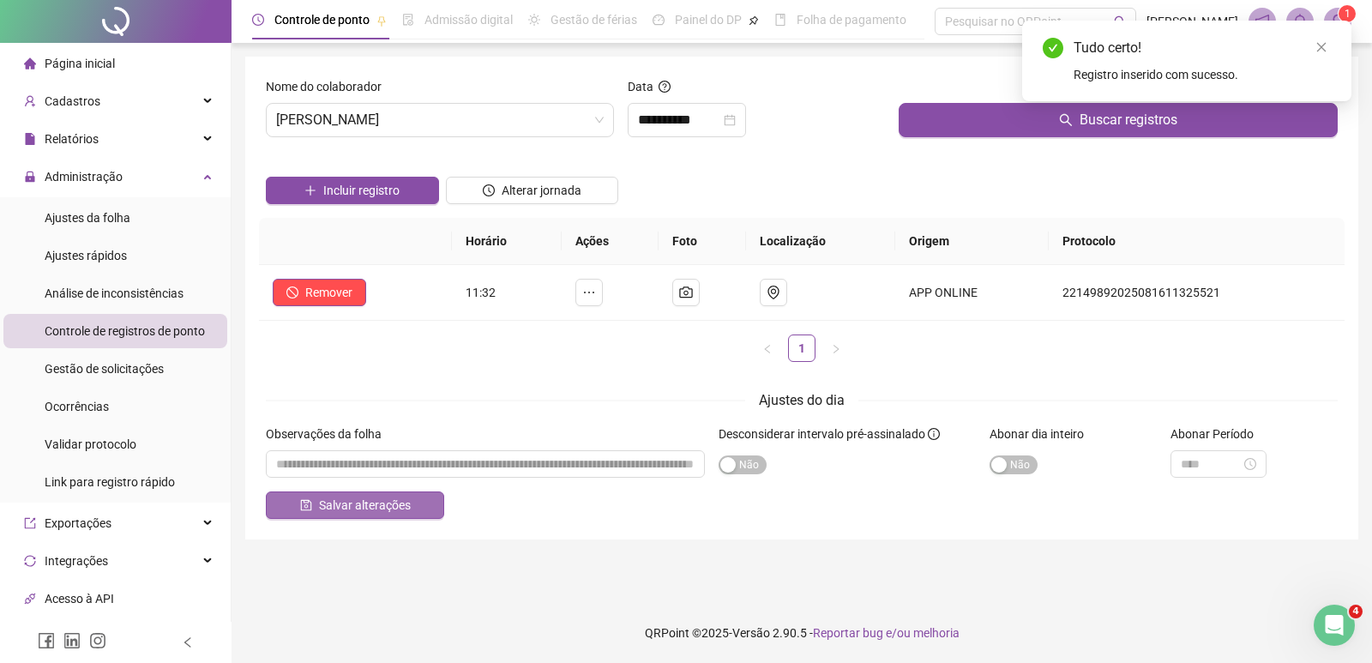
click at [351, 505] on span "Salvar alterações" at bounding box center [365, 505] width 92 height 19
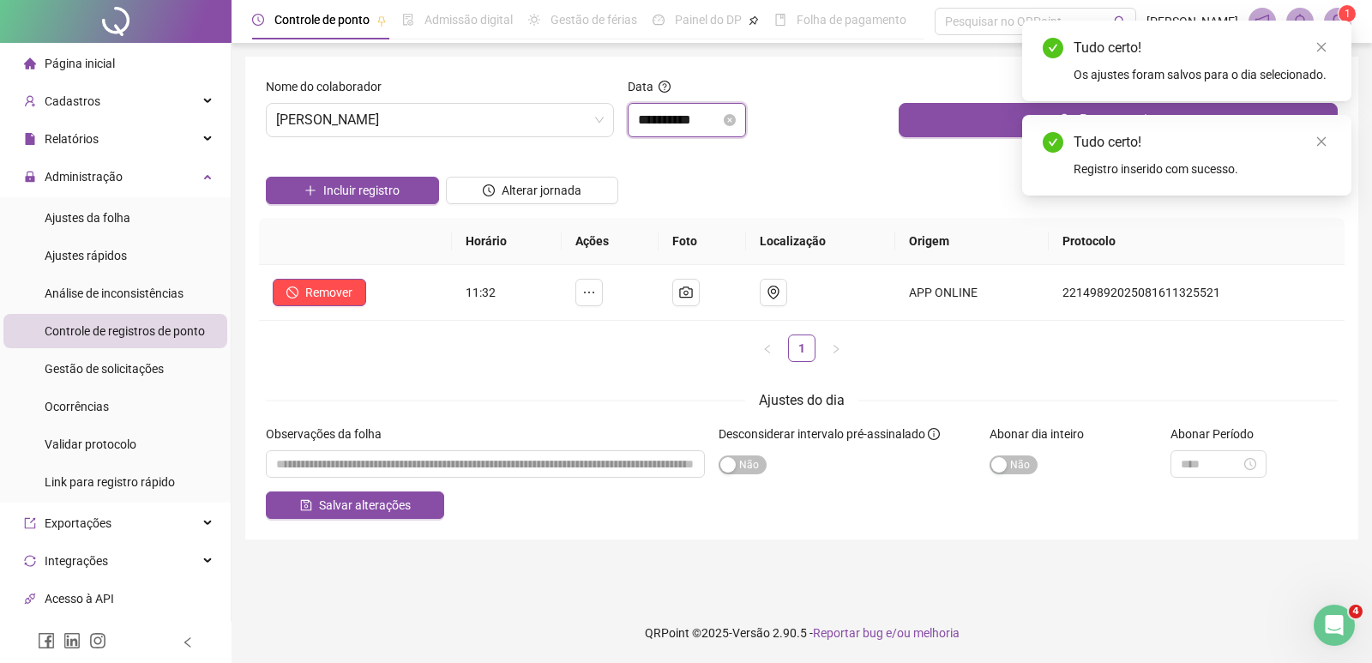
click at [713, 121] on input "**********" at bounding box center [679, 120] width 82 height 21
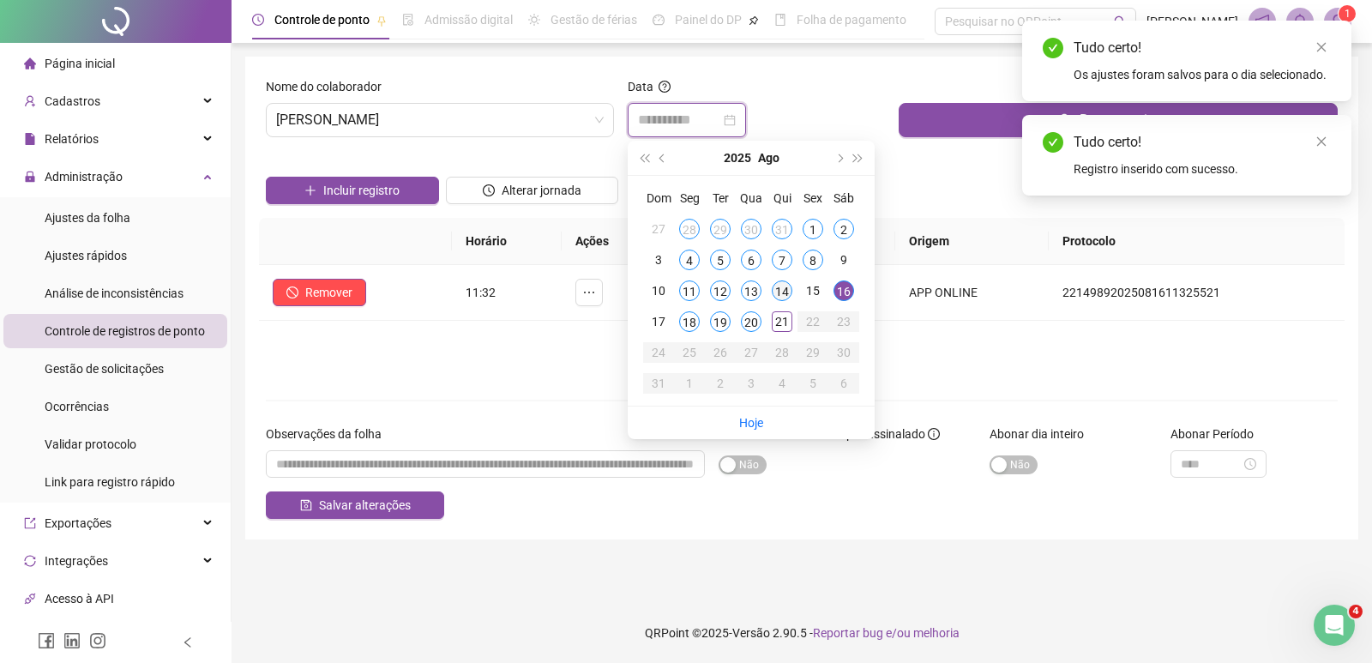
type input "**********"
click at [781, 288] on div "14" at bounding box center [782, 290] width 21 height 21
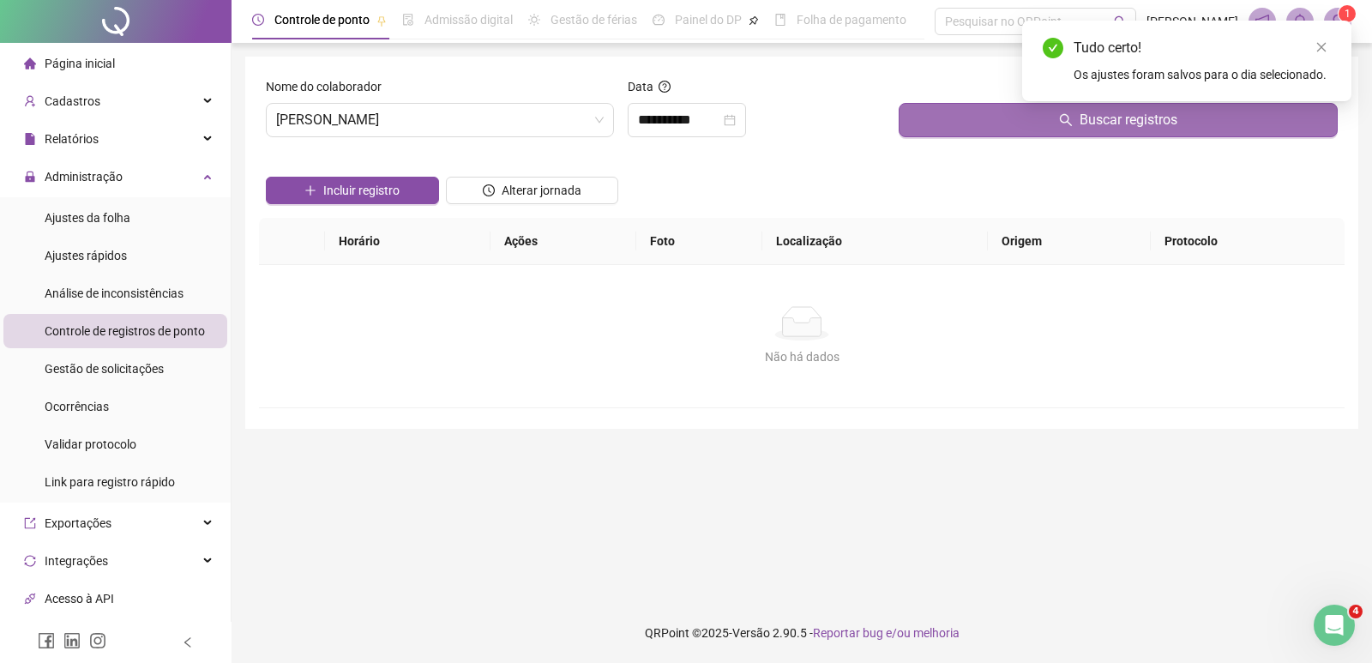
click at [923, 135] on button "Buscar registros" at bounding box center [1118, 120] width 439 height 34
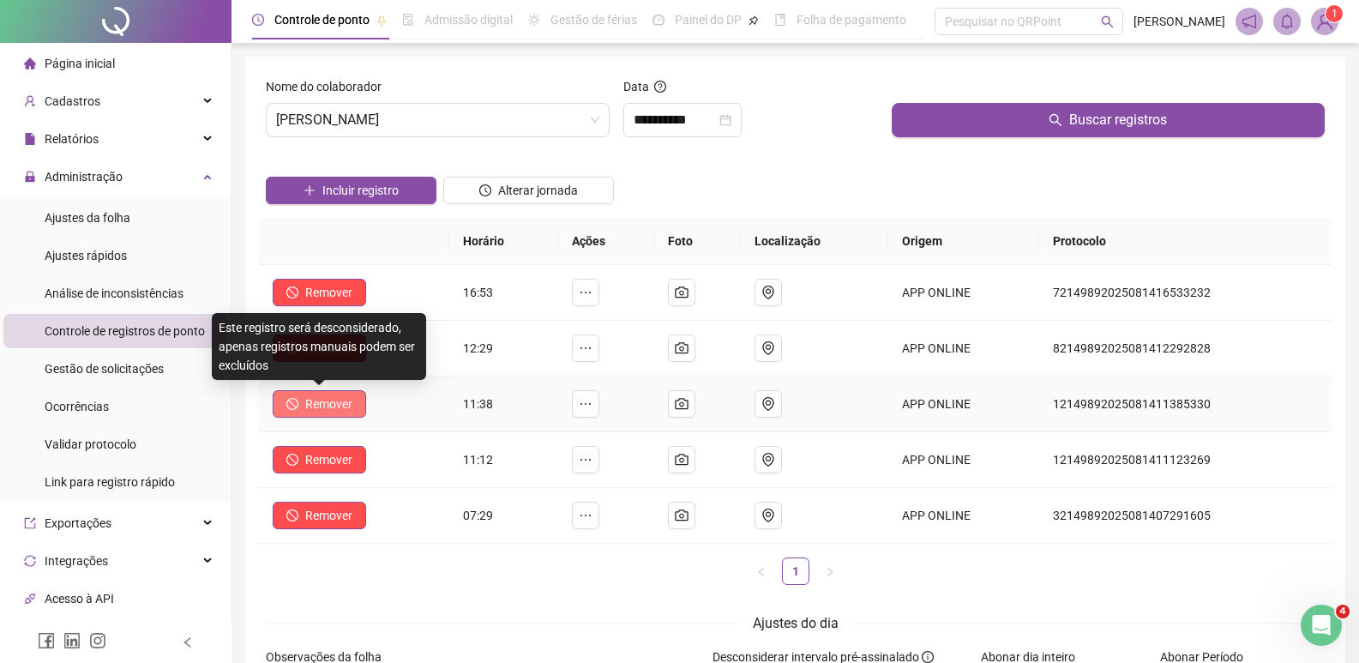
click at [318, 407] on span "Remover" at bounding box center [328, 404] width 47 height 19
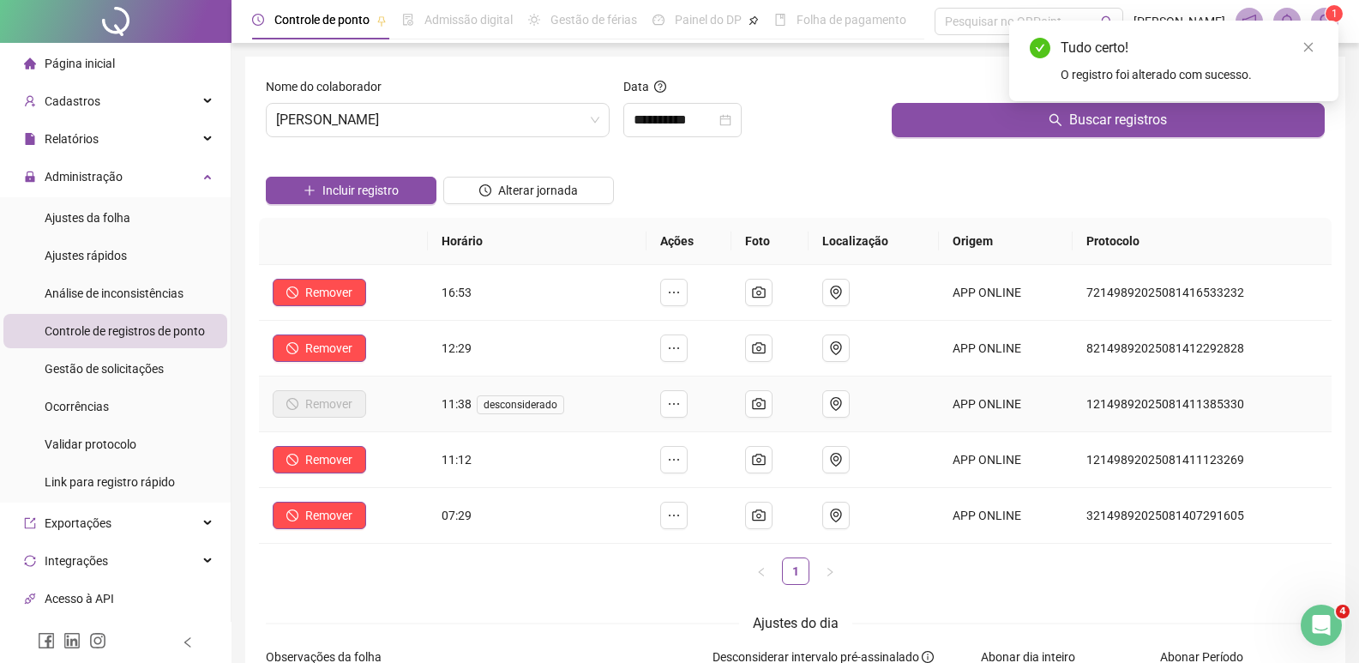
scroll to position [86, 0]
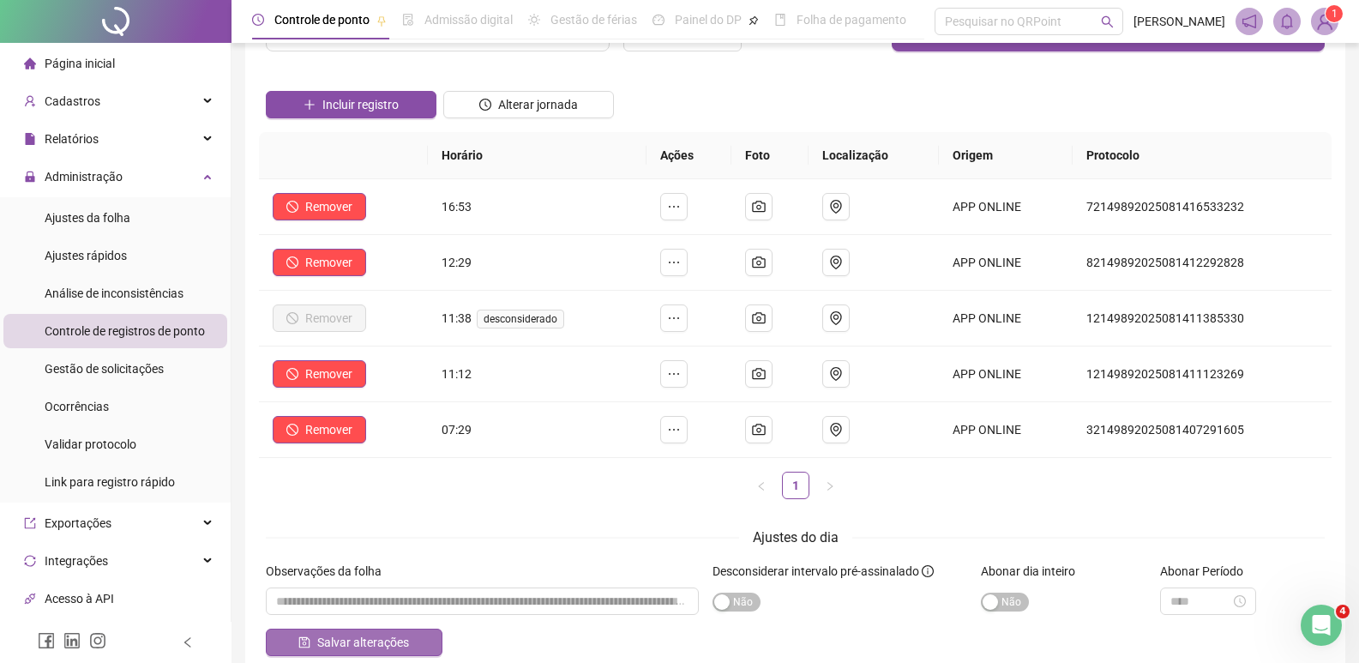
click at [367, 648] on span "Salvar alterações" at bounding box center [363, 642] width 92 height 19
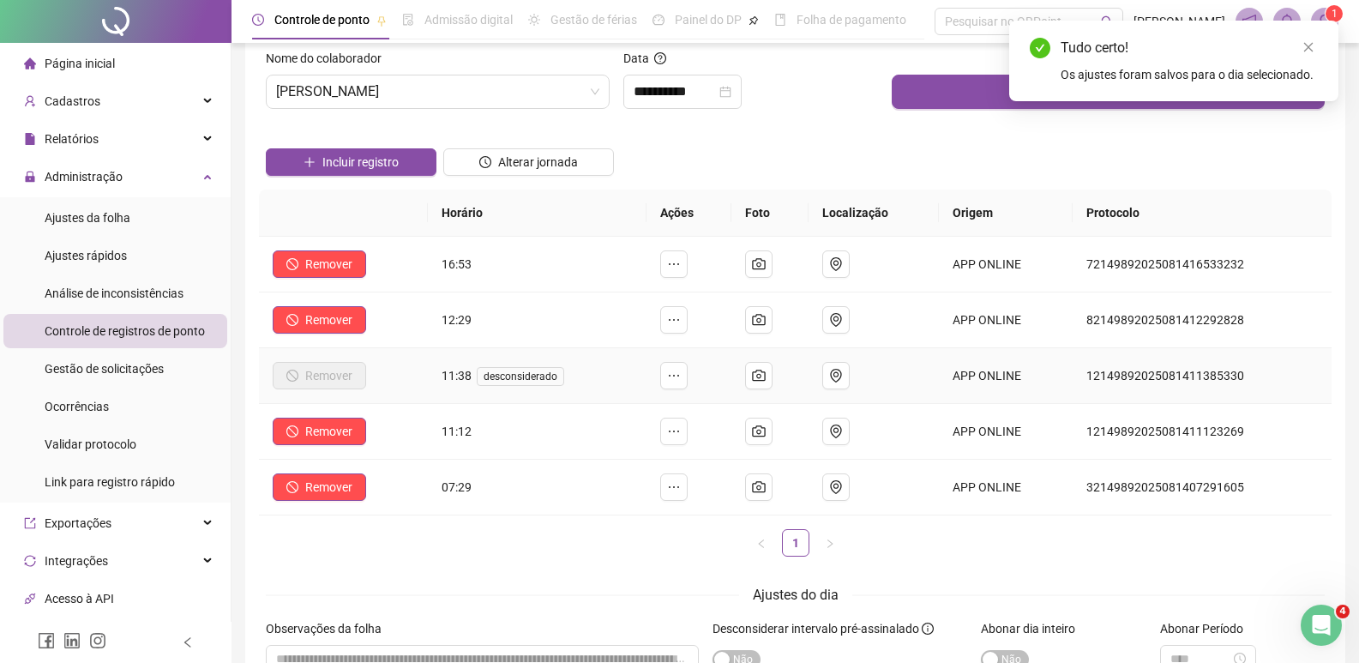
scroll to position [0, 0]
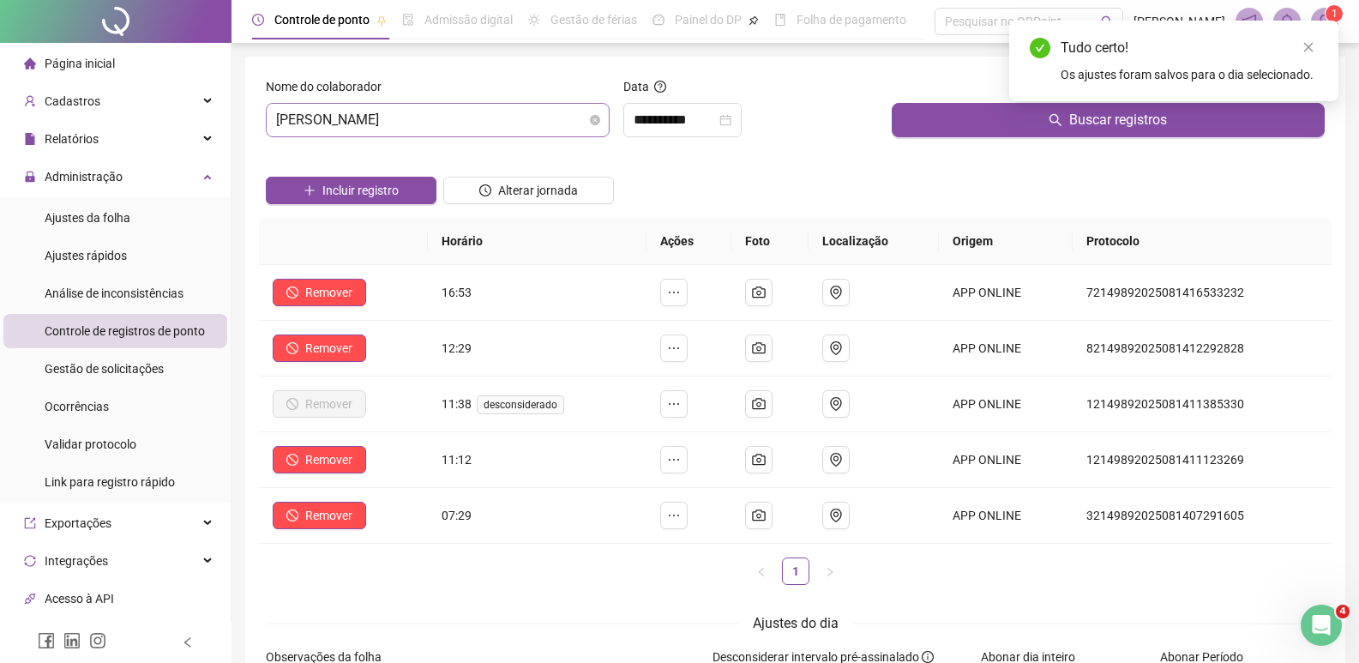
click at [532, 118] on span "ARIANE BENINCA NERI" at bounding box center [437, 120] width 323 height 33
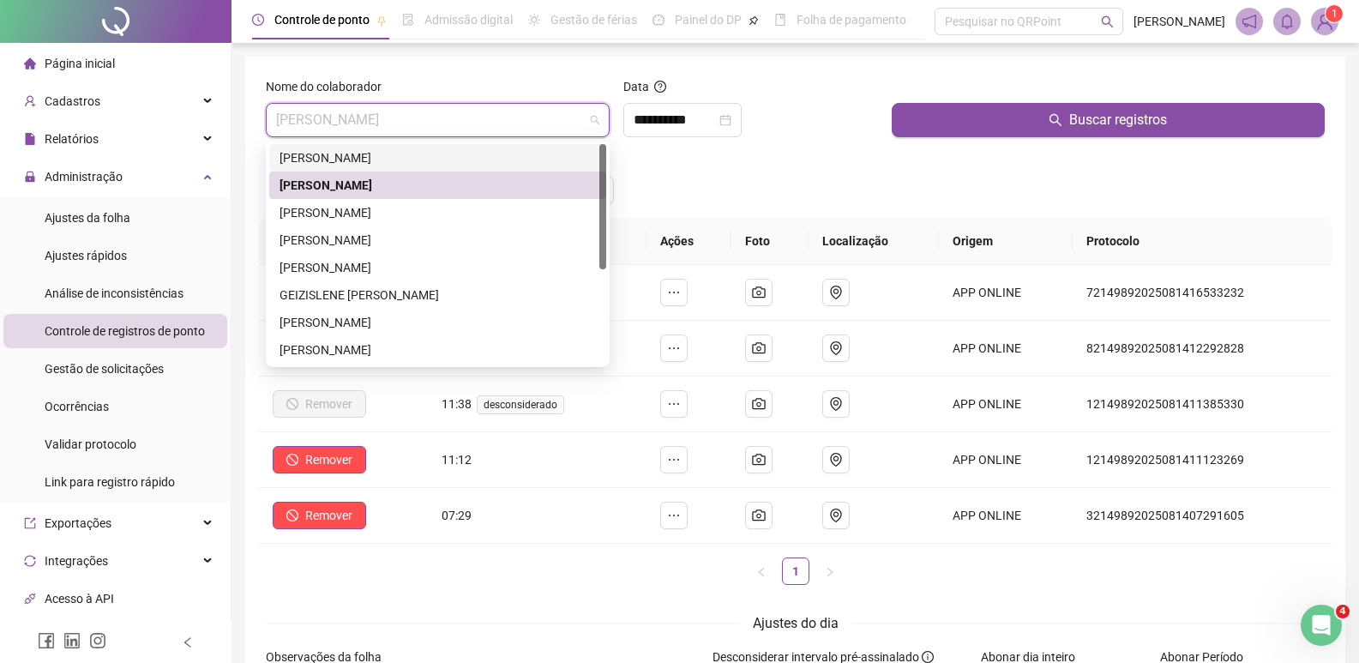
click at [489, 160] on div "AMANDA RIBEIRO GAVA" at bounding box center [438, 157] width 316 height 19
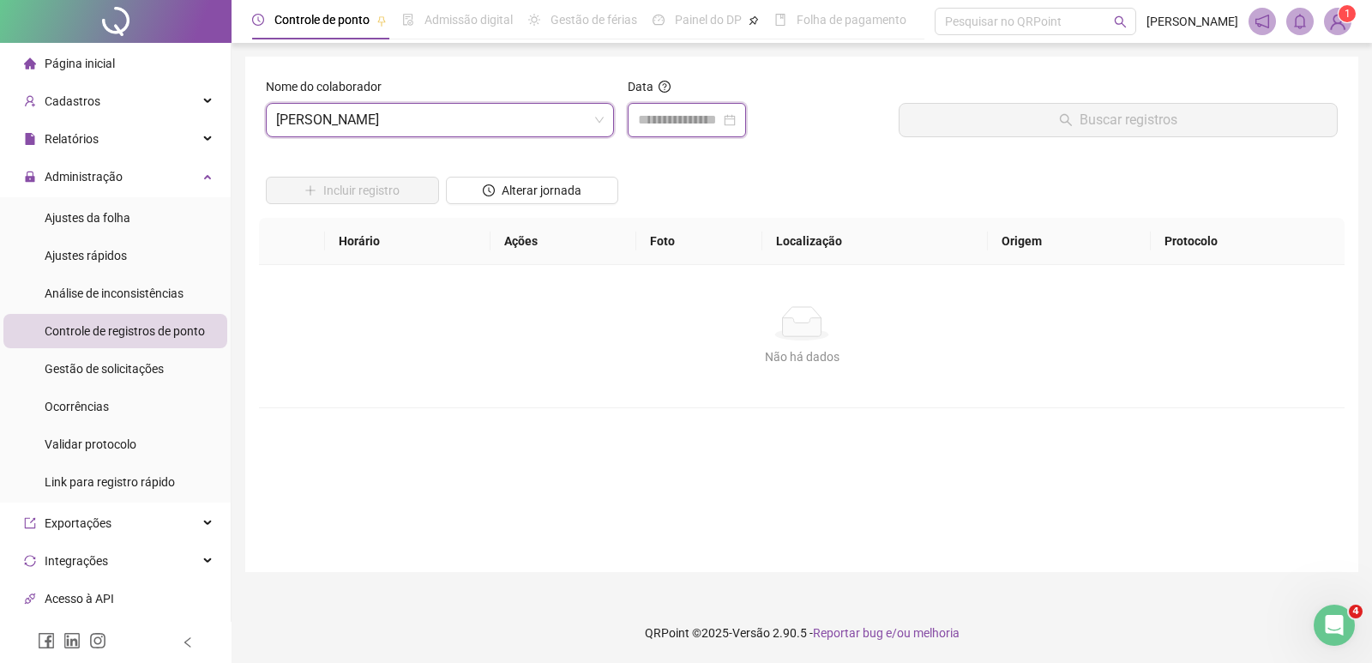
click at [683, 117] on input at bounding box center [679, 120] width 82 height 21
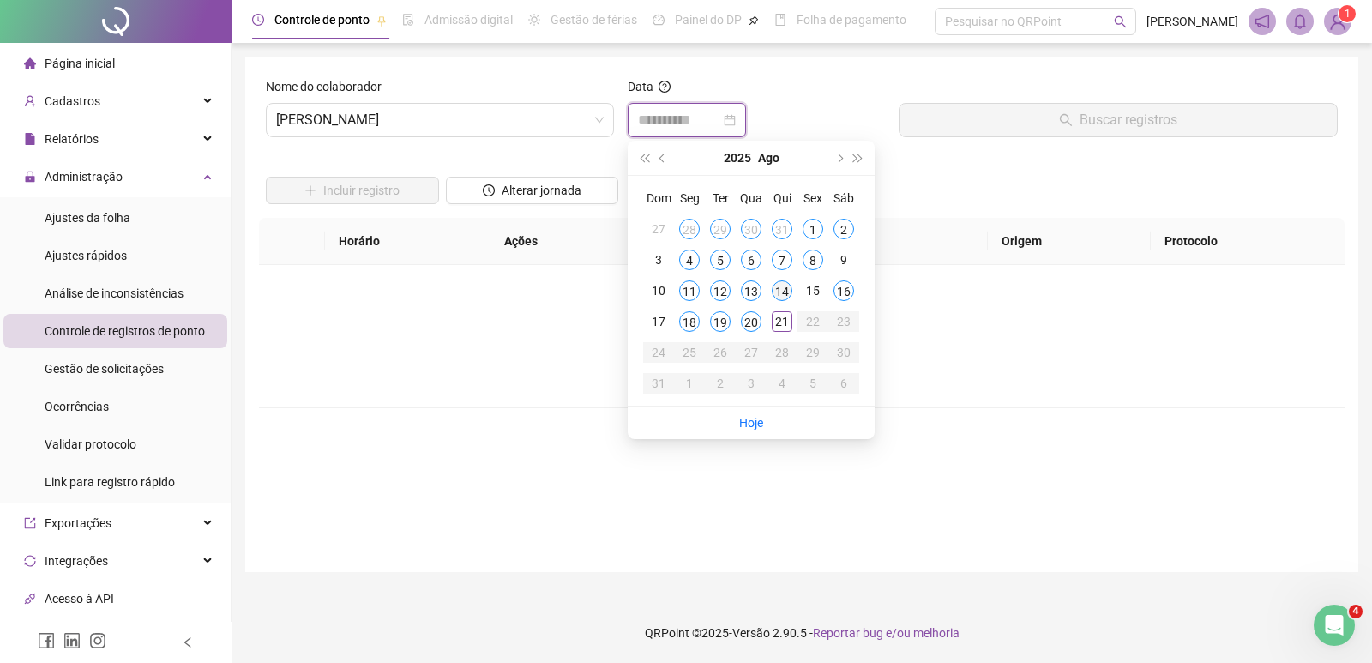
type input "**********"
click at [781, 292] on div "14" at bounding box center [782, 290] width 21 height 21
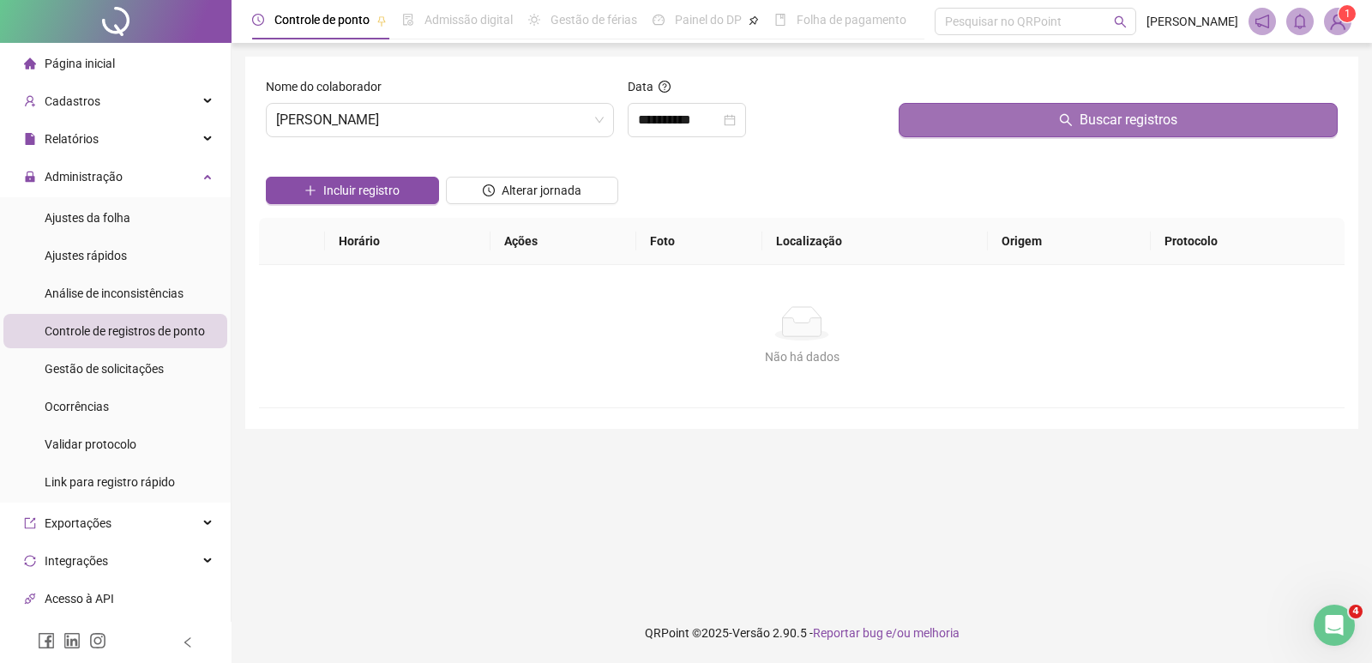
click at [943, 107] on button "Buscar registros" at bounding box center [1118, 120] width 439 height 34
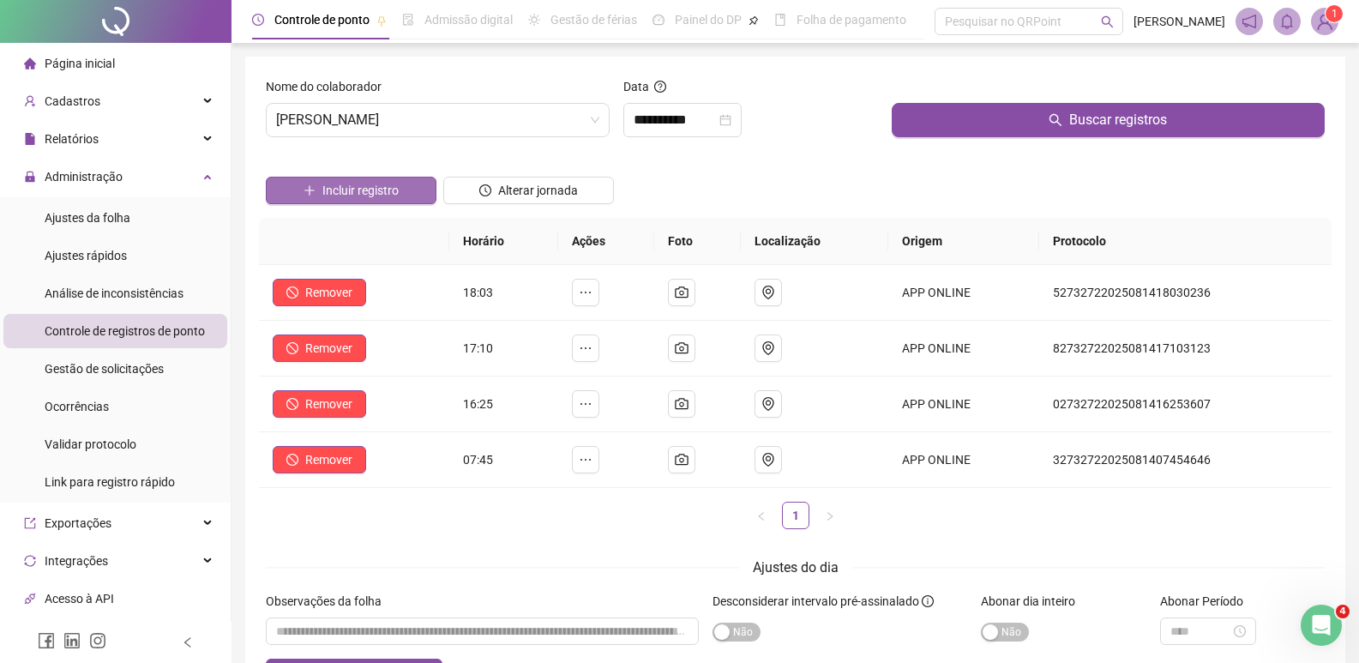
click at [408, 200] on button "Incluir registro" at bounding box center [351, 190] width 171 height 27
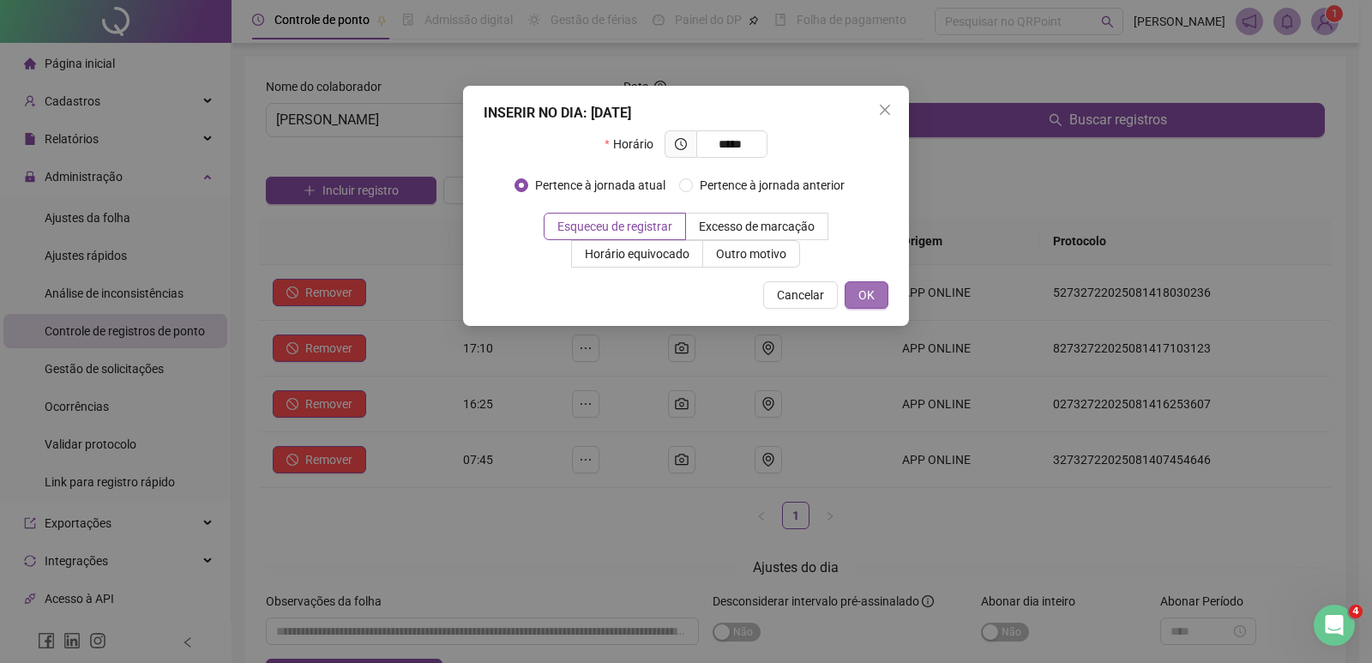
type input "*****"
click at [870, 293] on span "OK" at bounding box center [866, 295] width 16 height 19
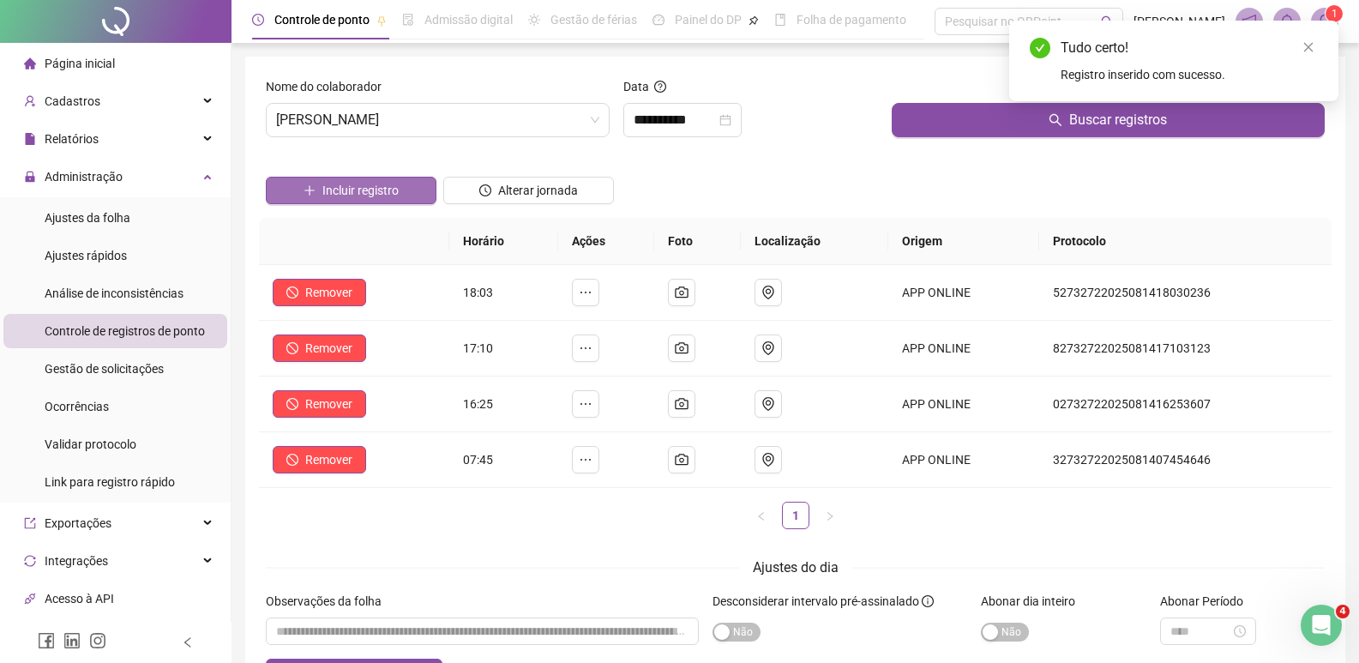
click at [376, 185] on span "Incluir registro" at bounding box center [360, 190] width 76 height 19
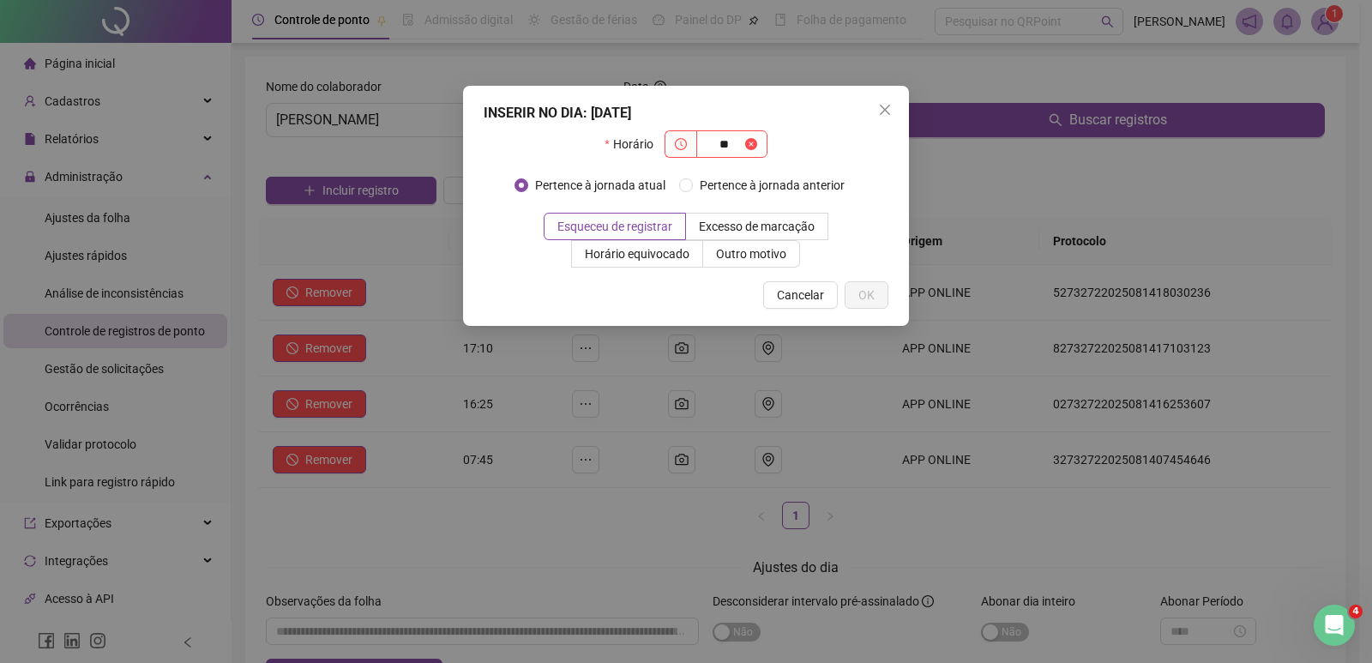
type input "*"
type input "*****"
click at [865, 286] on span "OK" at bounding box center [866, 295] width 16 height 19
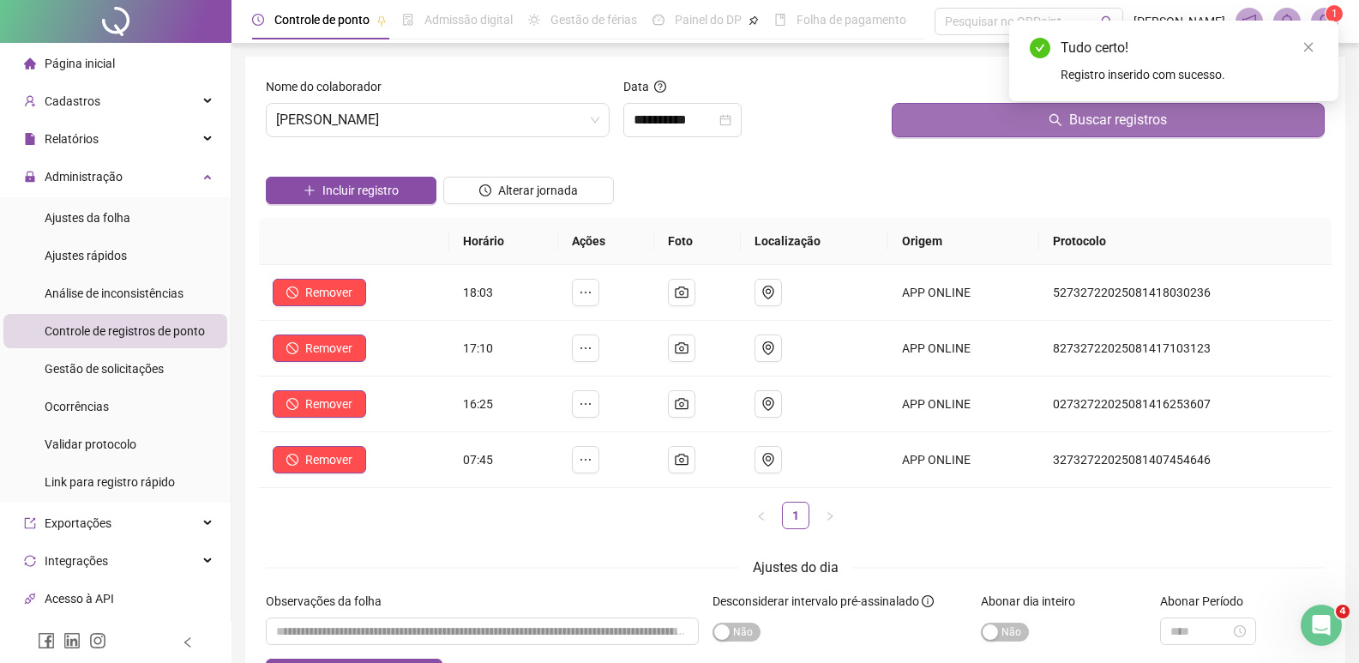
click at [930, 130] on button "Buscar registros" at bounding box center [1108, 120] width 433 height 34
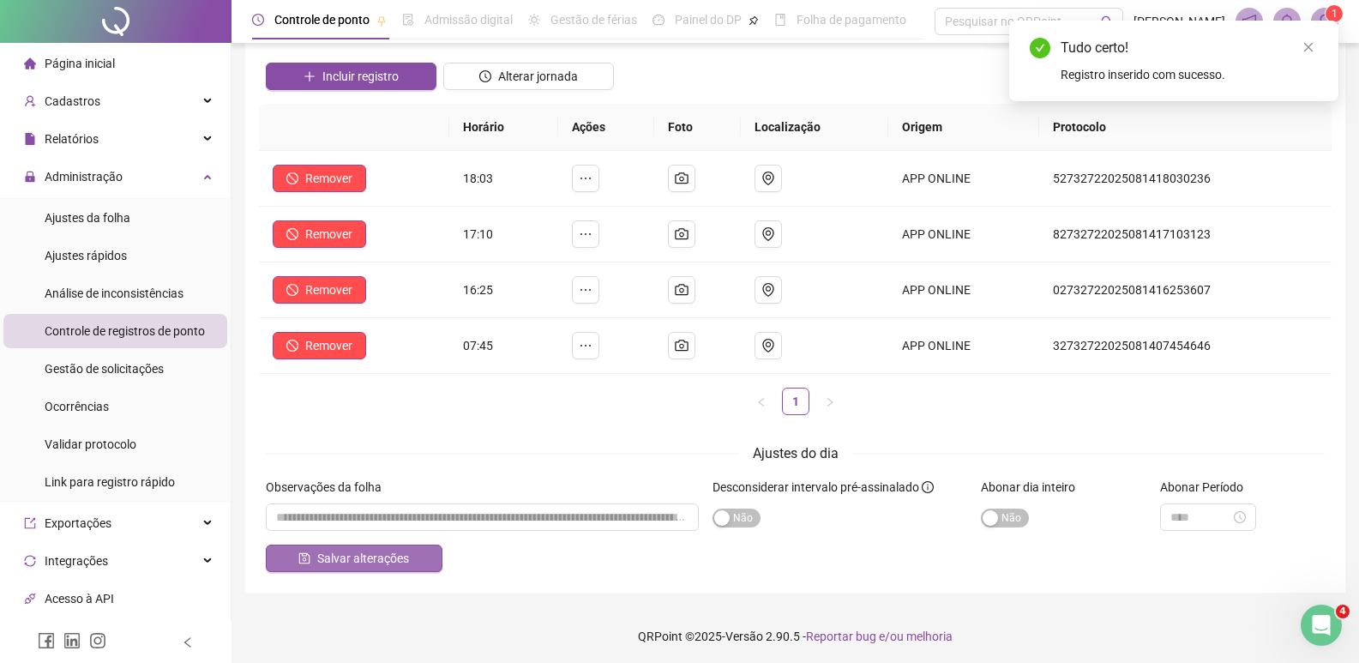
scroll to position [117, 0]
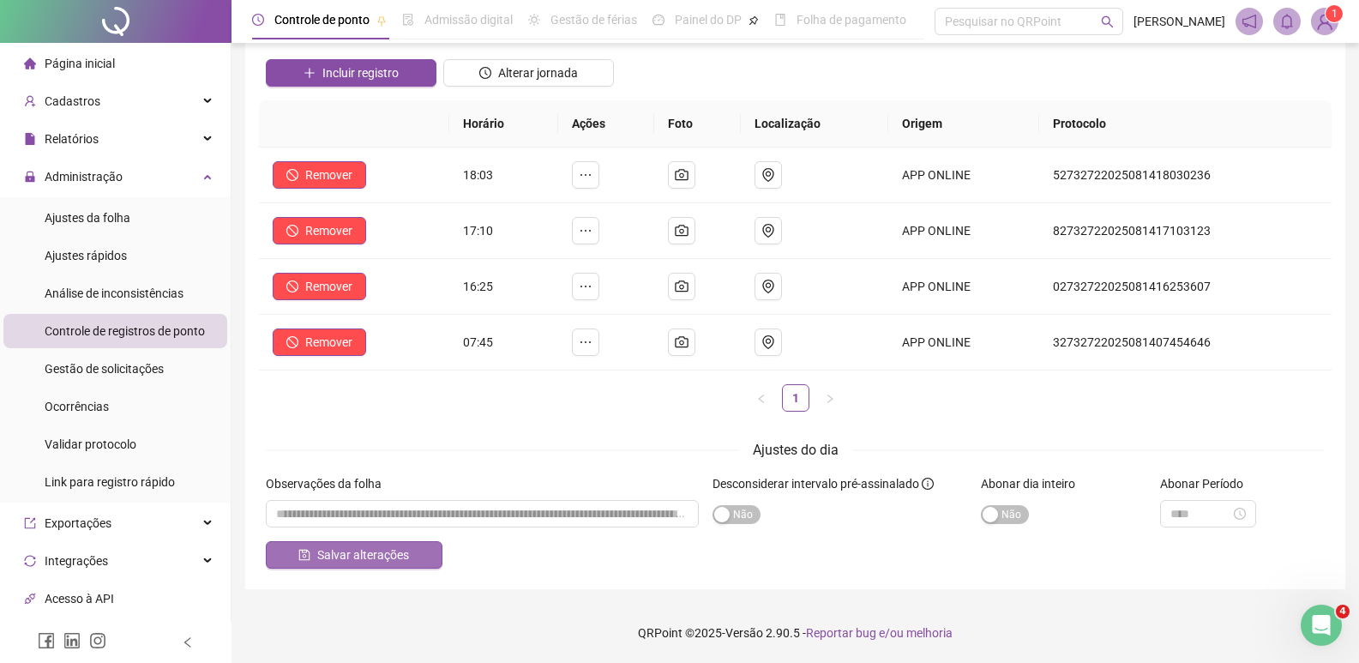
click at [328, 553] on span "Salvar alterações" at bounding box center [363, 554] width 92 height 19
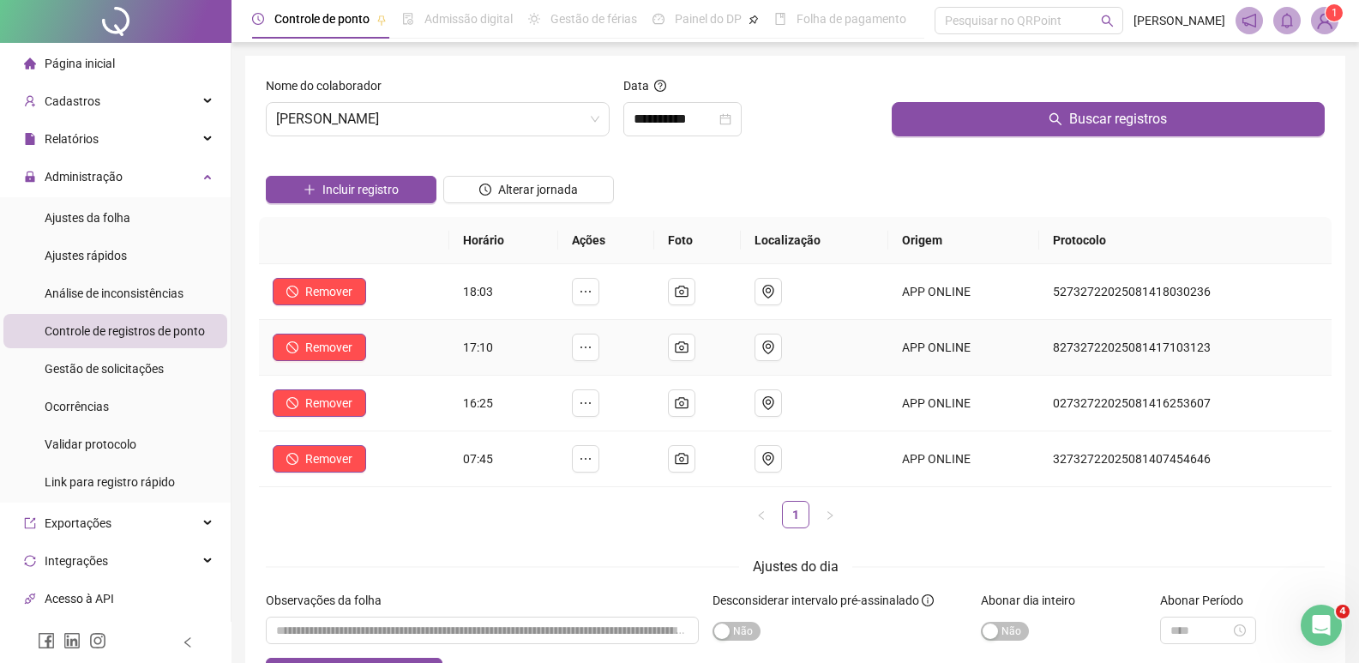
scroll to position [0, 0]
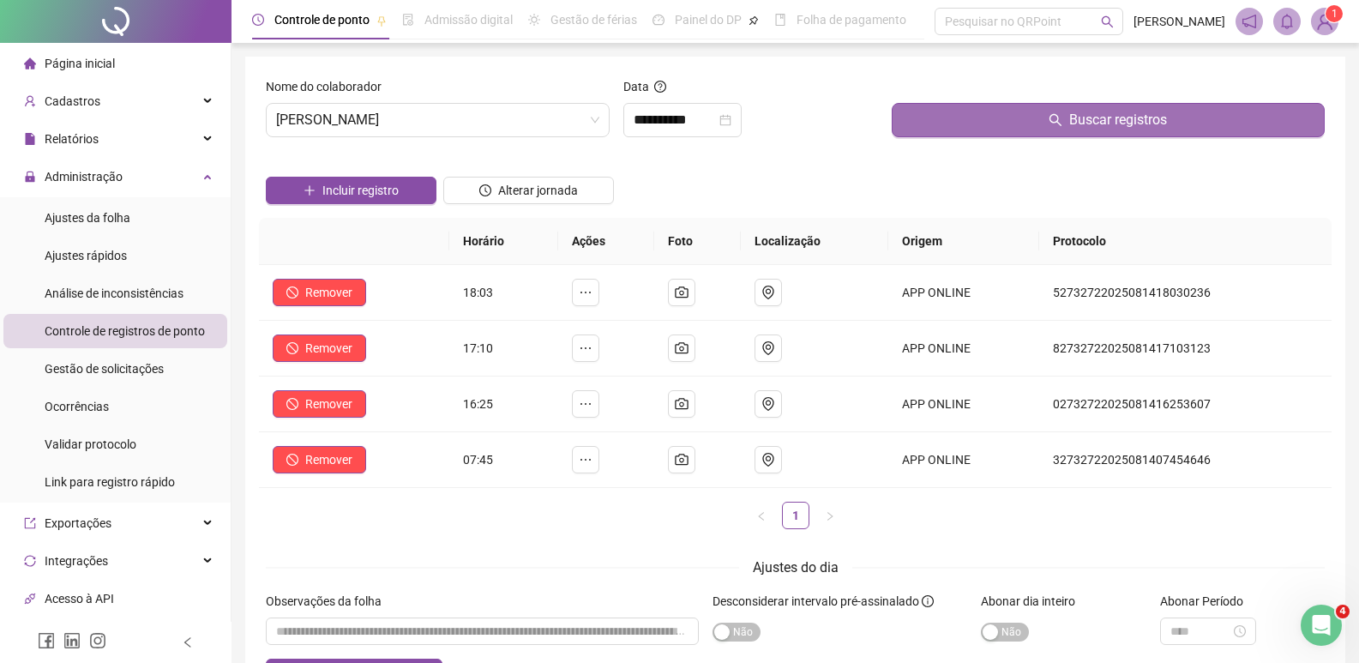
click at [991, 132] on button "Buscar registros" at bounding box center [1108, 120] width 433 height 34
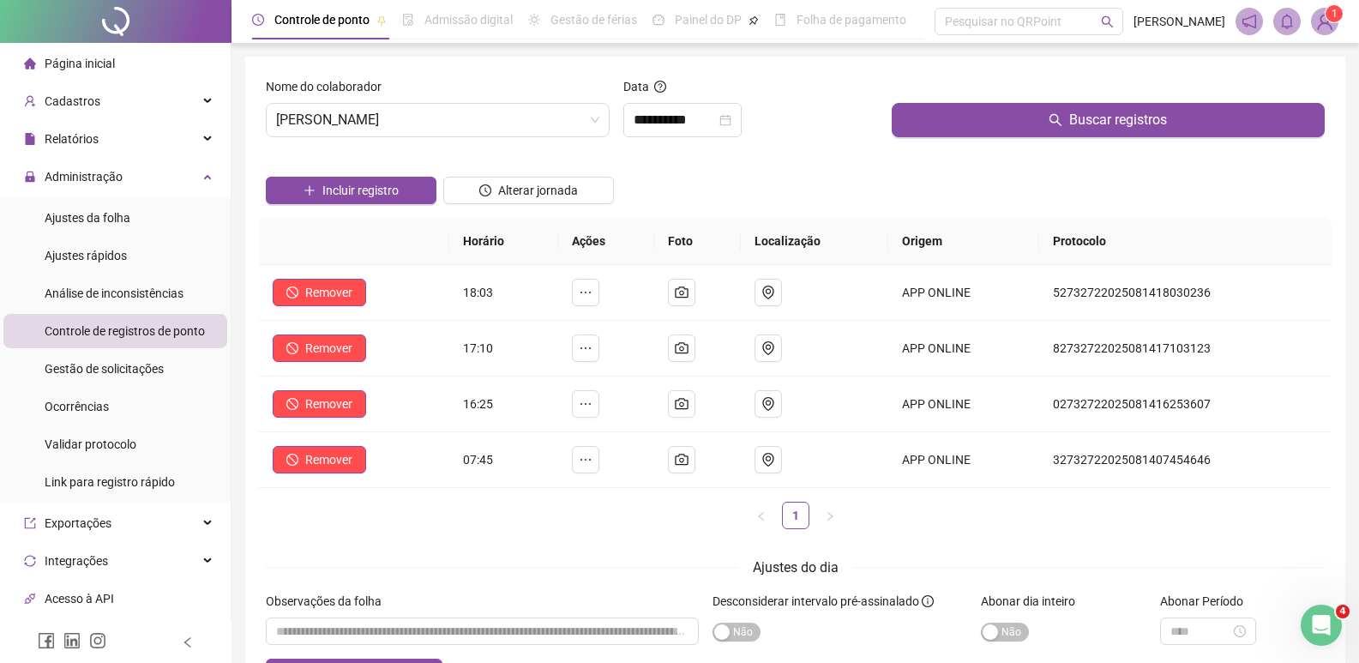
scroll to position [86, 0]
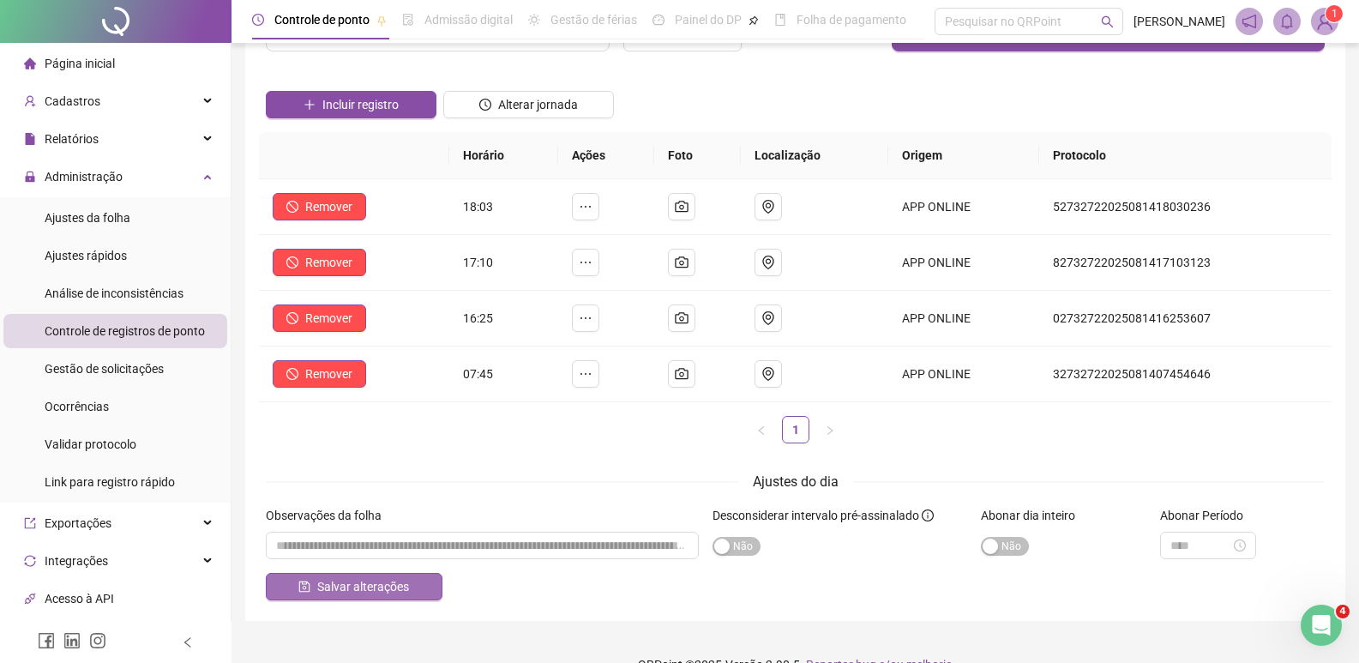
click at [359, 593] on span "Salvar alterações" at bounding box center [363, 586] width 92 height 19
click at [1327, 612] on div "Abertura do Messenger da Intercom" at bounding box center [1319, 622] width 57 height 57
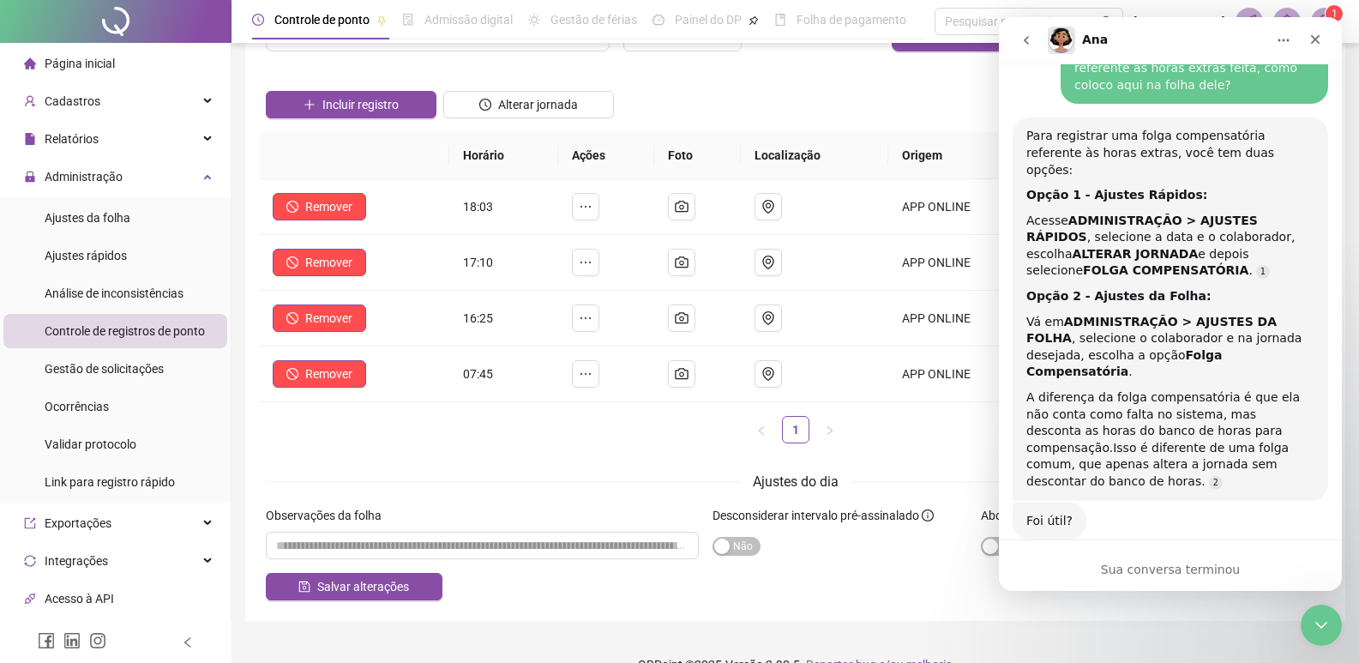
scroll to position [509, 0]
click at [1189, 570] on div "Sua conversa terminou" at bounding box center [1170, 570] width 343 height 18
click at [1020, 40] on icon "go back" at bounding box center [1027, 40] width 14 height 14
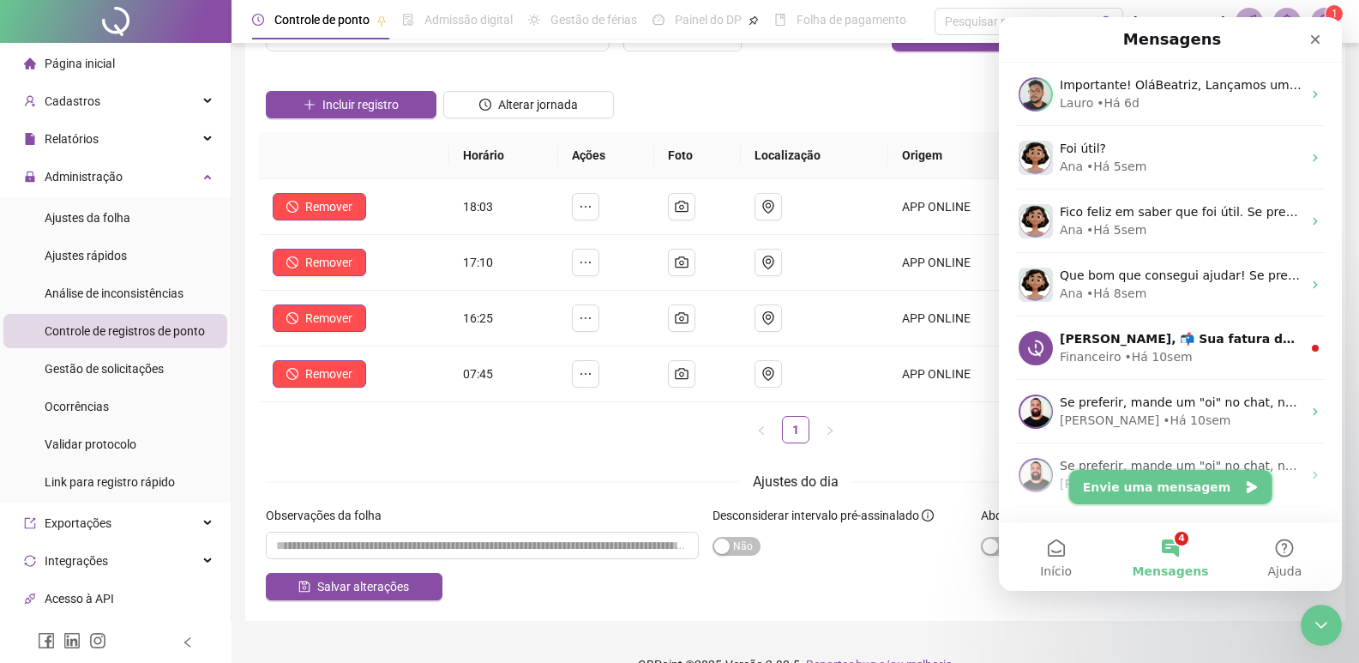
click at [1229, 483] on button "Envie uma mensagem" at bounding box center [1170, 487] width 203 height 34
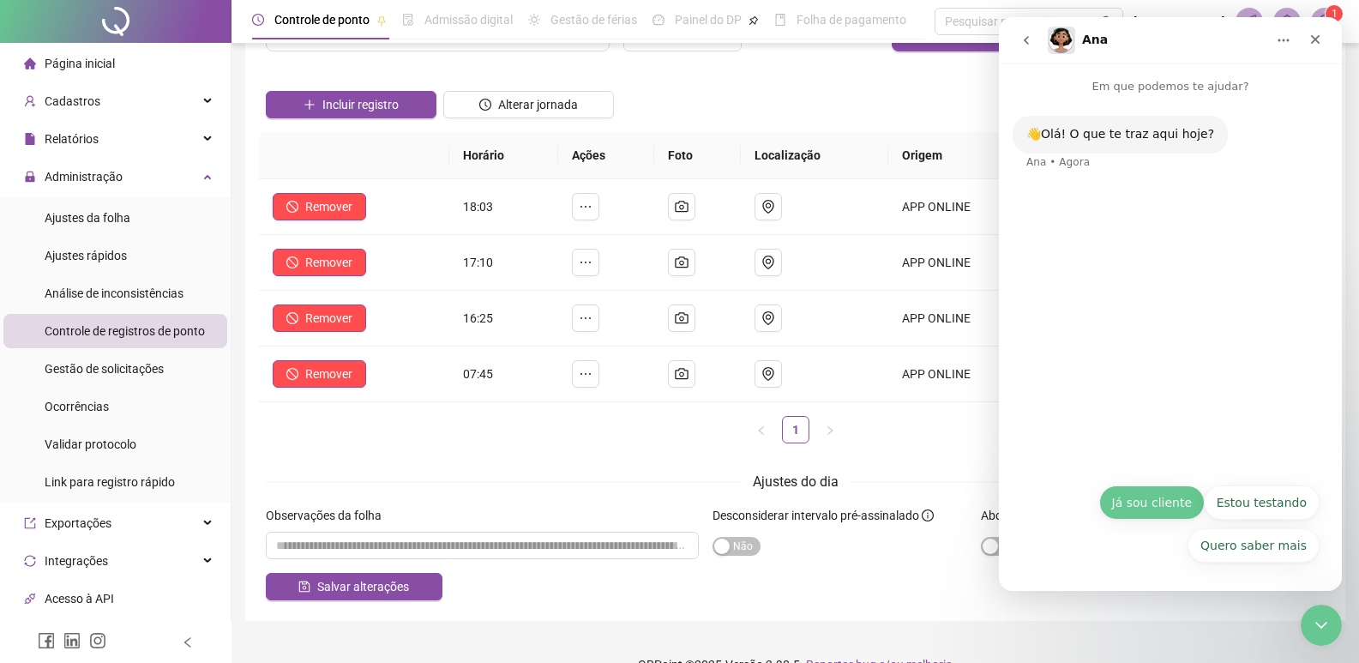
click at [1187, 502] on button "Já sou cliente" at bounding box center [1151, 502] width 105 height 34
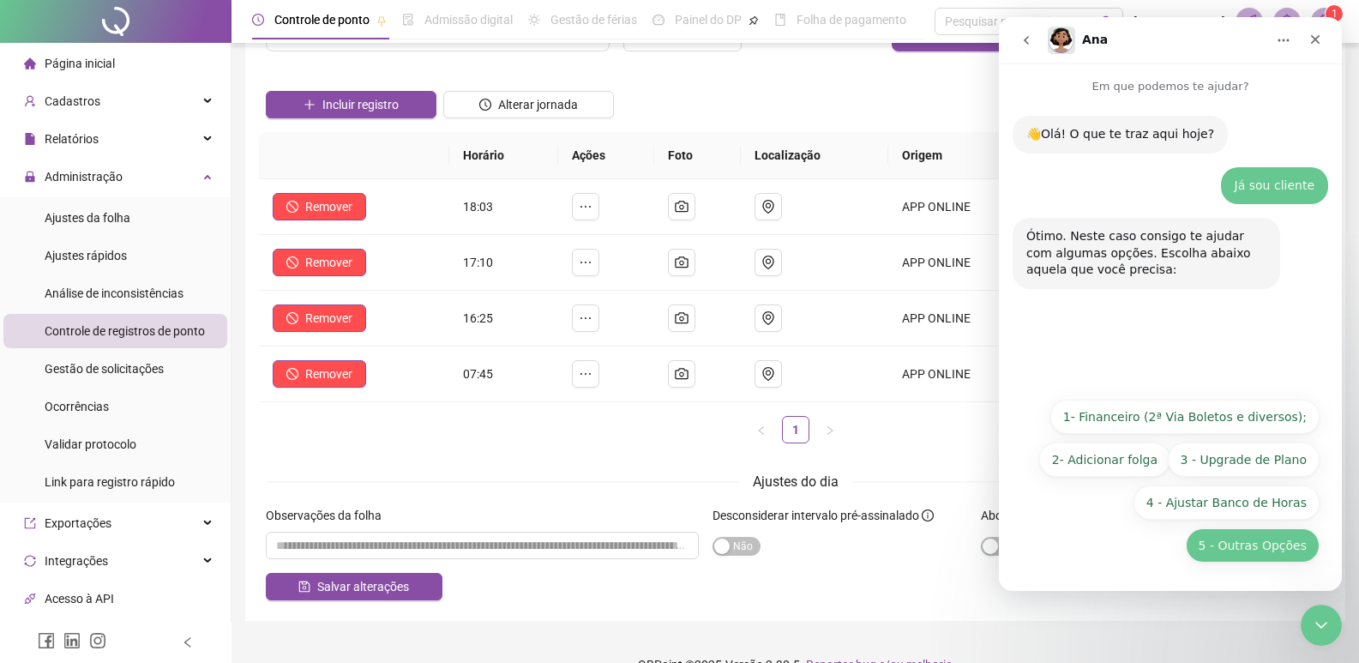
click at [1268, 546] on button "5 - Outras Opções" at bounding box center [1253, 545] width 134 height 34
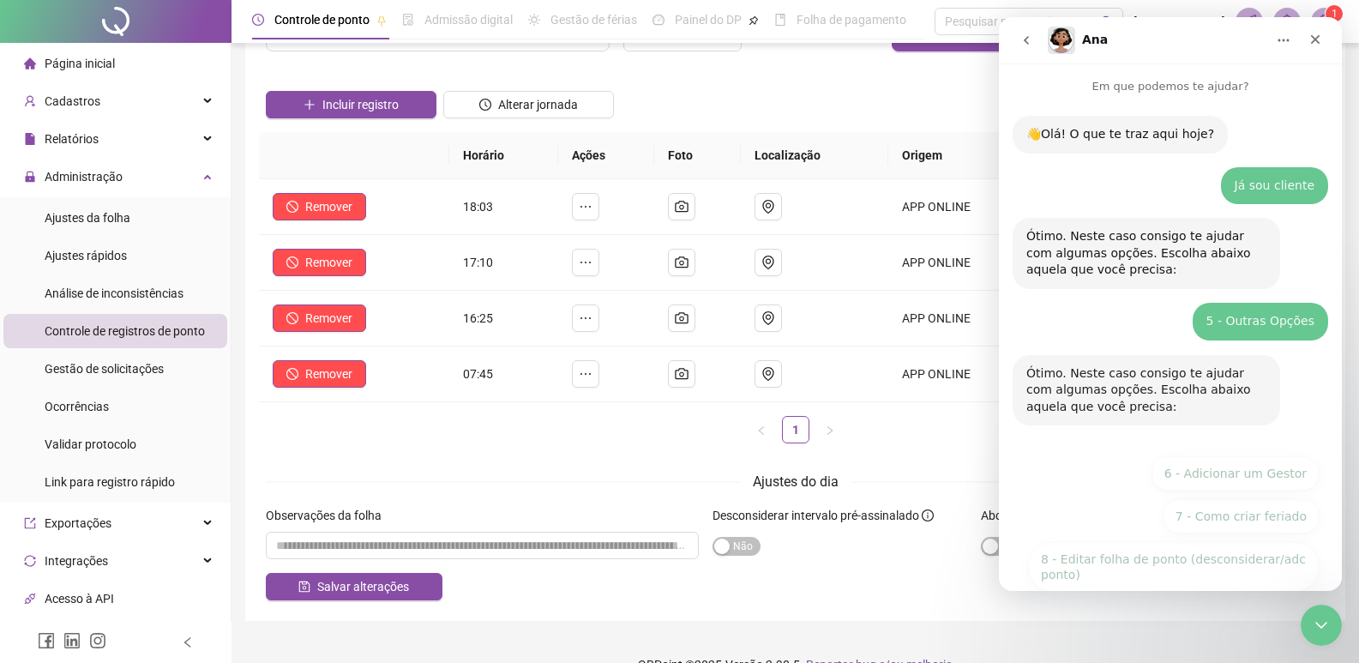
scroll to position [158, 0]
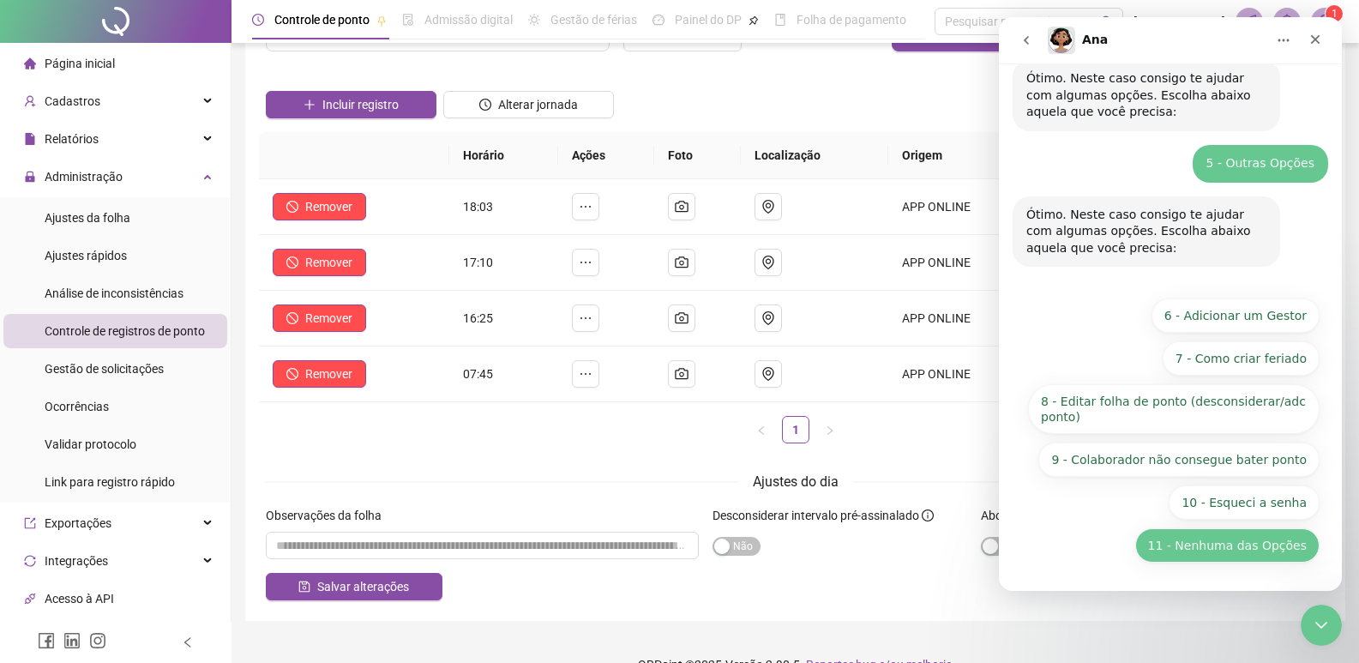
click at [1279, 556] on button "11 - Nenhuma das Opções" at bounding box center [1227, 545] width 184 height 34
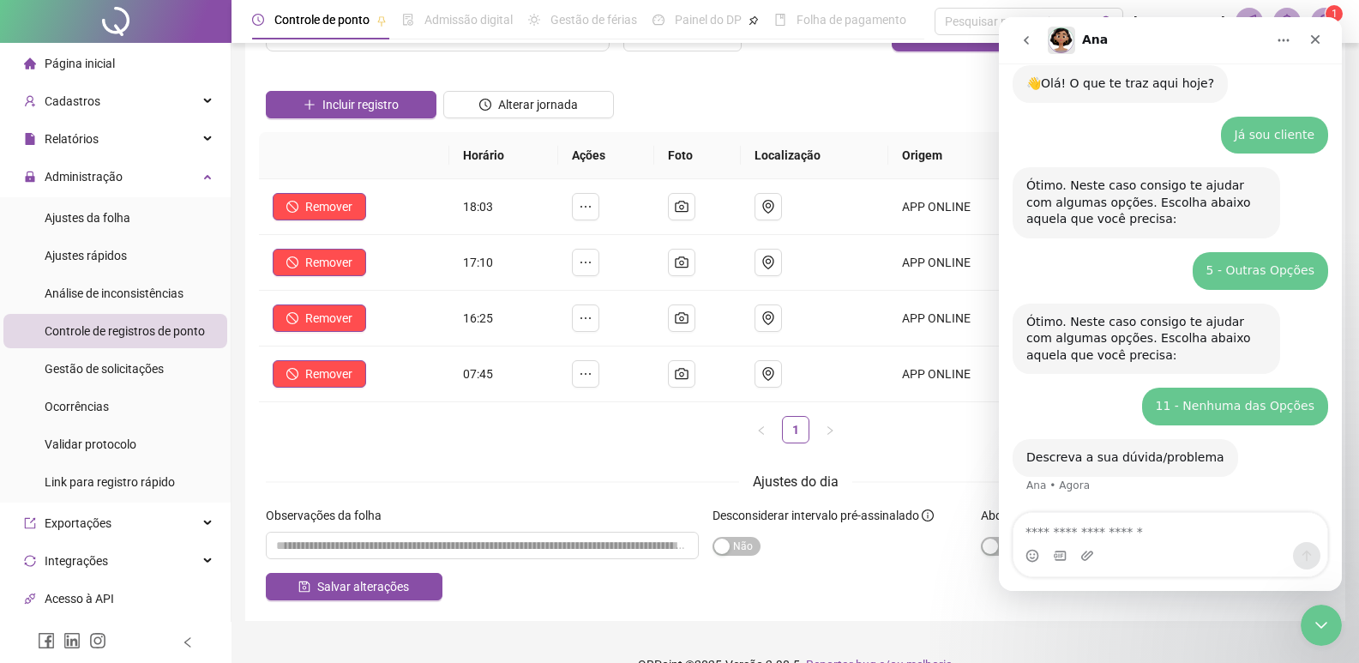
scroll to position [128, 0]
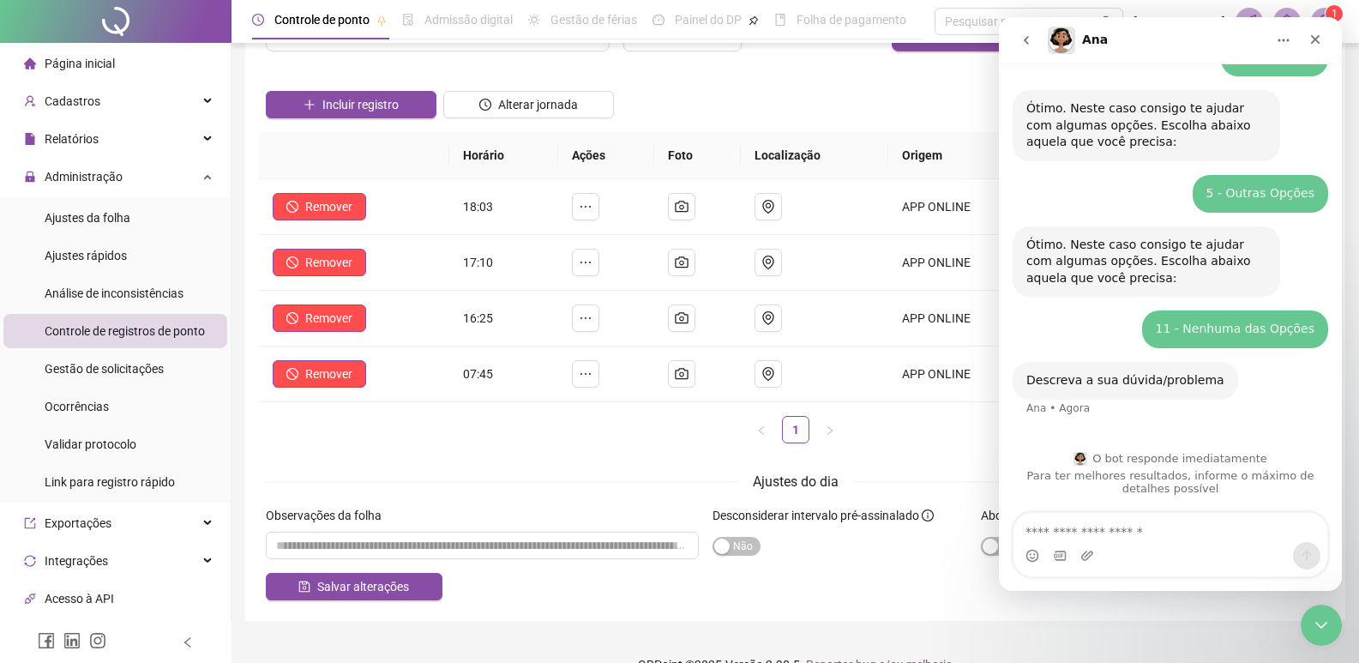
click at [1243, 533] on textarea "Envie uma mensagem..." at bounding box center [1171, 527] width 314 height 29
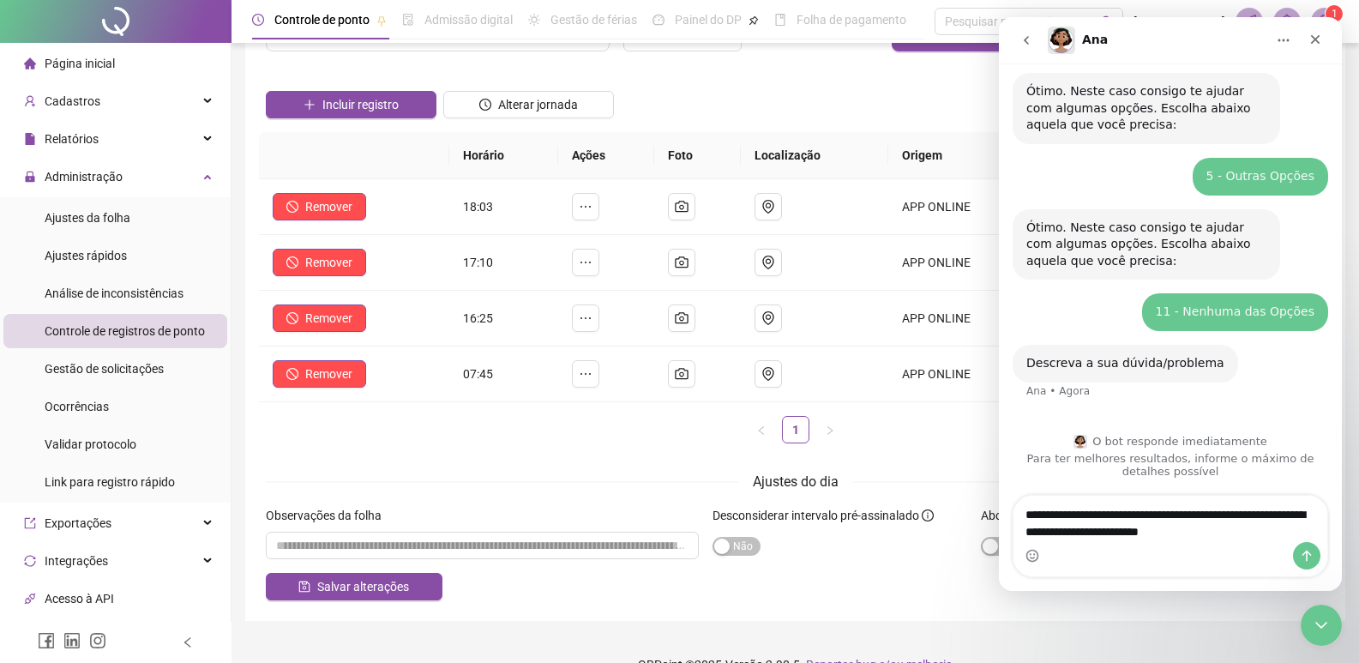
type textarea "**********"
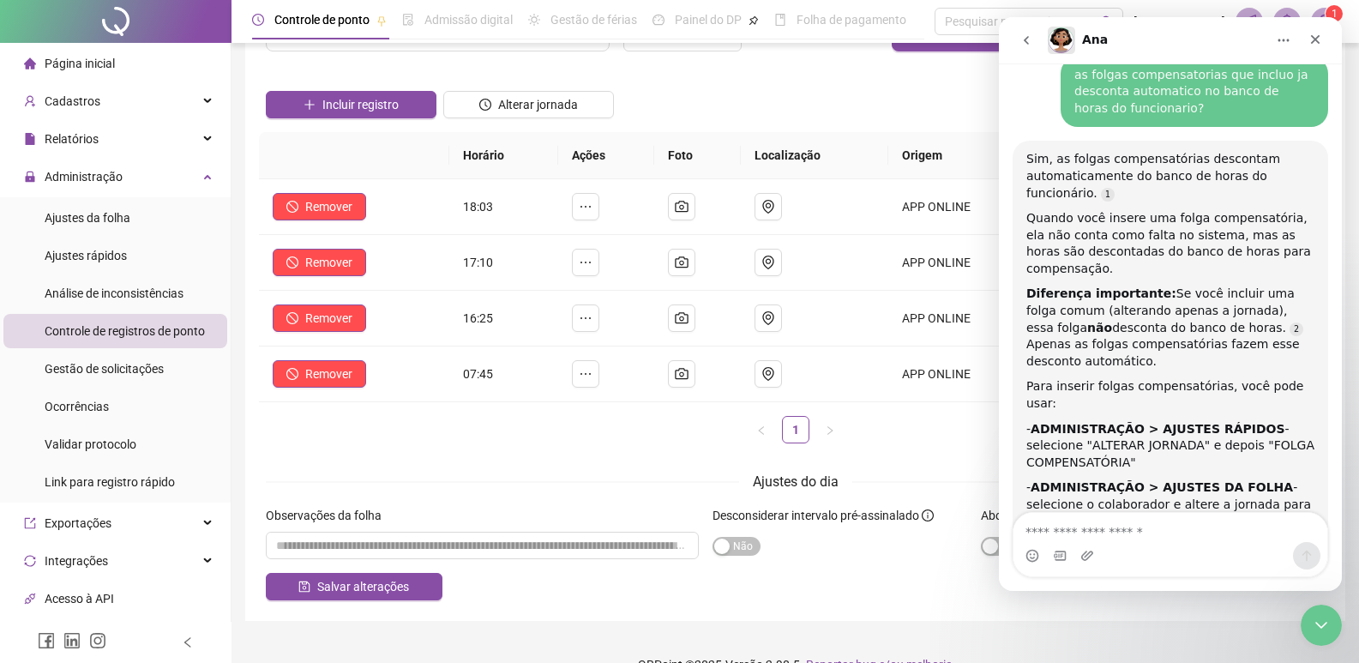
scroll to position [530, 0]
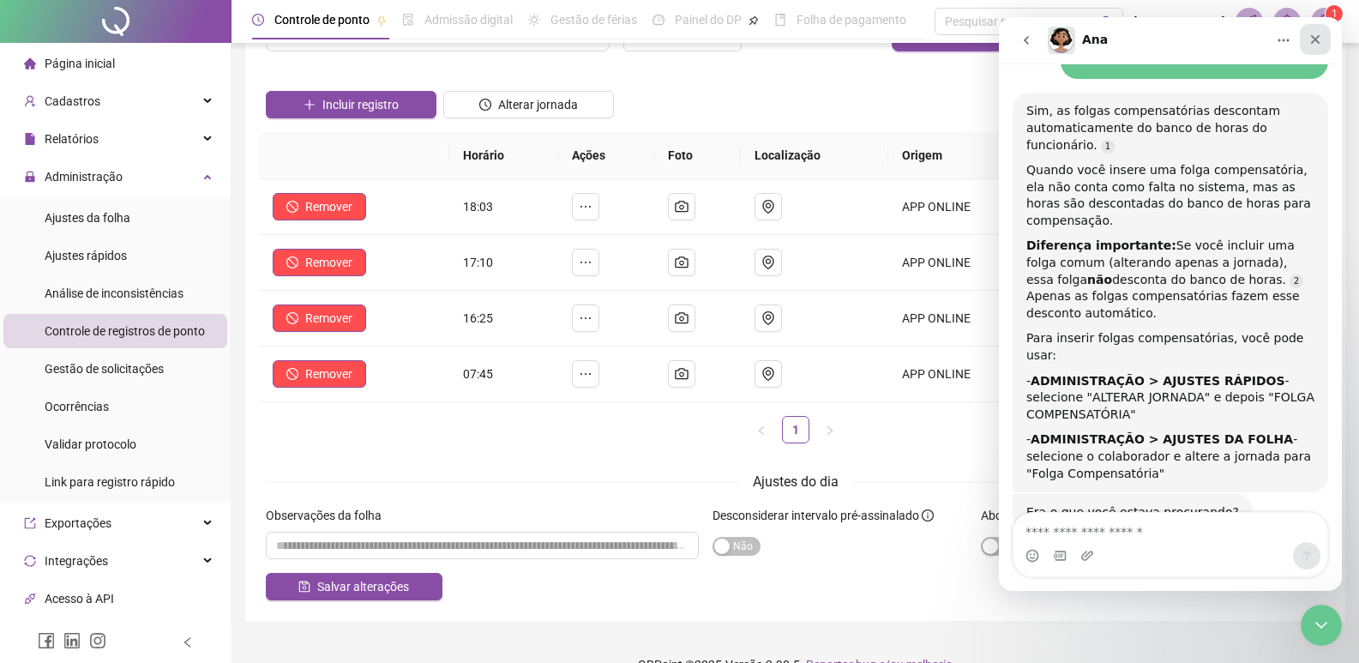
click at [1310, 36] on icon "Fechar" at bounding box center [1316, 40] width 14 height 14
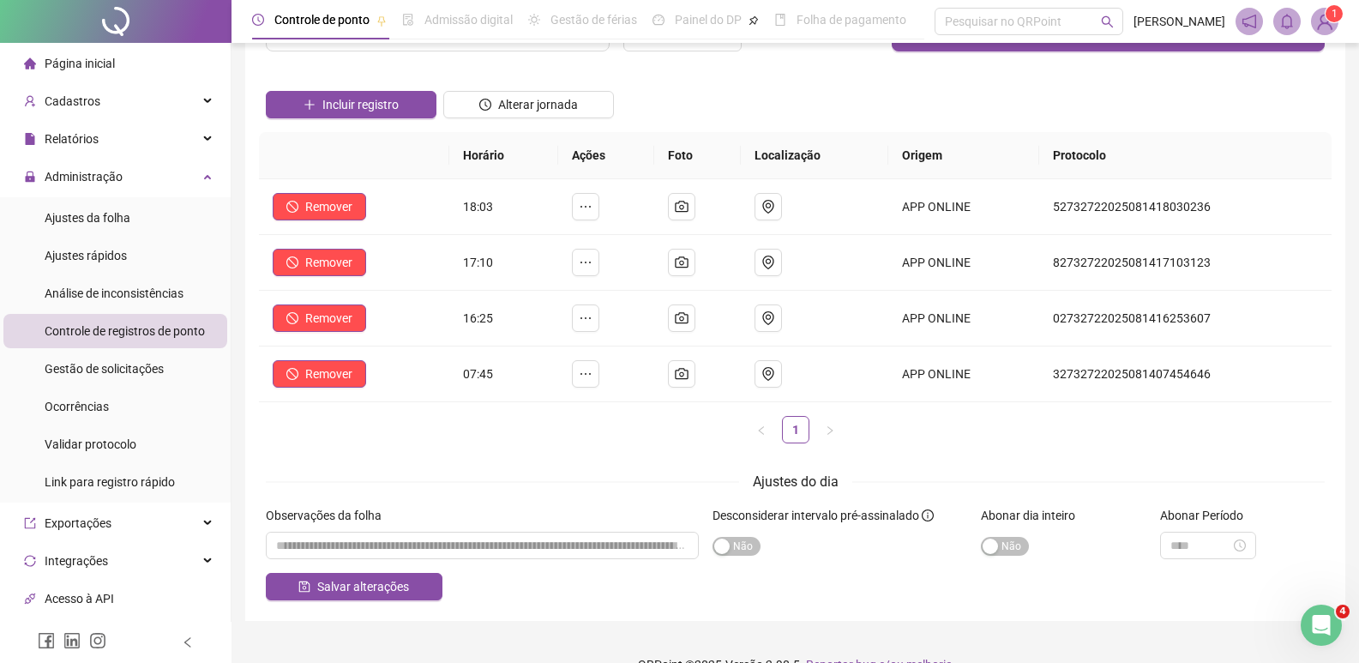
scroll to position [520, 0]
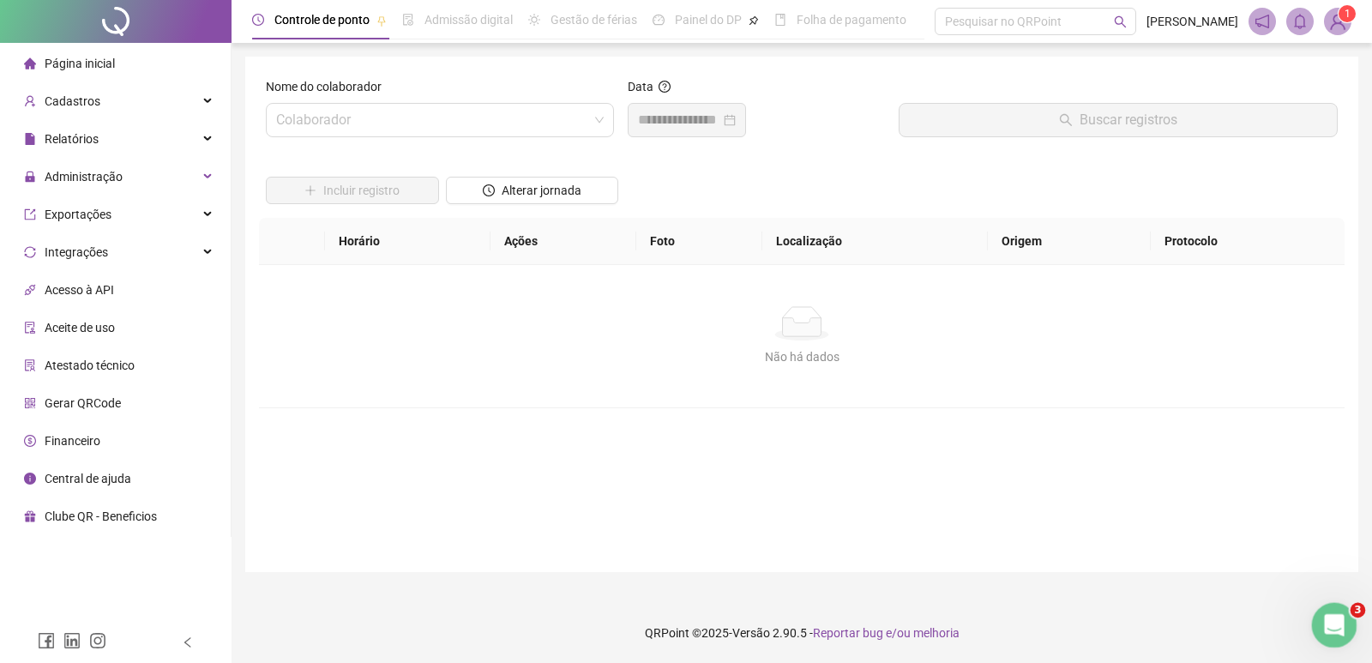
click at [1330, 614] on icon "Abertura do Messenger da Intercom" at bounding box center [1332, 623] width 28 height 28
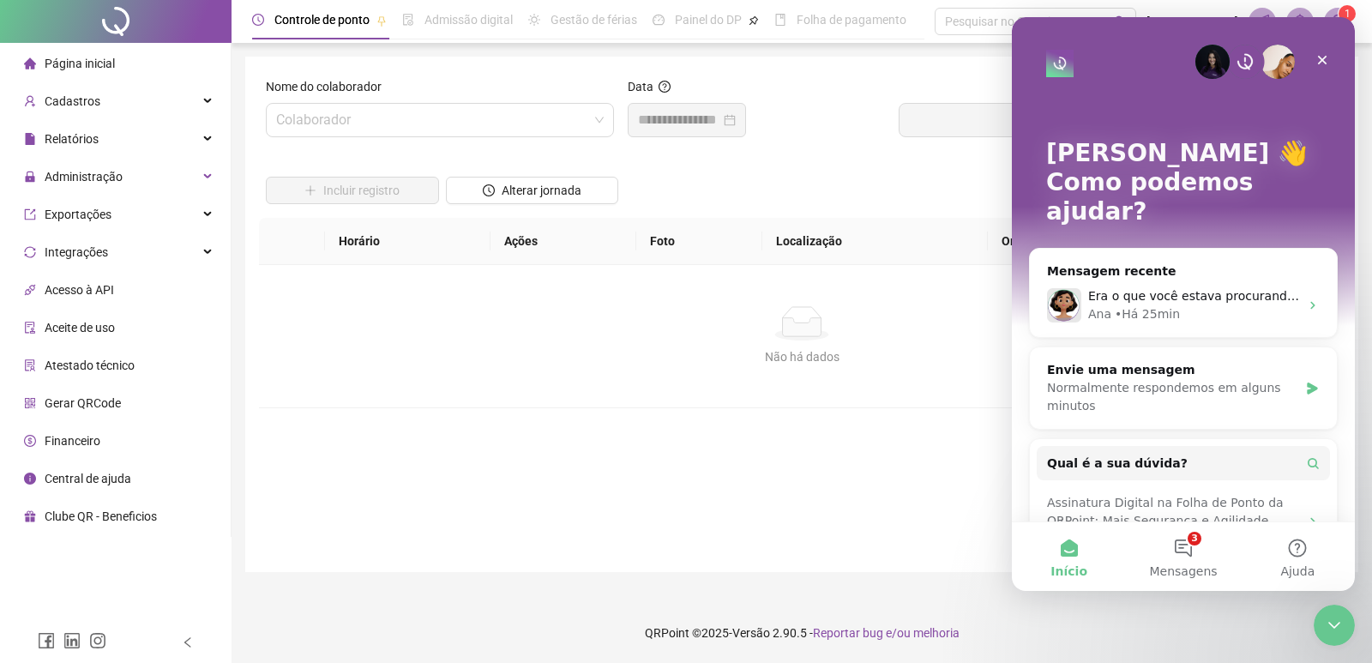
click at [1067, 551] on button "Início" at bounding box center [1069, 556] width 114 height 69
click at [1071, 565] on span "Início" at bounding box center [1069, 571] width 37 height 12
click at [1186, 567] on span "Mensagens" at bounding box center [1183, 571] width 68 height 12
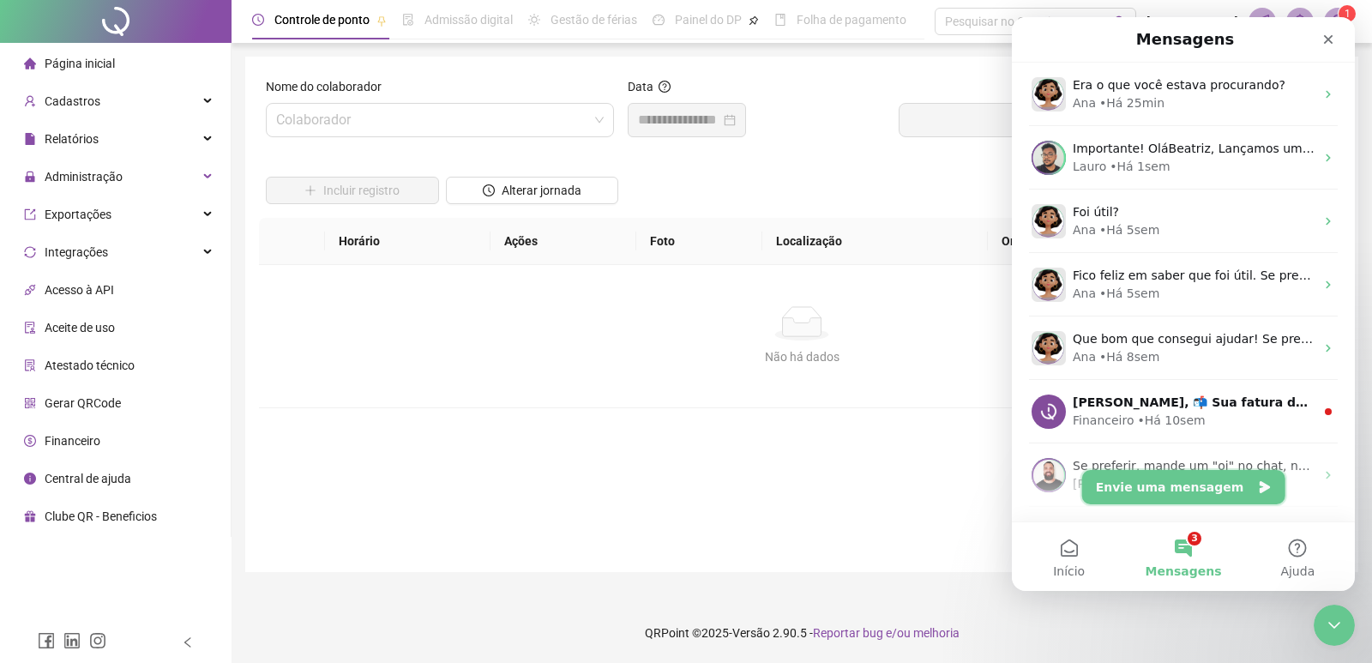
click at [1197, 493] on button "Envie uma mensagem" at bounding box center [1183, 487] width 203 height 34
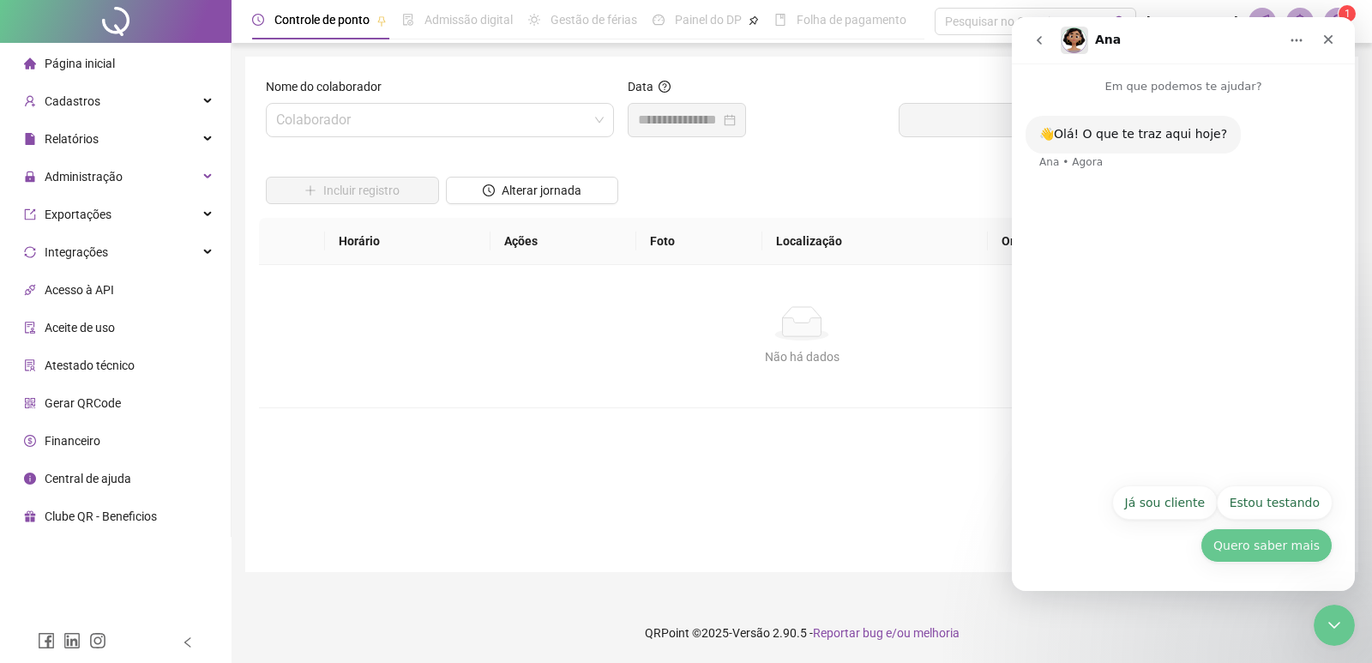
click at [1246, 552] on button "Quero saber mais" at bounding box center [1267, 545] width 132 height 34
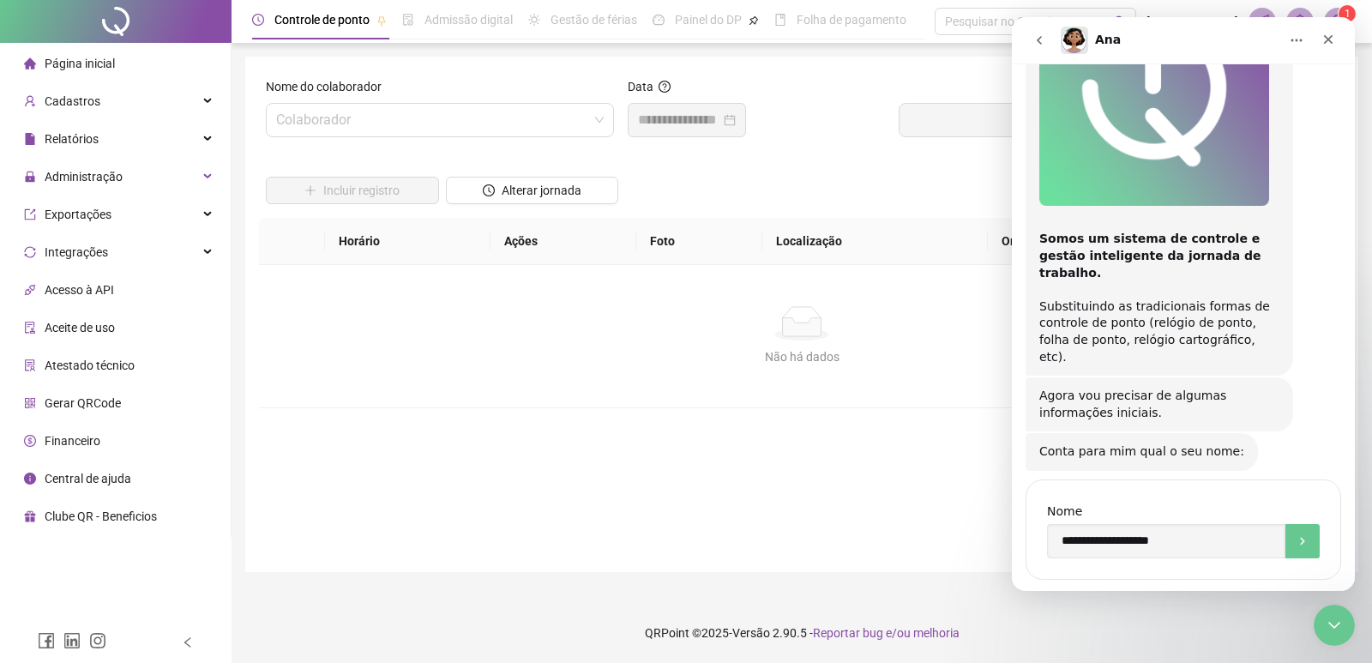
scroll to position [292, 0]
click at [1330, 617] on icon "Encerramento do Messenger da Intercom" at bounding box center [1332, 622] width 21 height 21
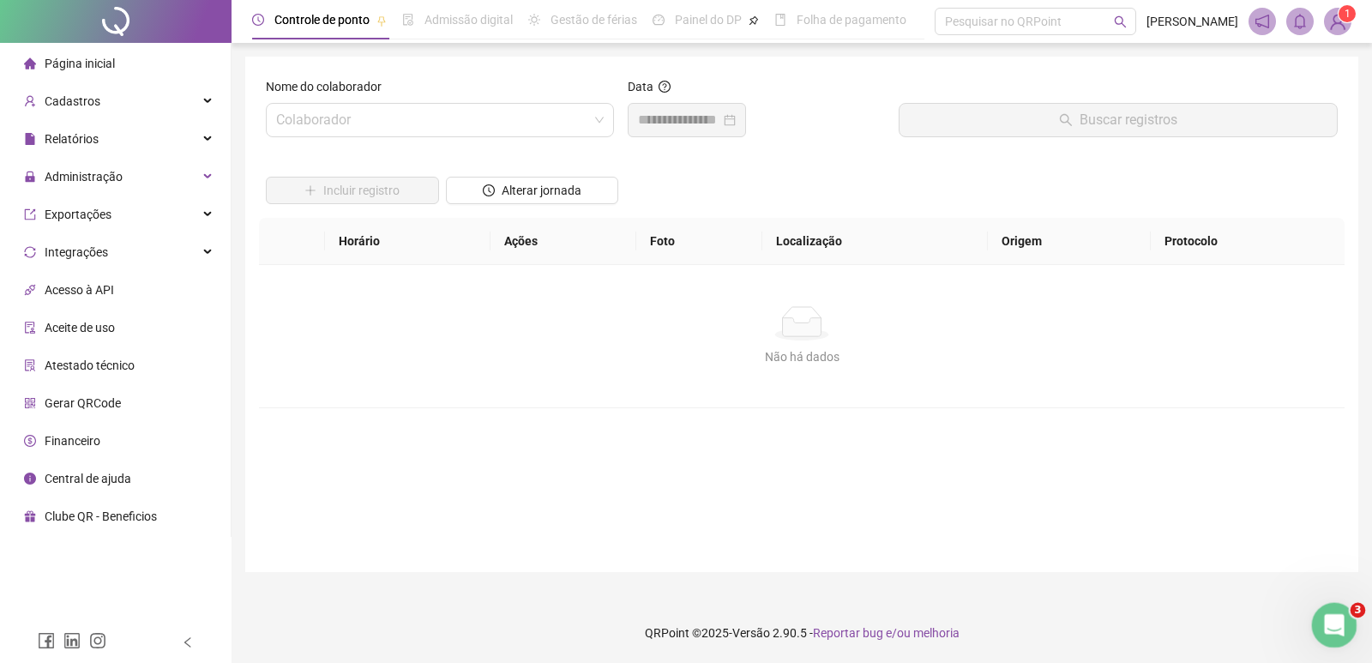
scroll to position [321, 0]
click at [1330, 617] on icon "Abertura do Messenger da Intercom" at bounding box center [1332, 623] width 28 height 28
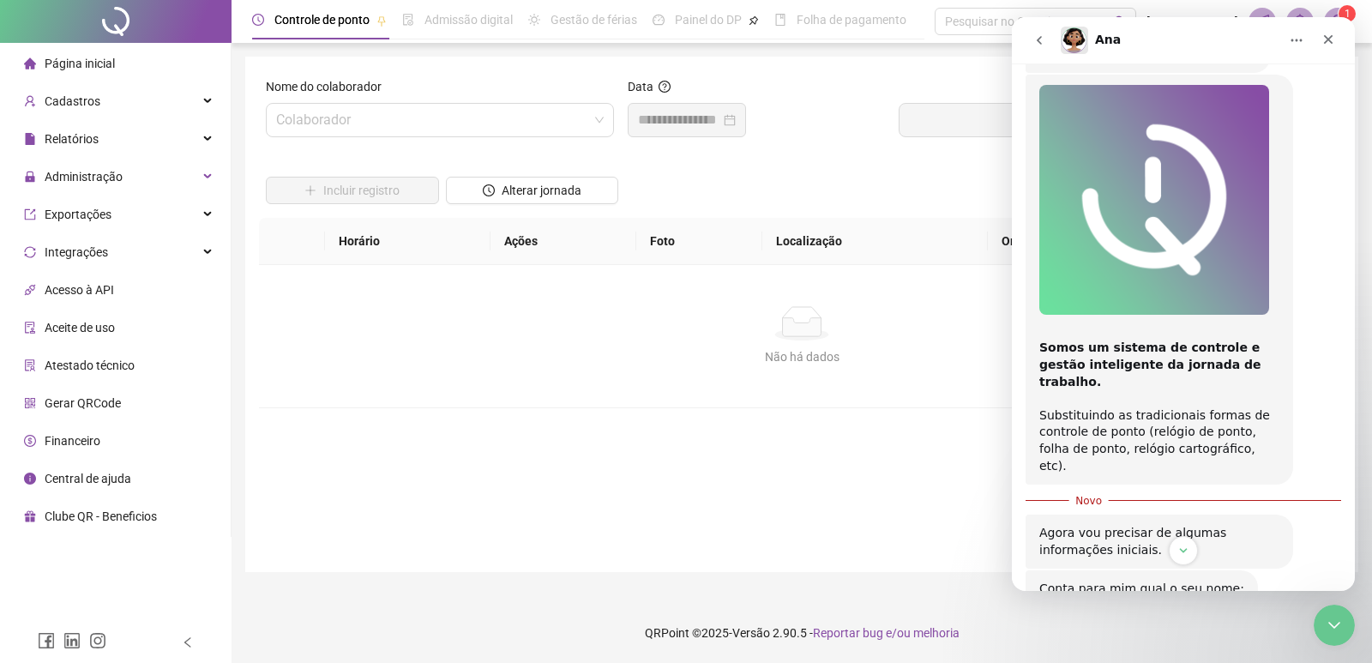
scroll to position [149, 0]
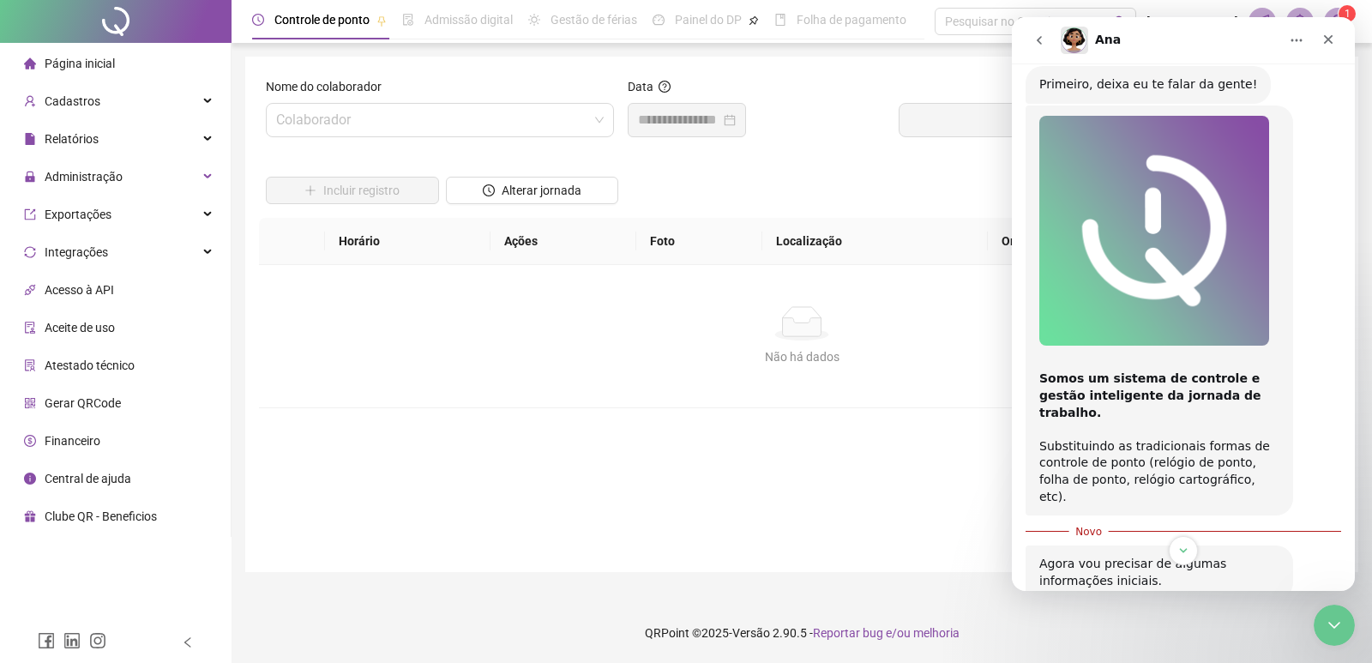
click at [1298, 48] on button "Início" at bounding box center [1296, 40] width 33 height 33
click at [1302, 47] on button "Início" at bounding box center [1296, 40] width 33 height 33
click at [1322, 36] on icon "Fechar" at bounding box center [1329, 40] width 14 height 14
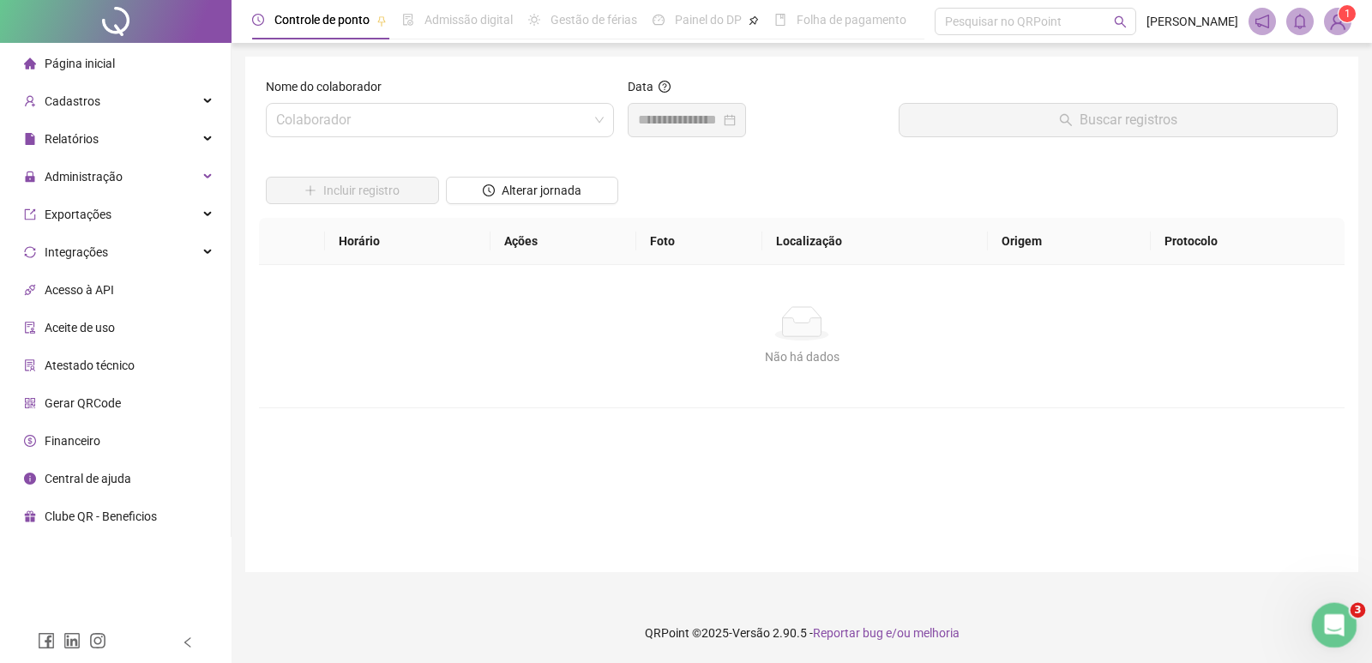
click at [1346, 633] on div "Abertura do Messenger da Intercom" at bounding box center [1332, 622] width 57 height 57
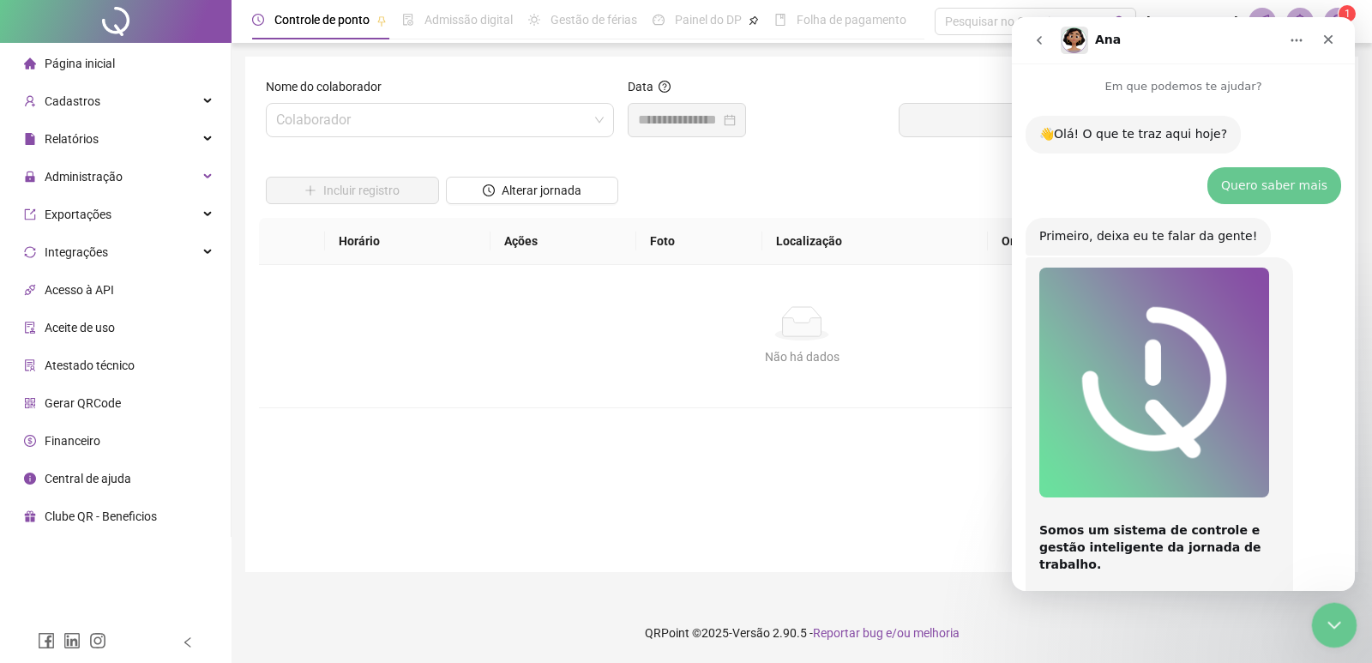
scroll to position [3, 0]
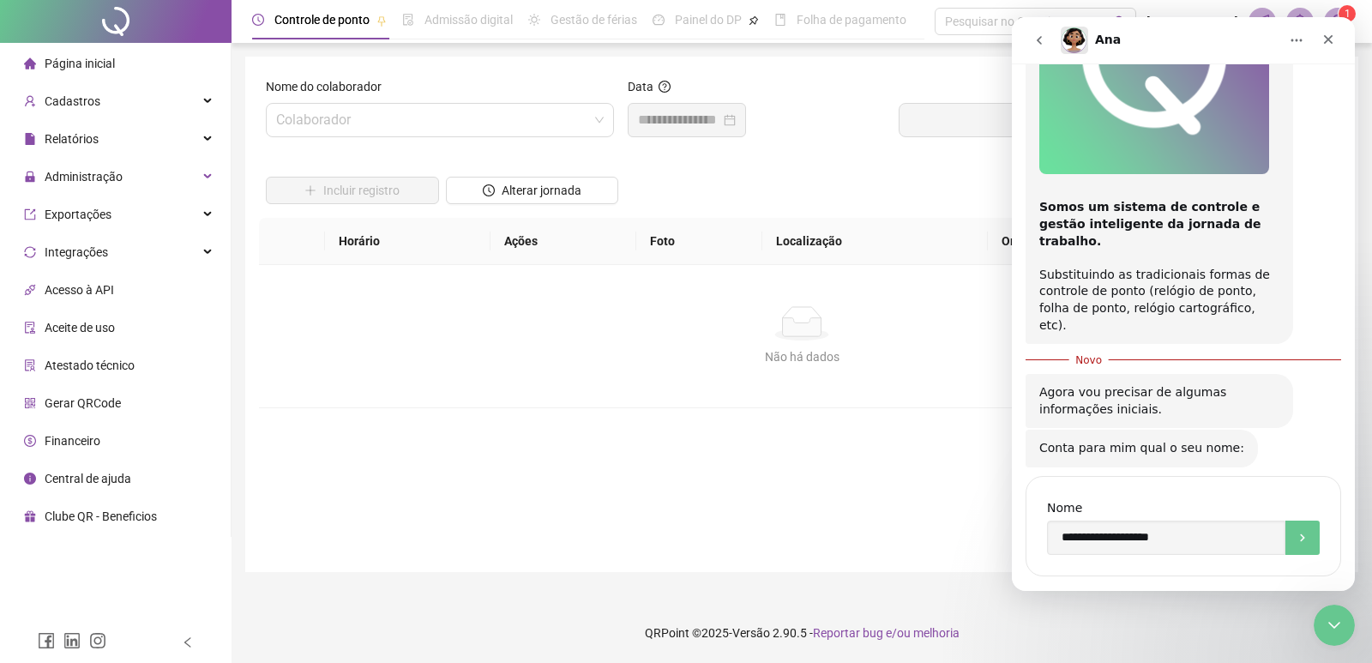
click at [1041, 40] on icon "go back" at bounding box center [1040, 40] width 14 height 14
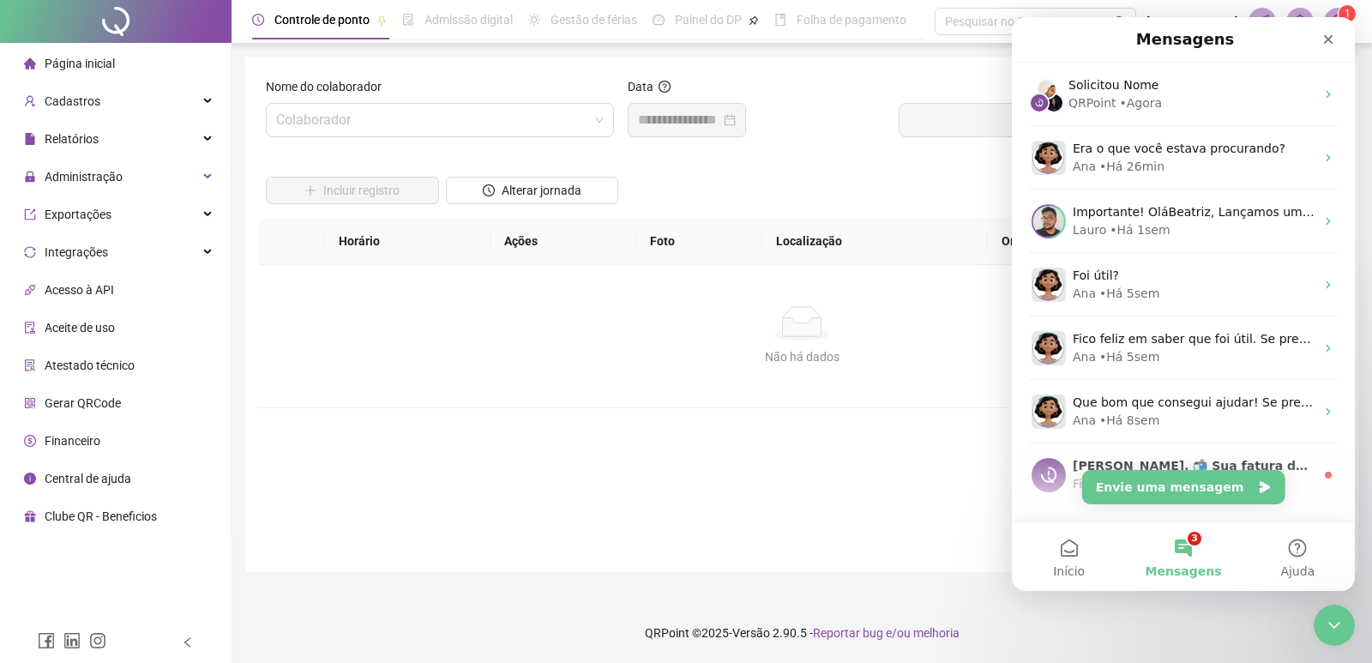
scroll to position [0, 0]
click at [1233, 491] on button "Envie uma mensagem" at bounding box center [1183, 487] width 203 height 34
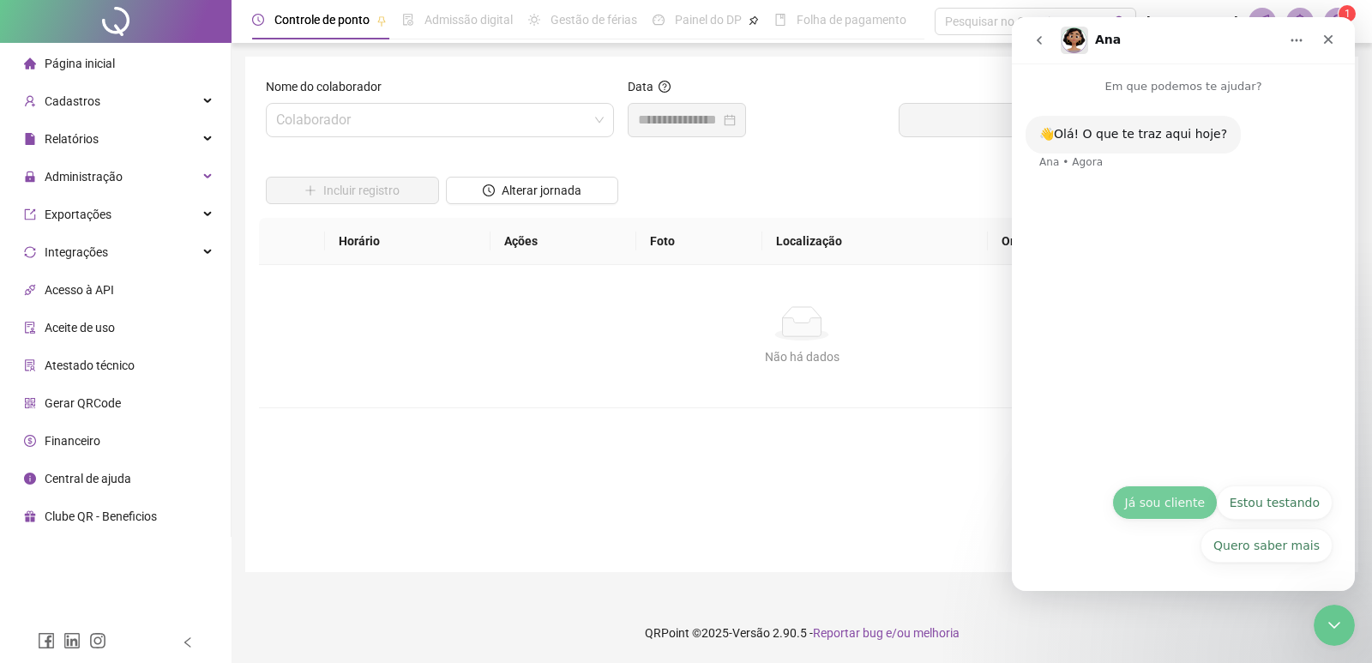
click at [1196, 503] on button "Já sou cliente" at bounding box center [1164, 502] width 105 height 34
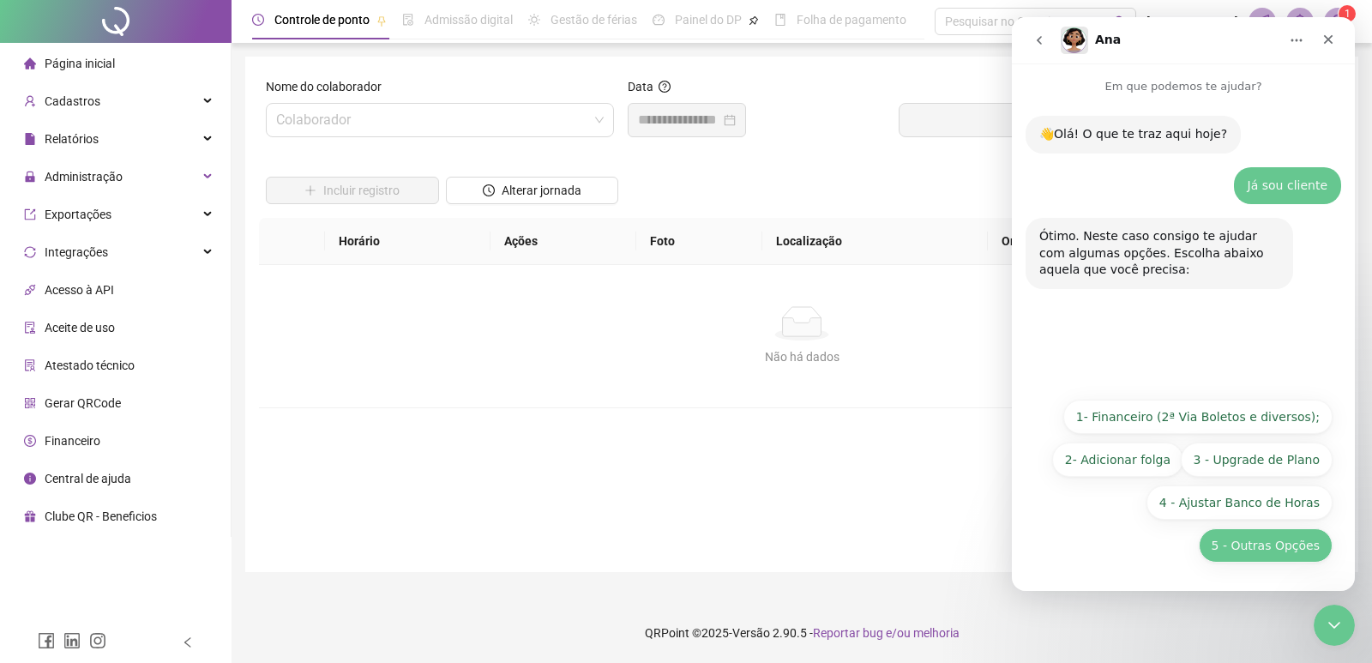
click at [1280, 551] on button "5 - Outras Opções" at bounding box center [1266, 545] width 134 height 34
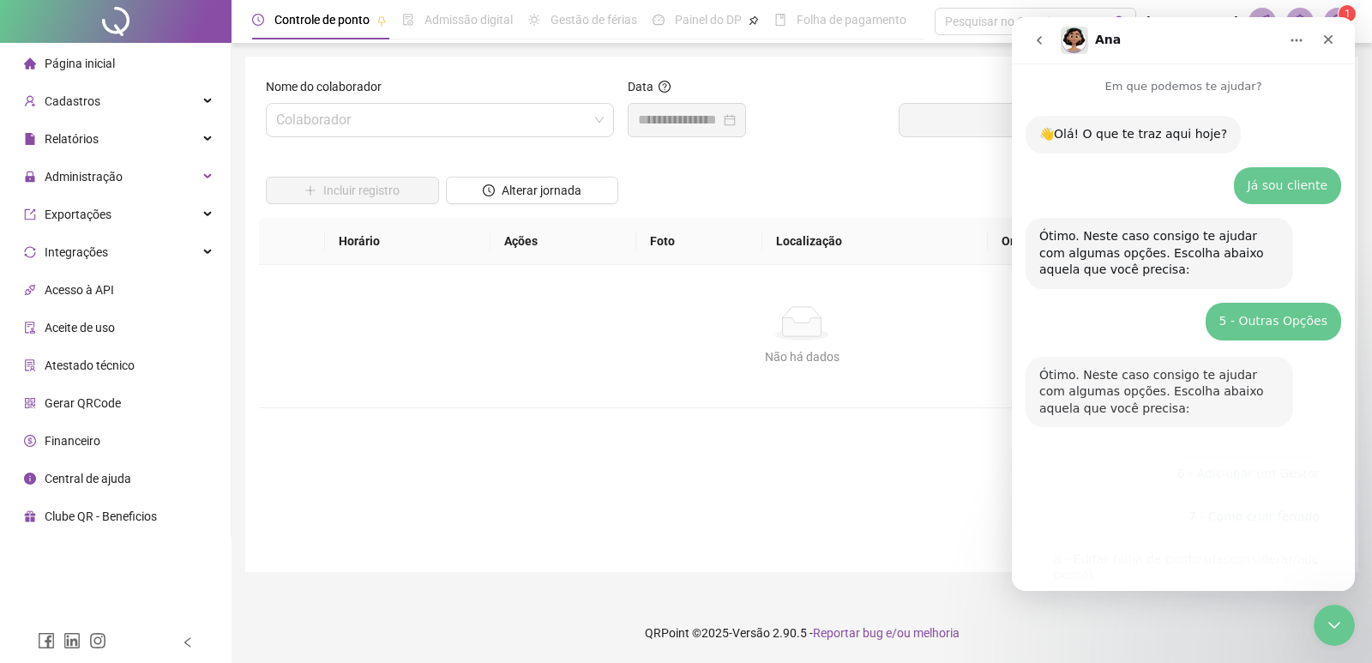
scroll to position [158, 0]
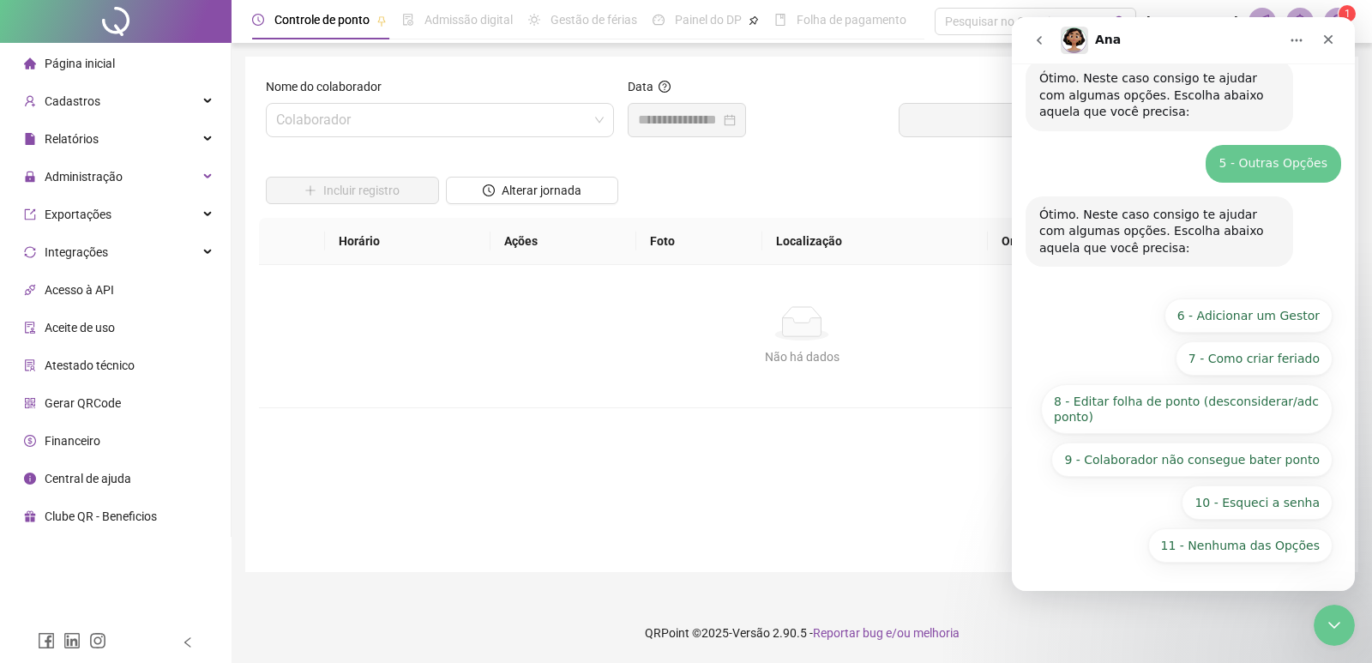
click at [1280, 551] on button "11 - Nenhuma das Opções" at bounding box center [1240, 545] width 184 height 34
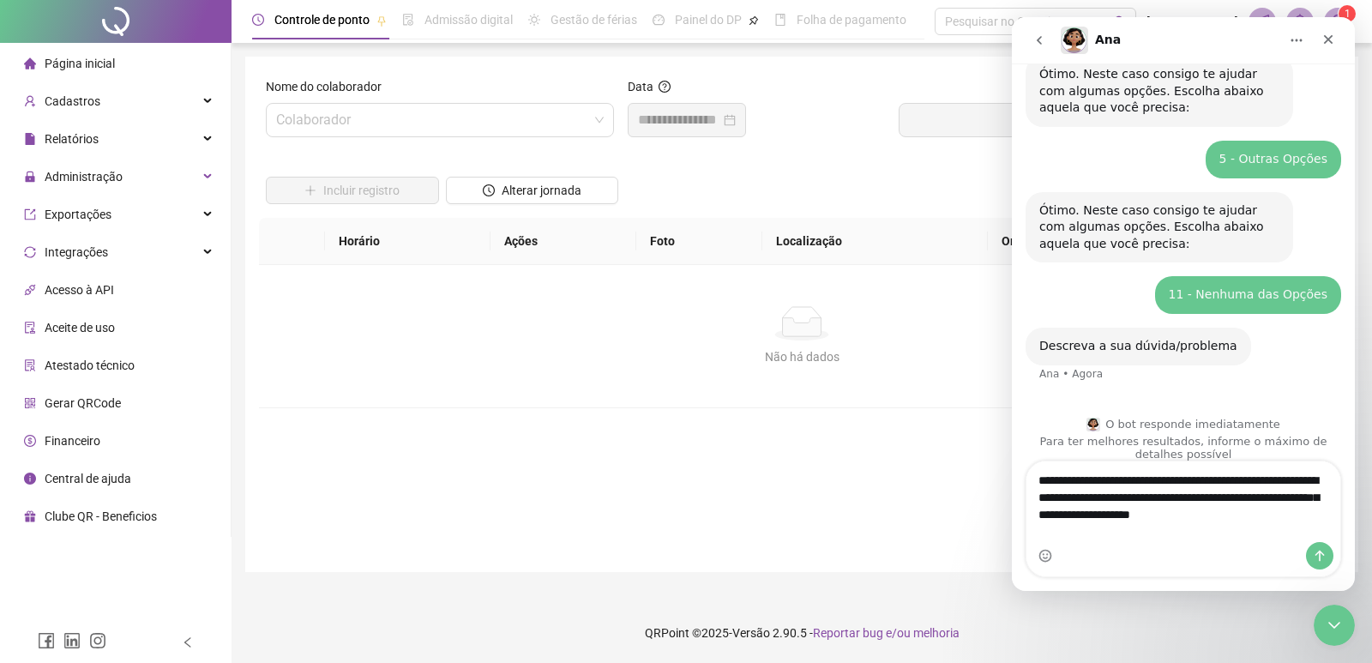
scroll to position [179, 0]
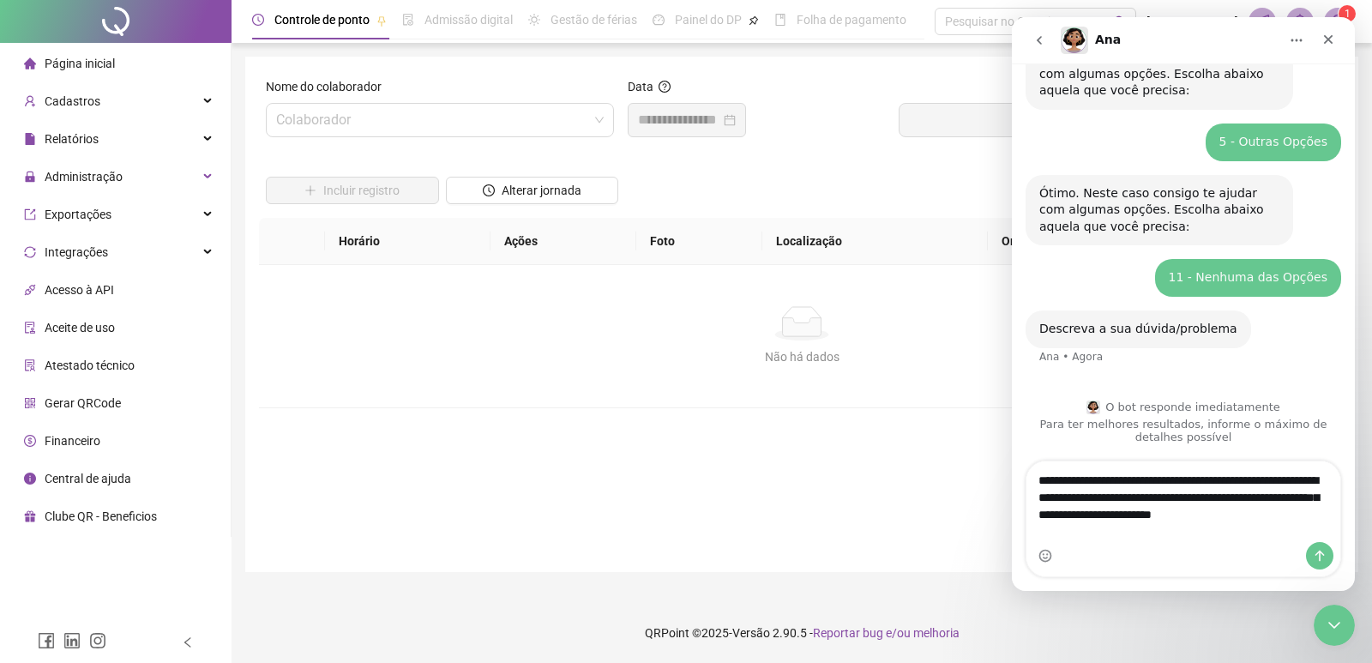
type textarea "**********"
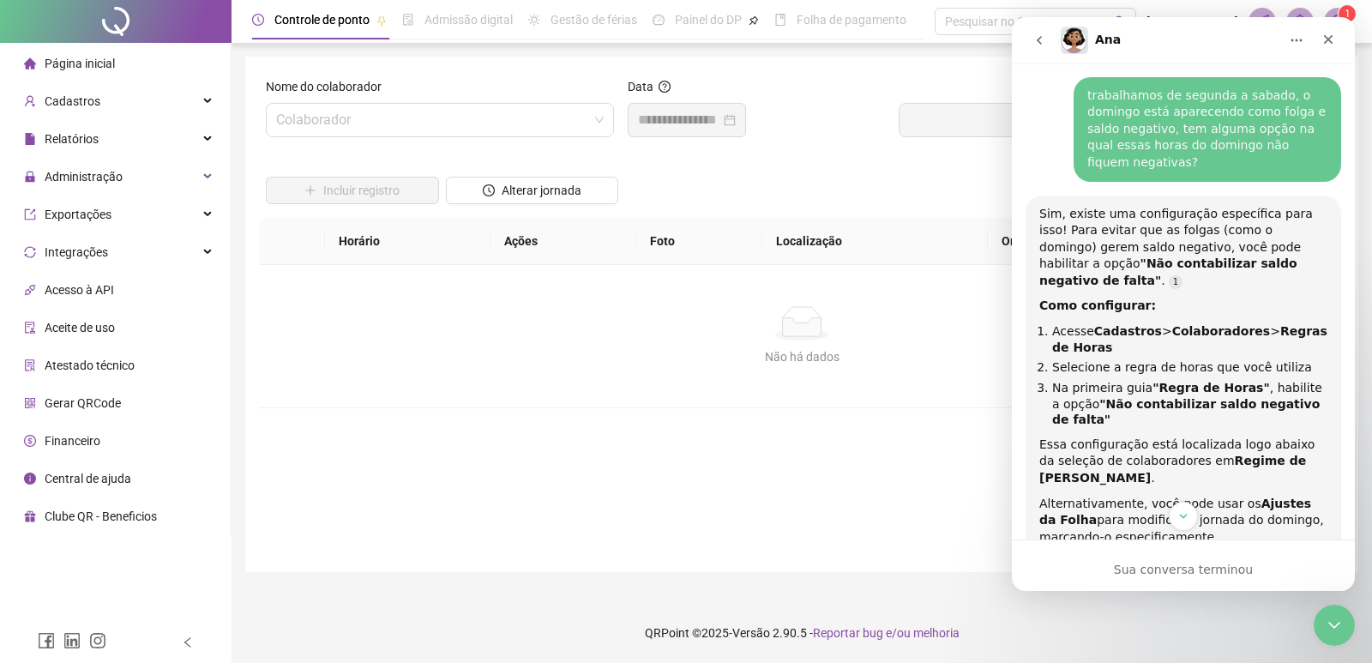
scroll to position [556, 0]
